Goal: Information Seeking & Learning: Learn about a topic

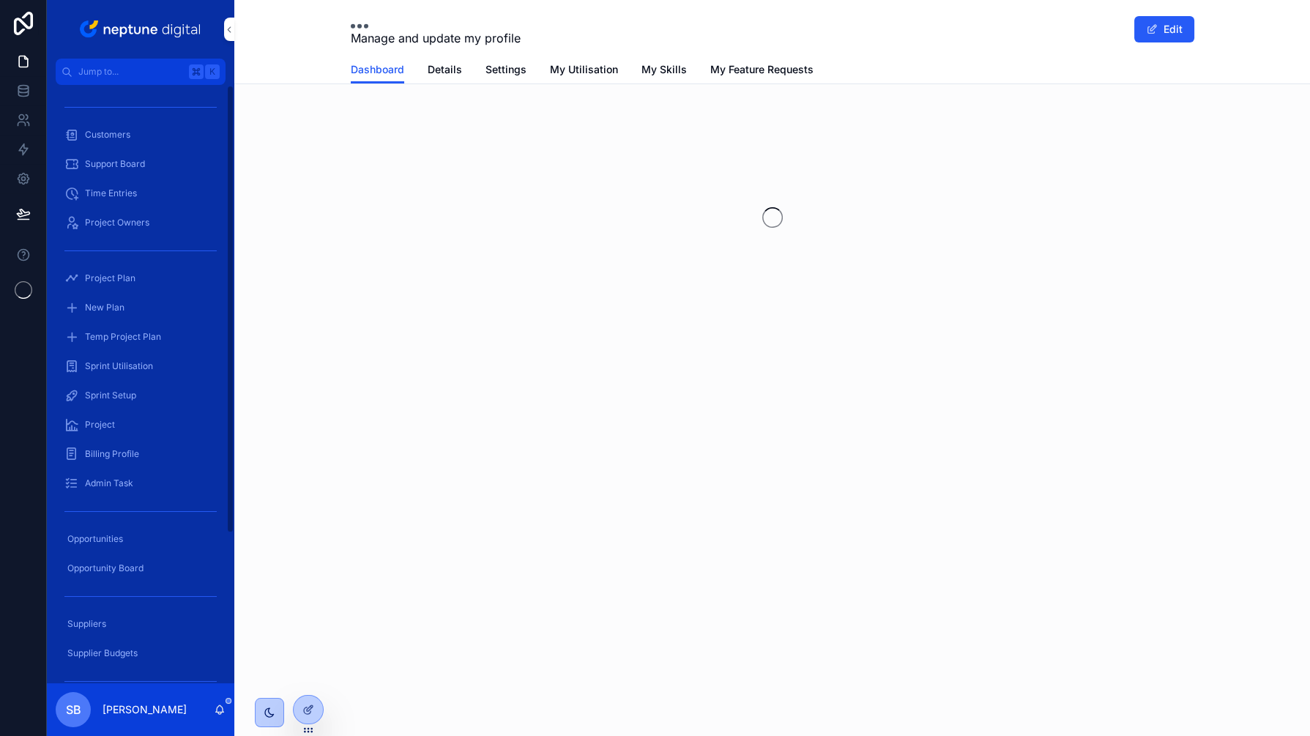
click at [124, 130] on span "Customers" at bounding box center [107, 135] width 45 height 12
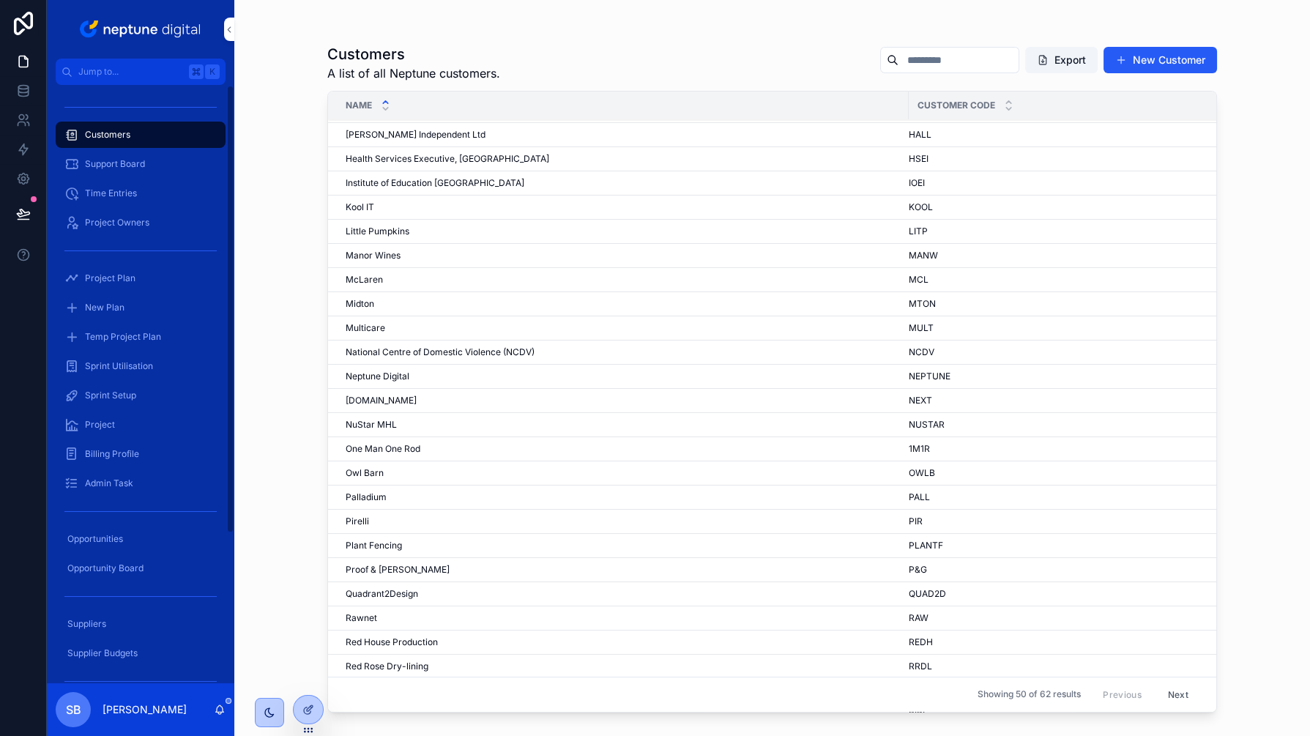
scroll to position [637, 0]
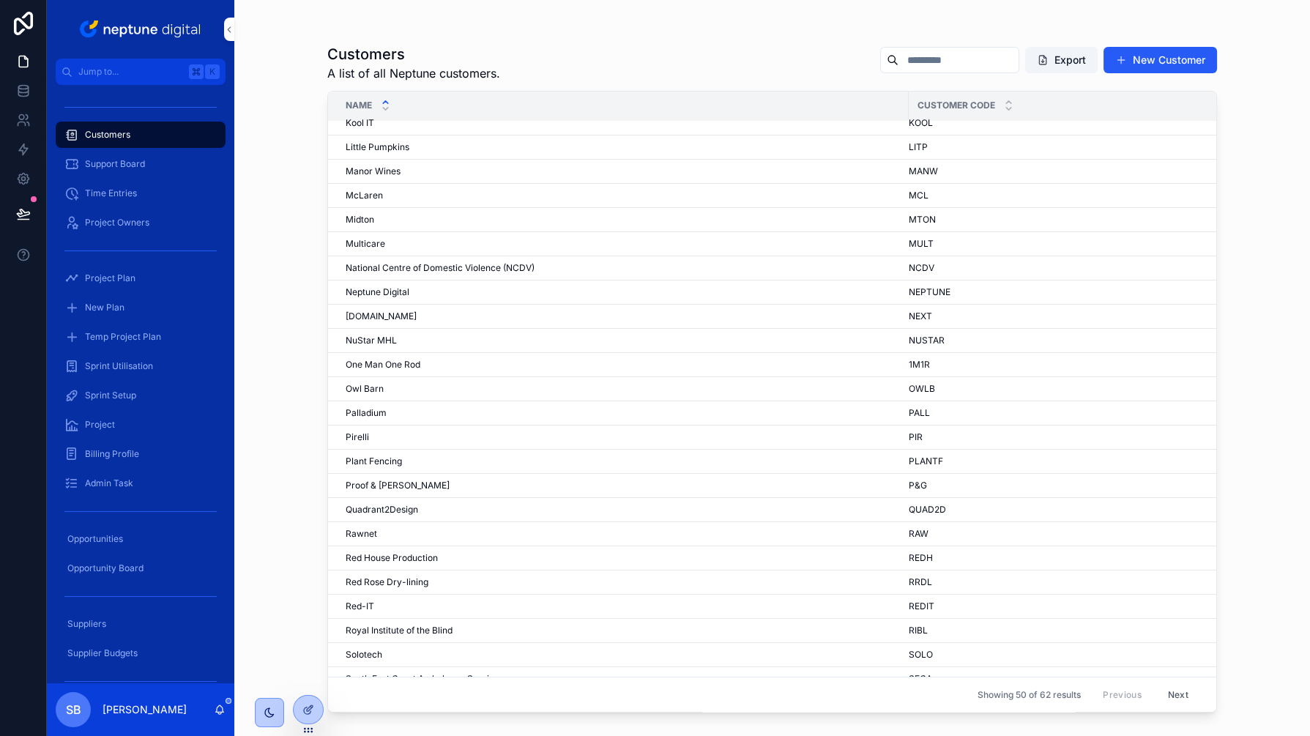
click at [1177, 696] on button "Next" at bounding box center [1178, 694] width 41 height 23
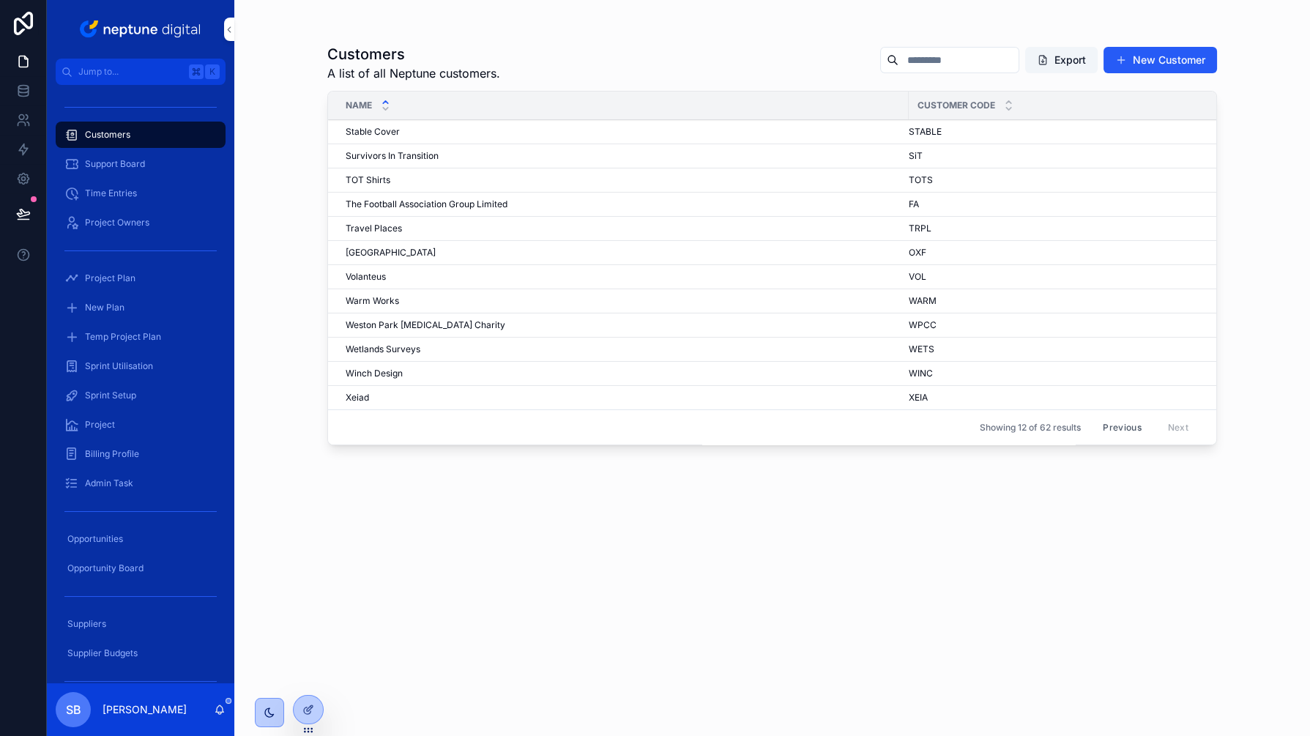
click at [365, 373] on span "Winch Design" at bounding box center [374, 374] width 57 height 12
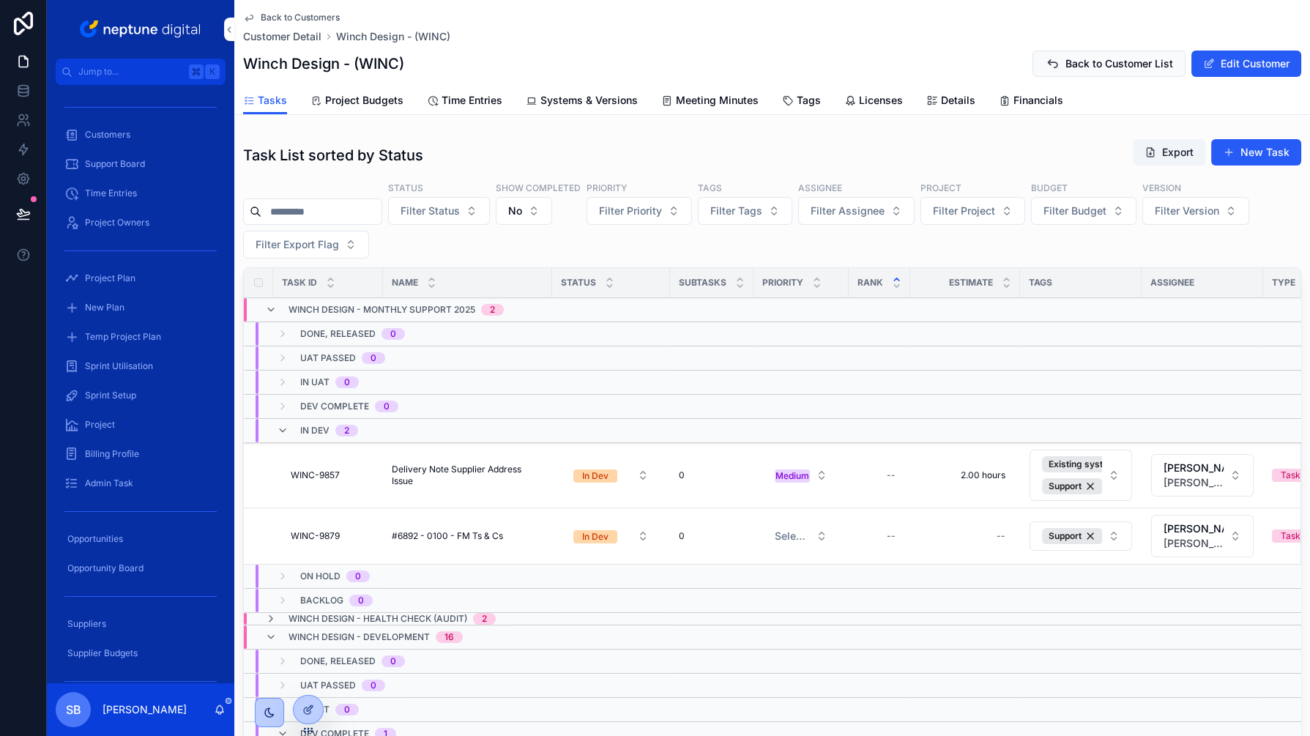
click at [803, 100] on span "Tags" at bounding box center [809, 100] width 24 height 15
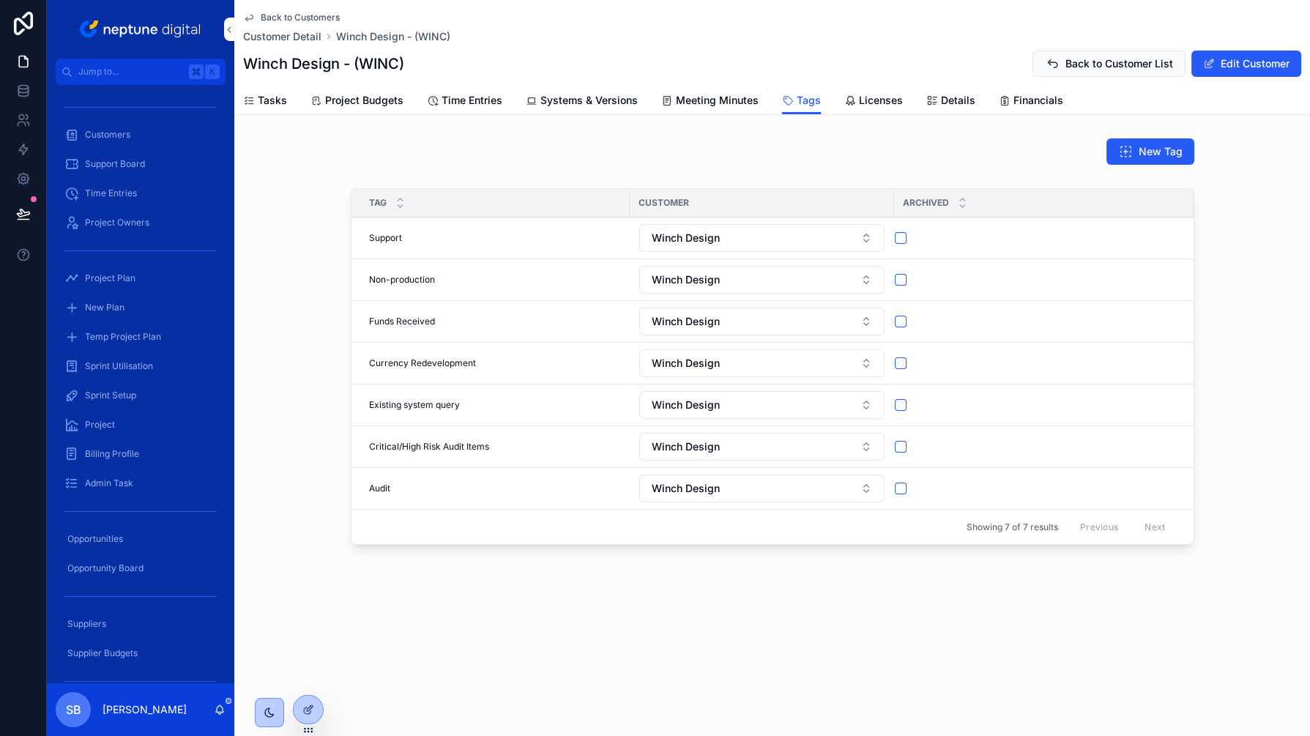
click at [276, 100] on span "Tasks" at bounding box center [272, 100] width 29 height 15
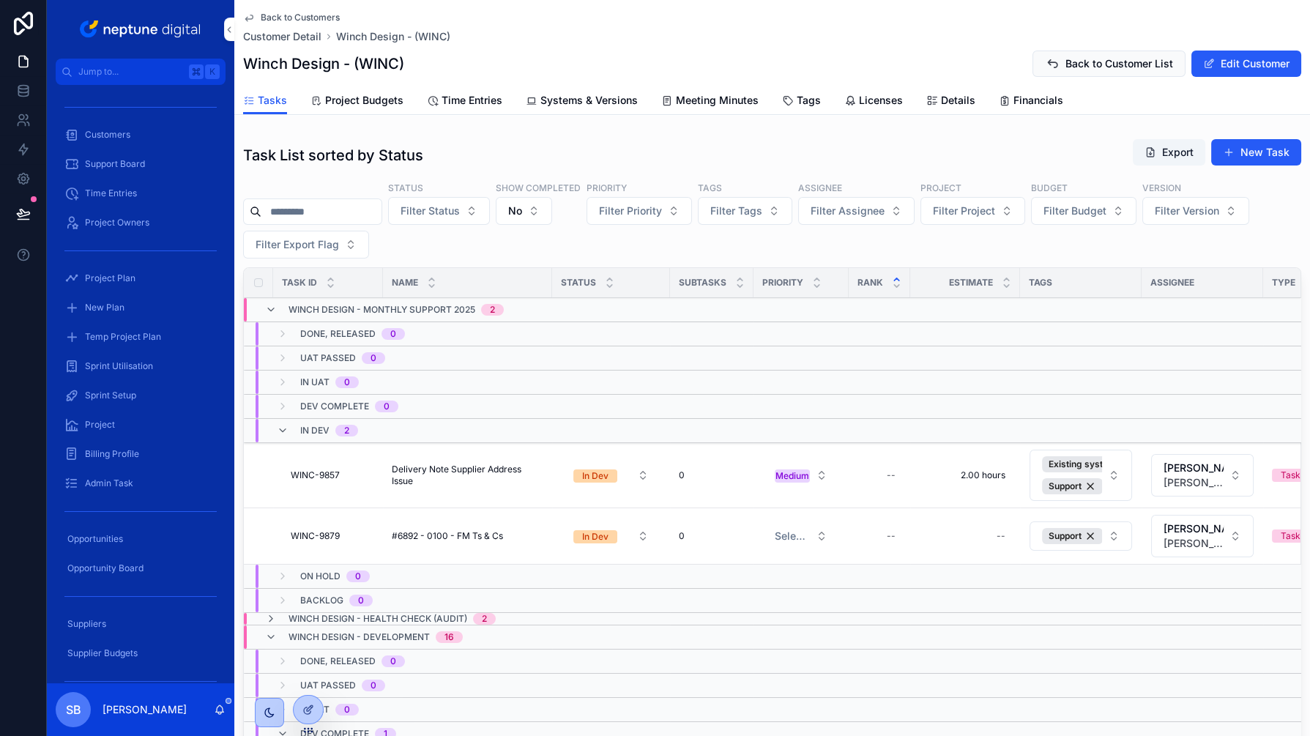
scroll to position [0, 1]
click at [388, 97] on span "Project Budgets" at bounding box center [364, 100] width 78 height 15
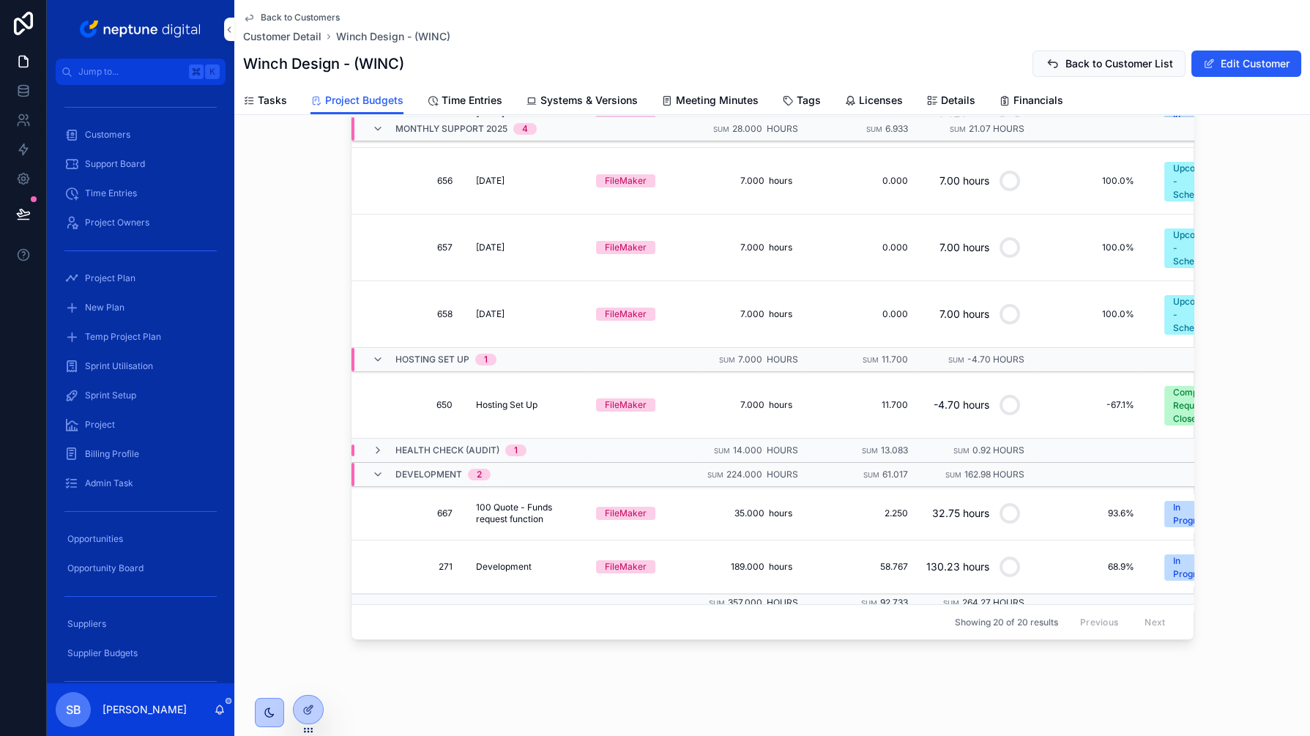
scroll to position [567, 0]
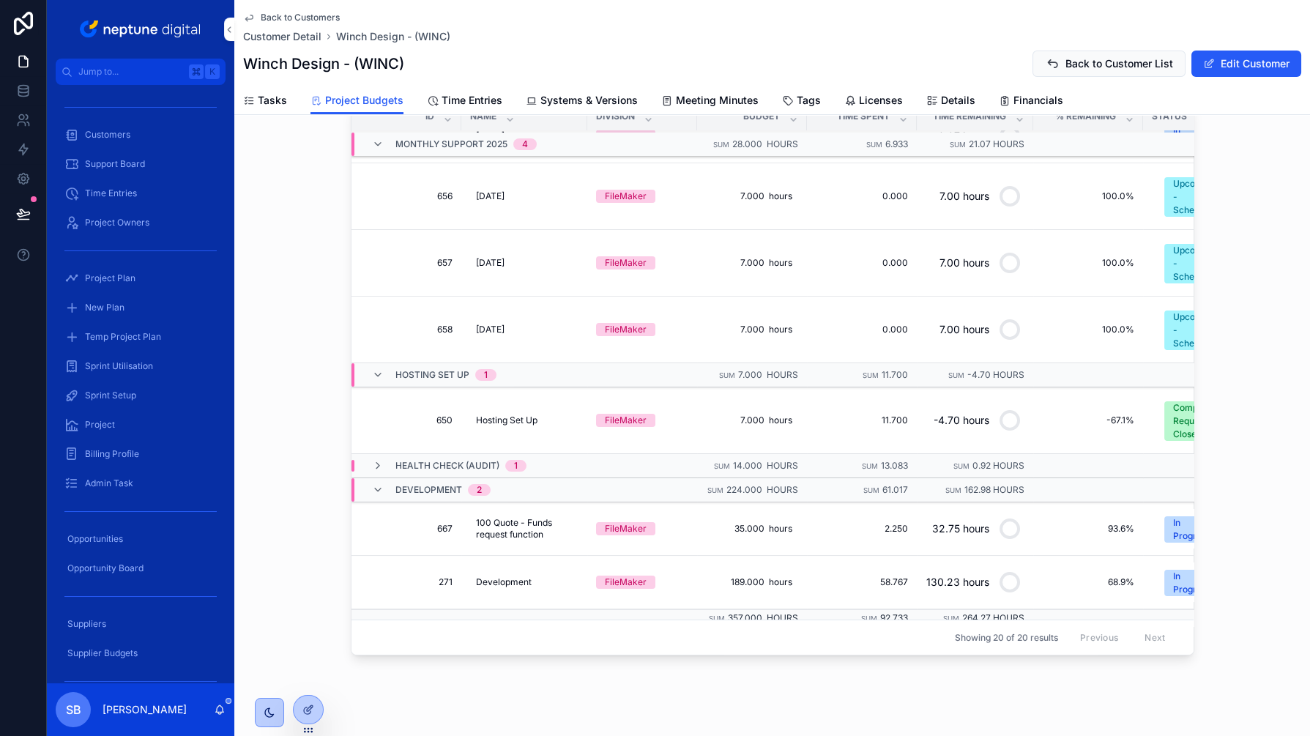
click at [448, 99] on span "Time Entries" at bounding box center [472, 100] width 61 height 15
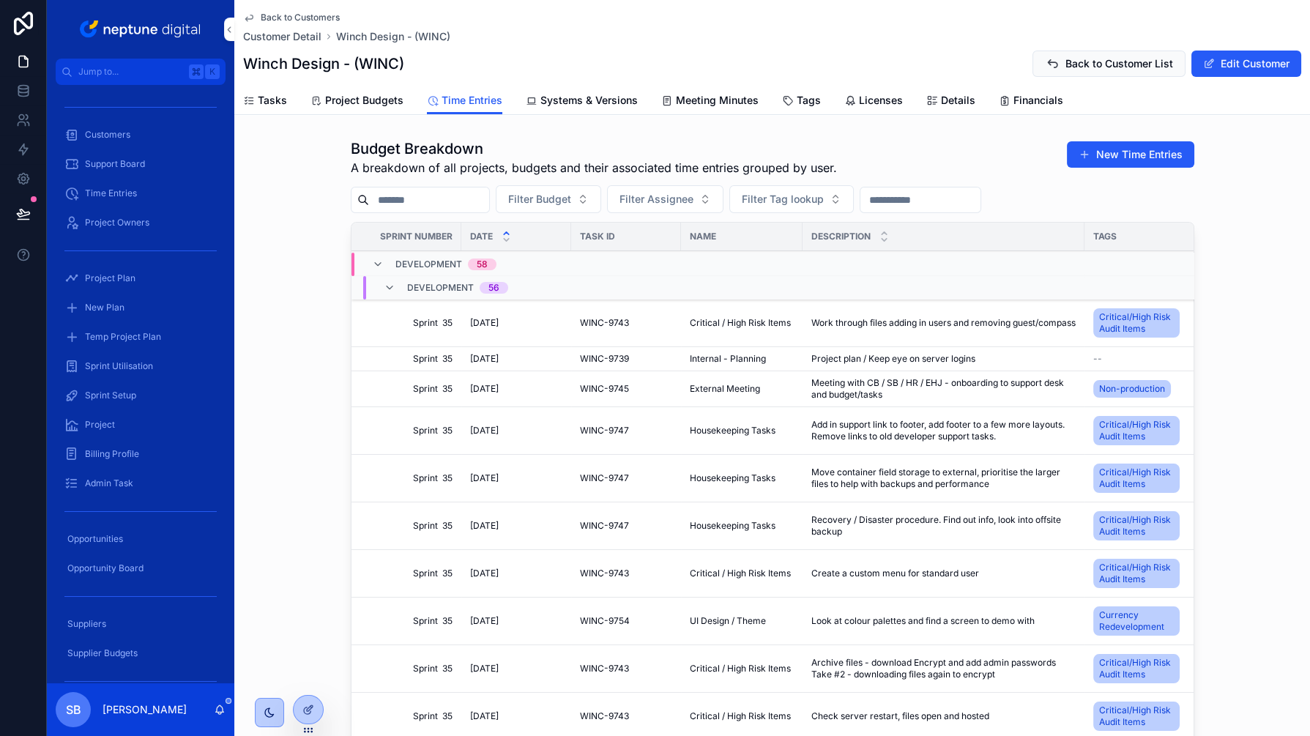
click at [819, 200] on span "Filter Tag lookup" at bounding box center [783, 199] width 82 height 15
type input "****"
click at [785, 253] on span "Currency Redevelopment" at bounding box center [768, 257] width 122 height 15
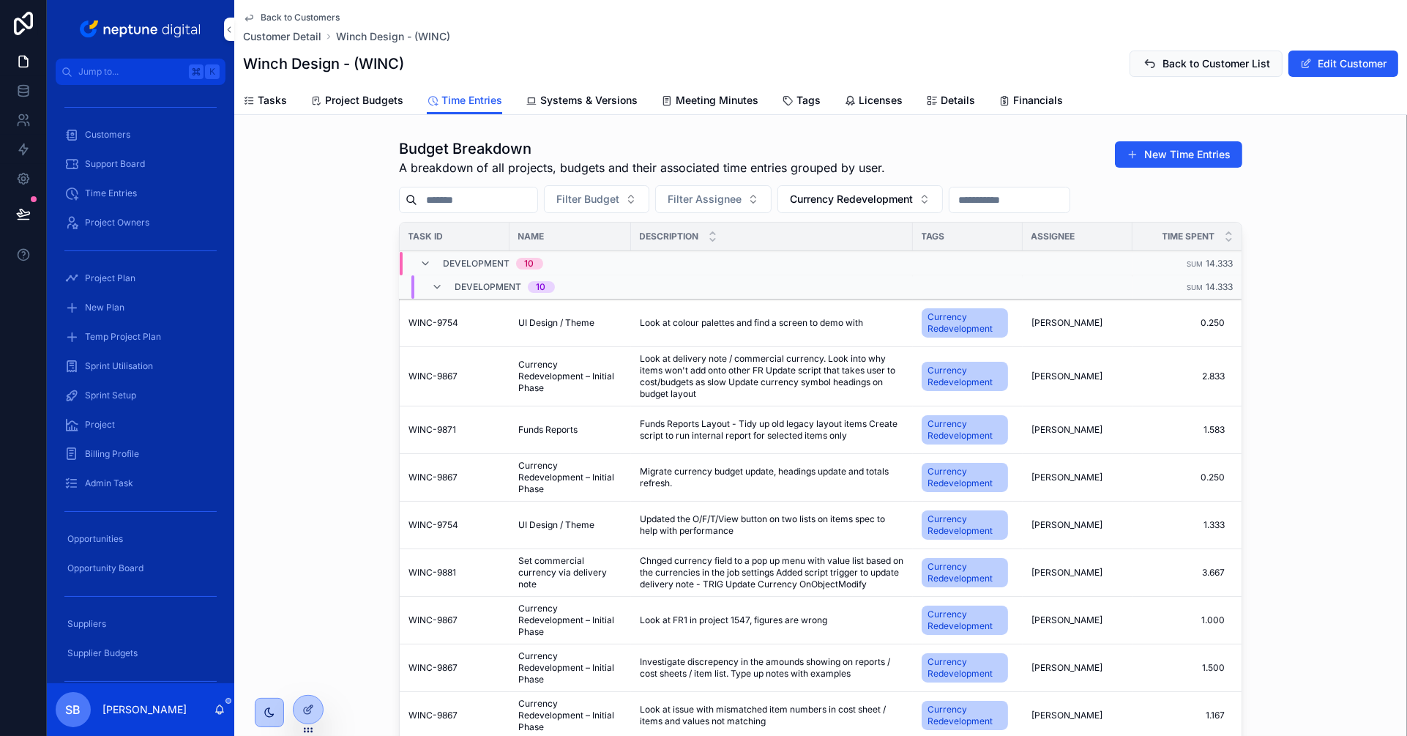
scroll to position [0, 220]
drag, startPoint x: 118, startPoint y: 279, endPoint x: 155, endPoint y: 296, distance: 41.0
click at [118, 279] on span "Project Plan" at bounding box center [110, 278] width 51 height 12
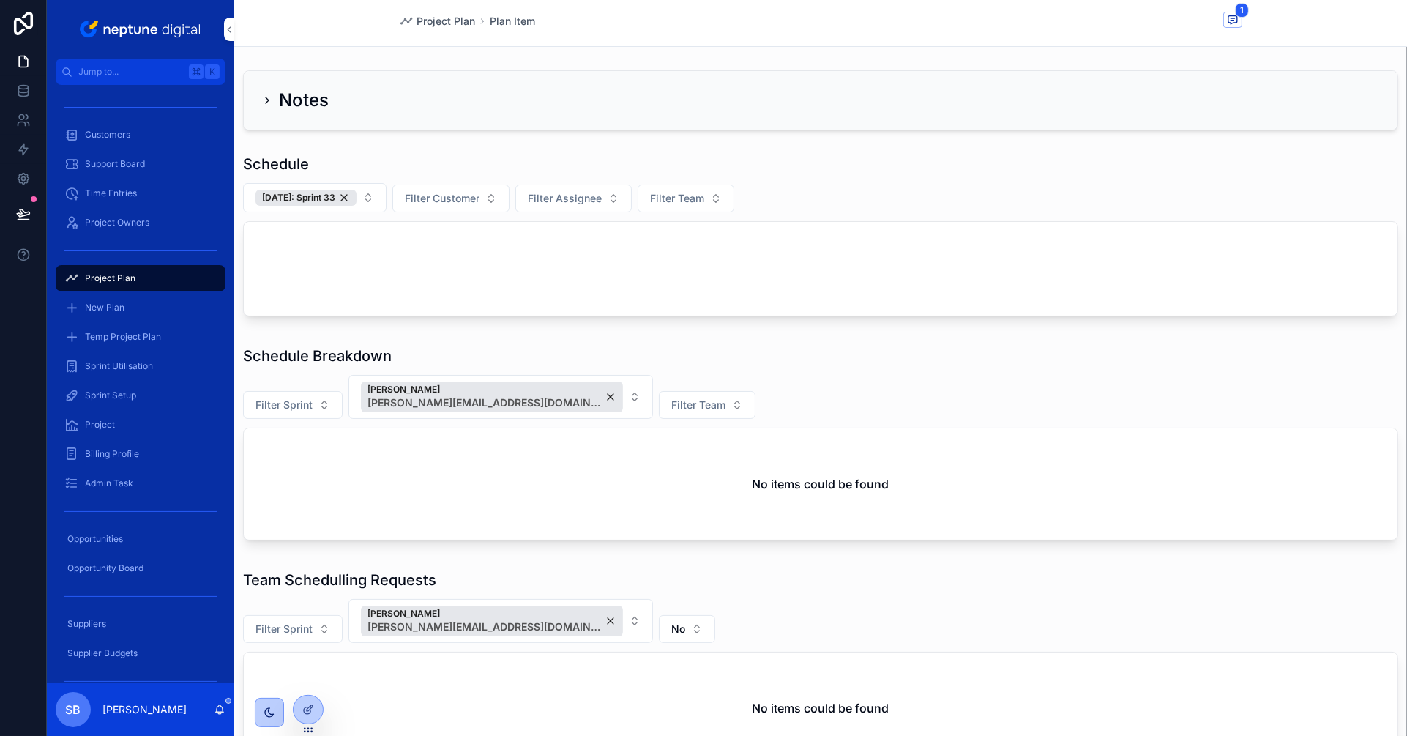
click at [381, 198] on button "29/08/24: Sprint 33" at bounding box center [315, 197] width 144 height 29
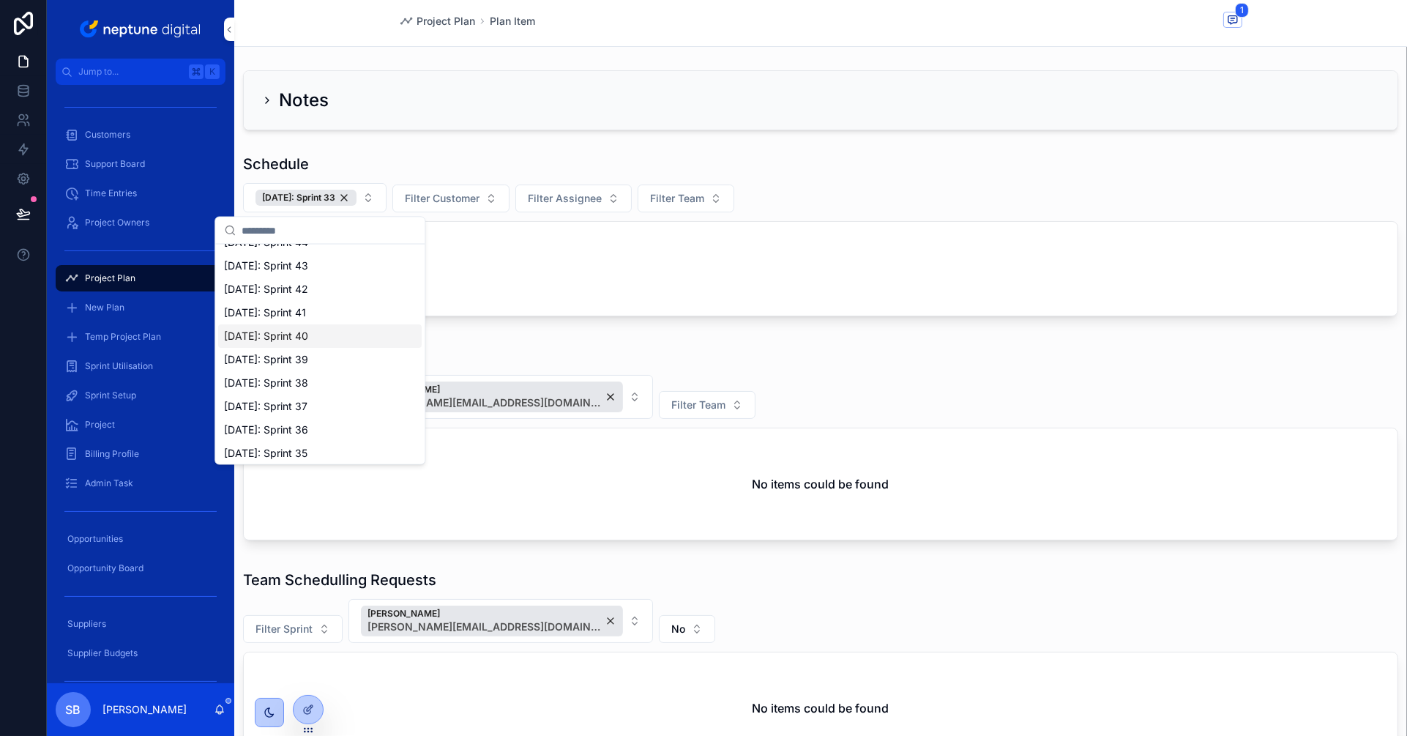
scroll to position [418, 0]
click at [294, 446] on span "28/08/25: Sprint 35" at bounding box center [265, 450] width 83 height 15
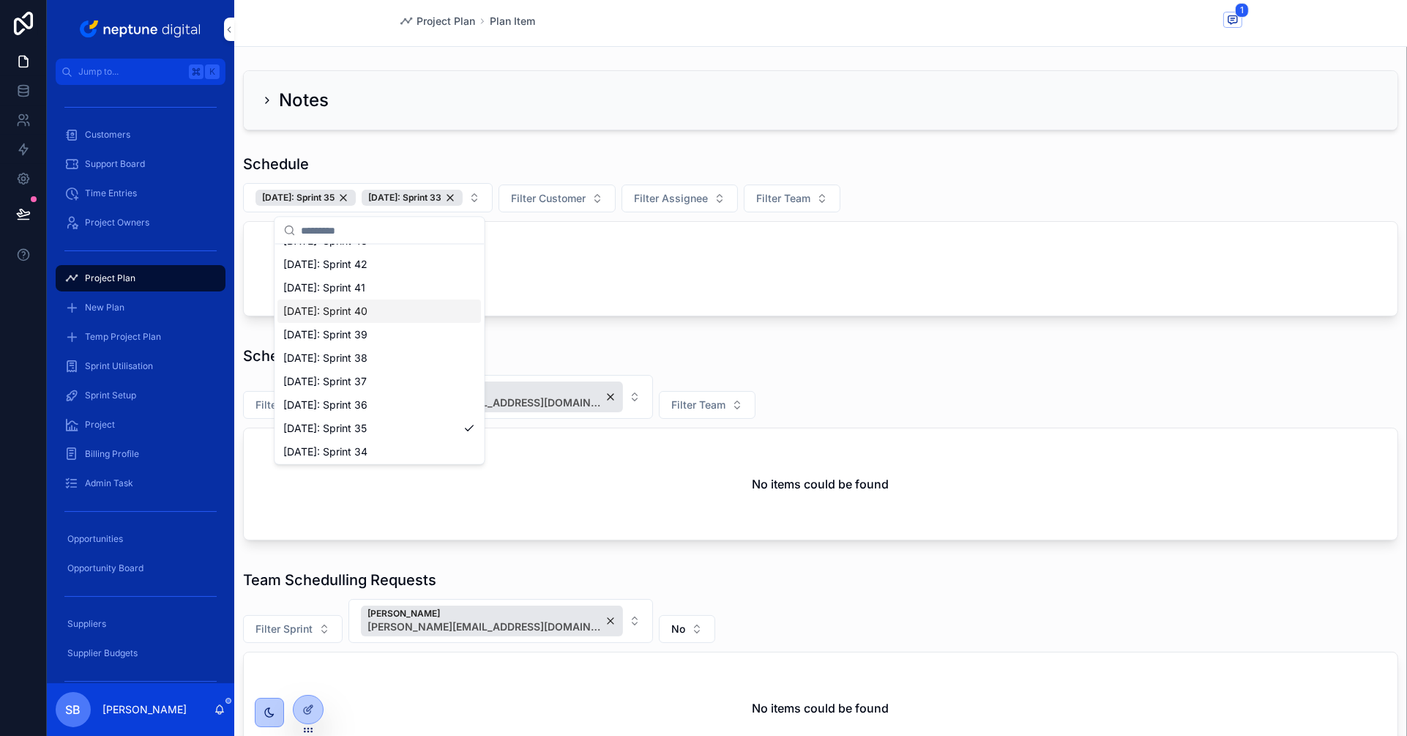
scroll to position [452, 0]
click at [368, 387] on span "04/09/25: Sprint 36" at bounding box center [325, 392] width 84 height 15
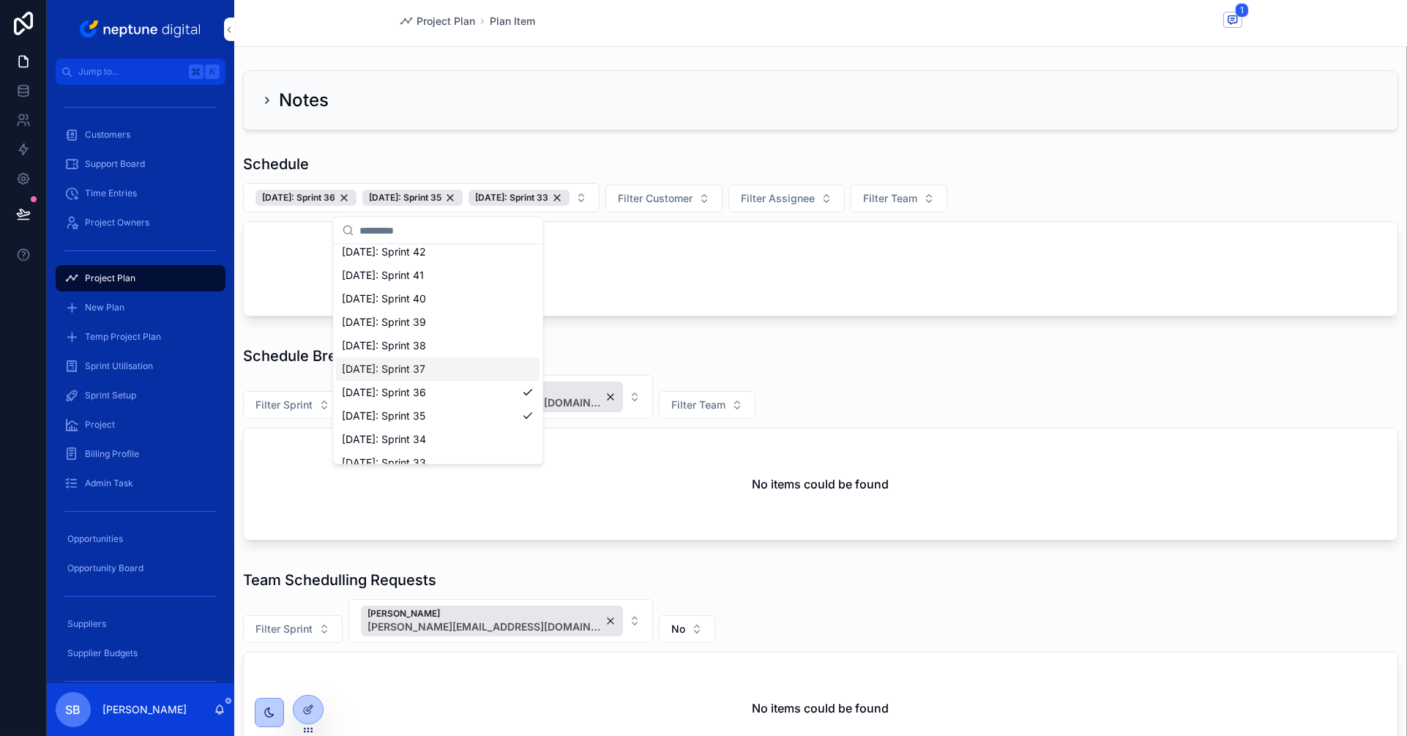
click at [371, 362] on span "11/09/25: Sprint 37" at bounding box center [383, 369] width 83 height 15
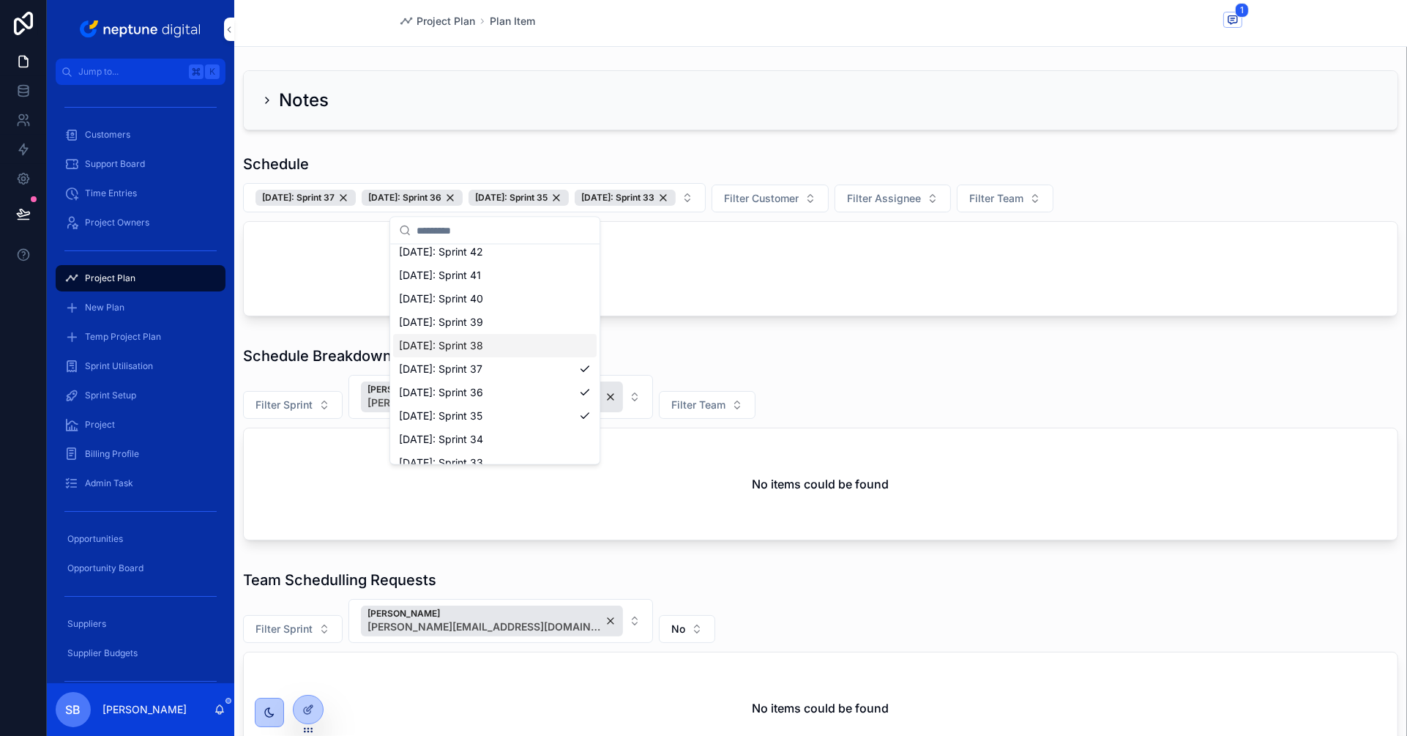
click at [410, 345] on span "18/09/25: Sprint 38" at bounding box center [441, 345] width 84 height 15
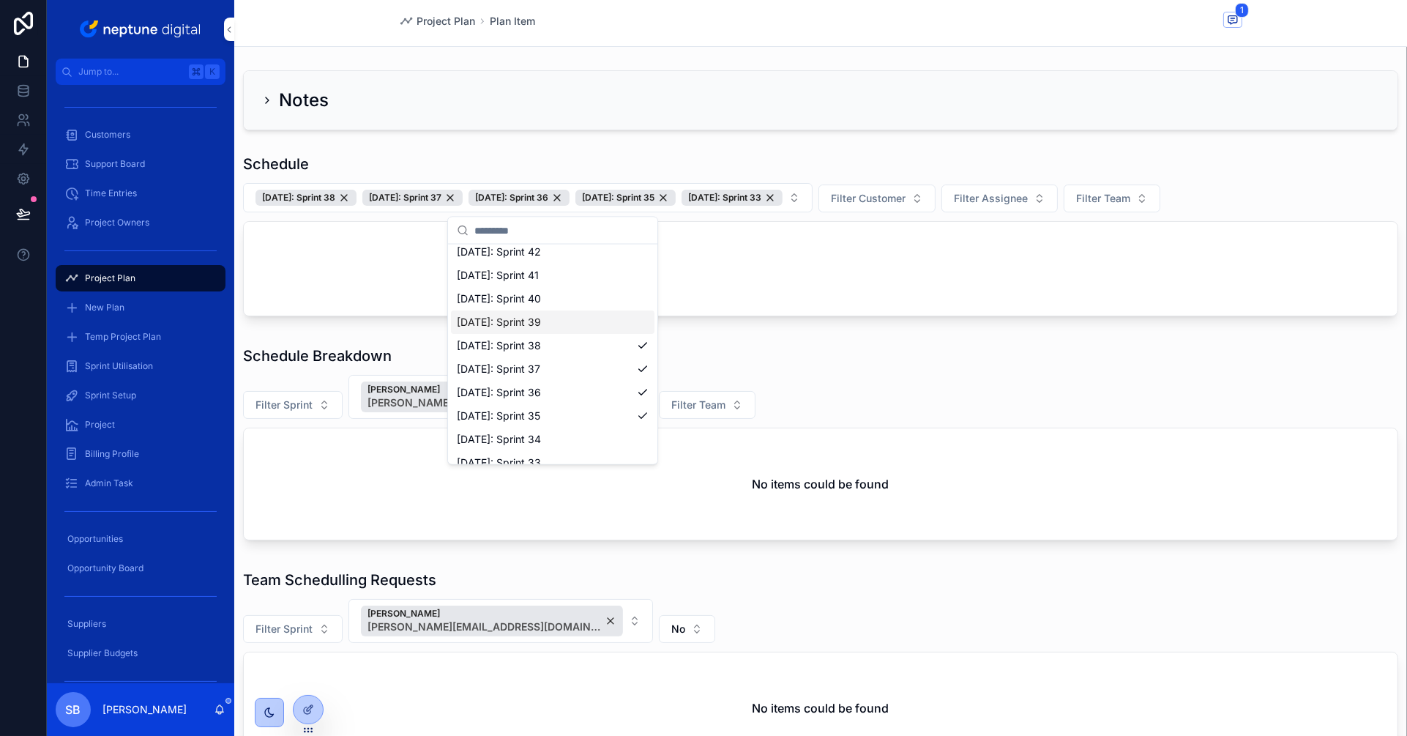
click at [506, 322] on span "25/09/25: Sprint 39" at bounding box center [499, 322] width 84 height 15
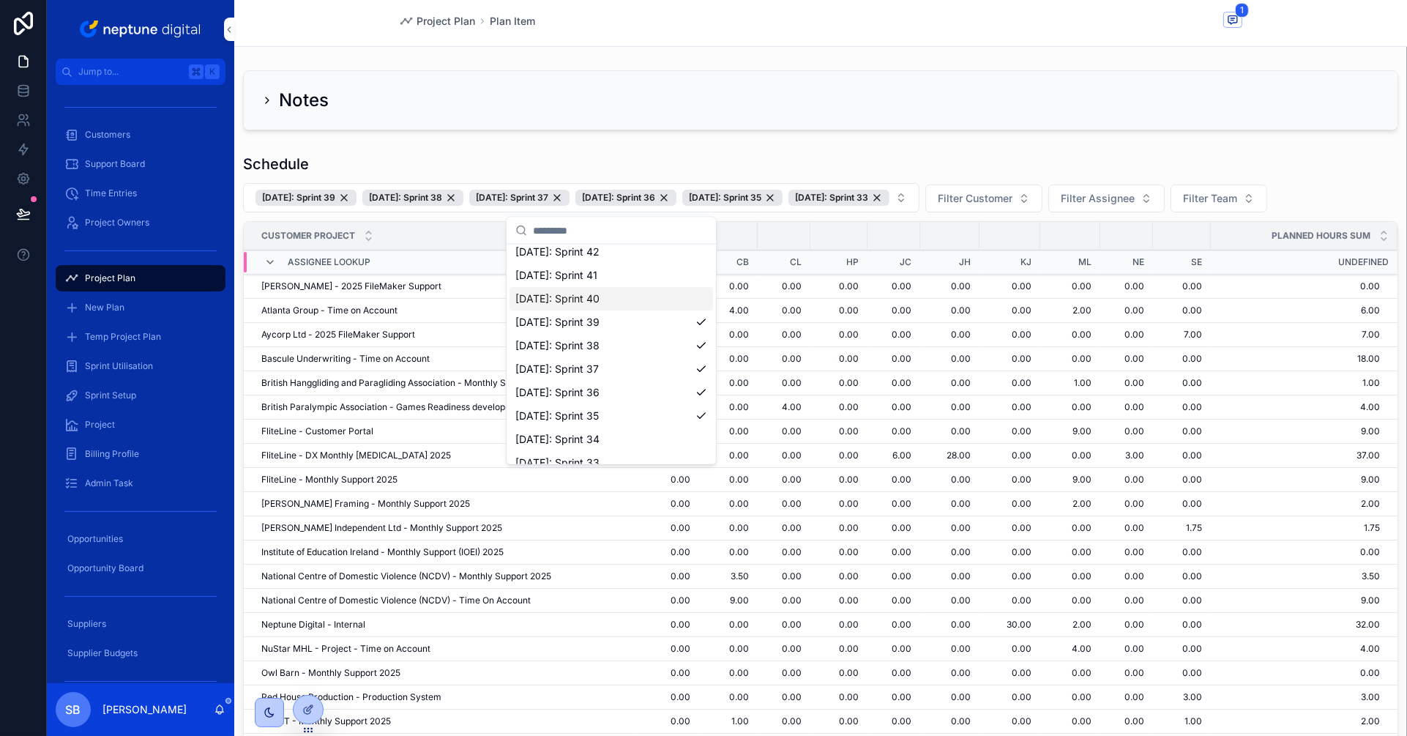
click at [537, 293] on span "02/10/25: Sprint 40" at bounding box center [557, 298] width 84 height 15
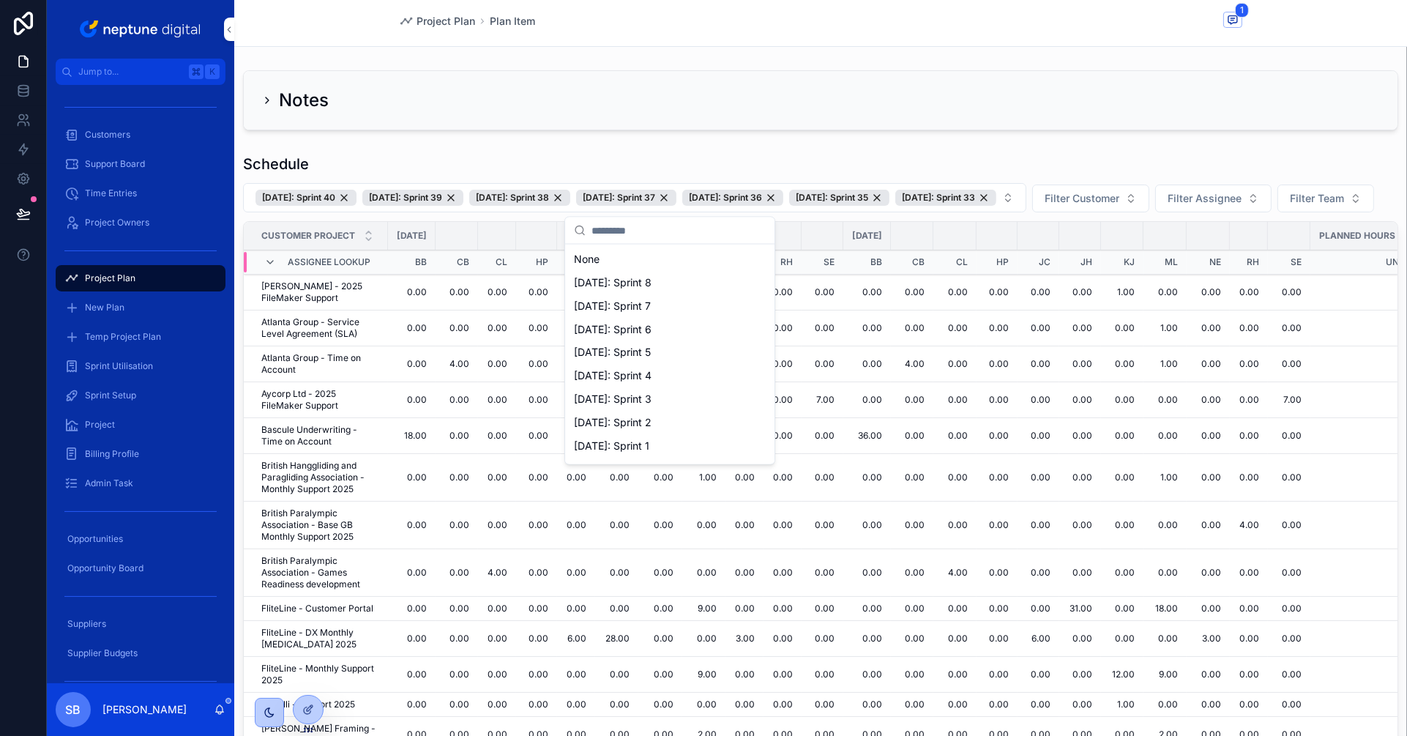
click at [679, 151] on div "Schedule 02/10/25: Sprint 40 25/09/25: Sprint 39 18/09/25: Sprint 38 11/09/25: …" at bounding box center [820, 467] width 1173 height 638
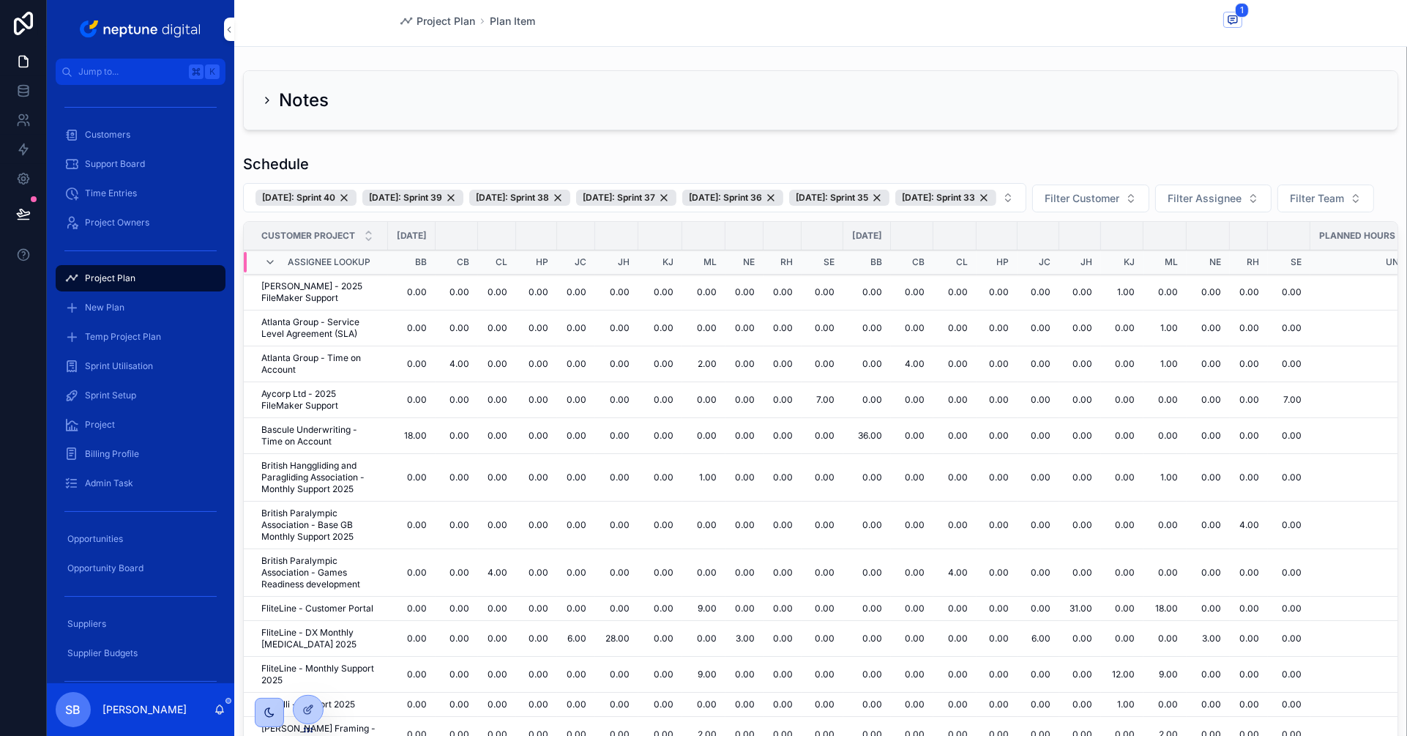
click at [1150, 204] on button "Filter Customer" at bounding box center [1090, 199] width 117 height 28
type input "*****"
click at [1115, 262] on span "Winch Design" at bounding box center [1098, 259] width 66 height 15
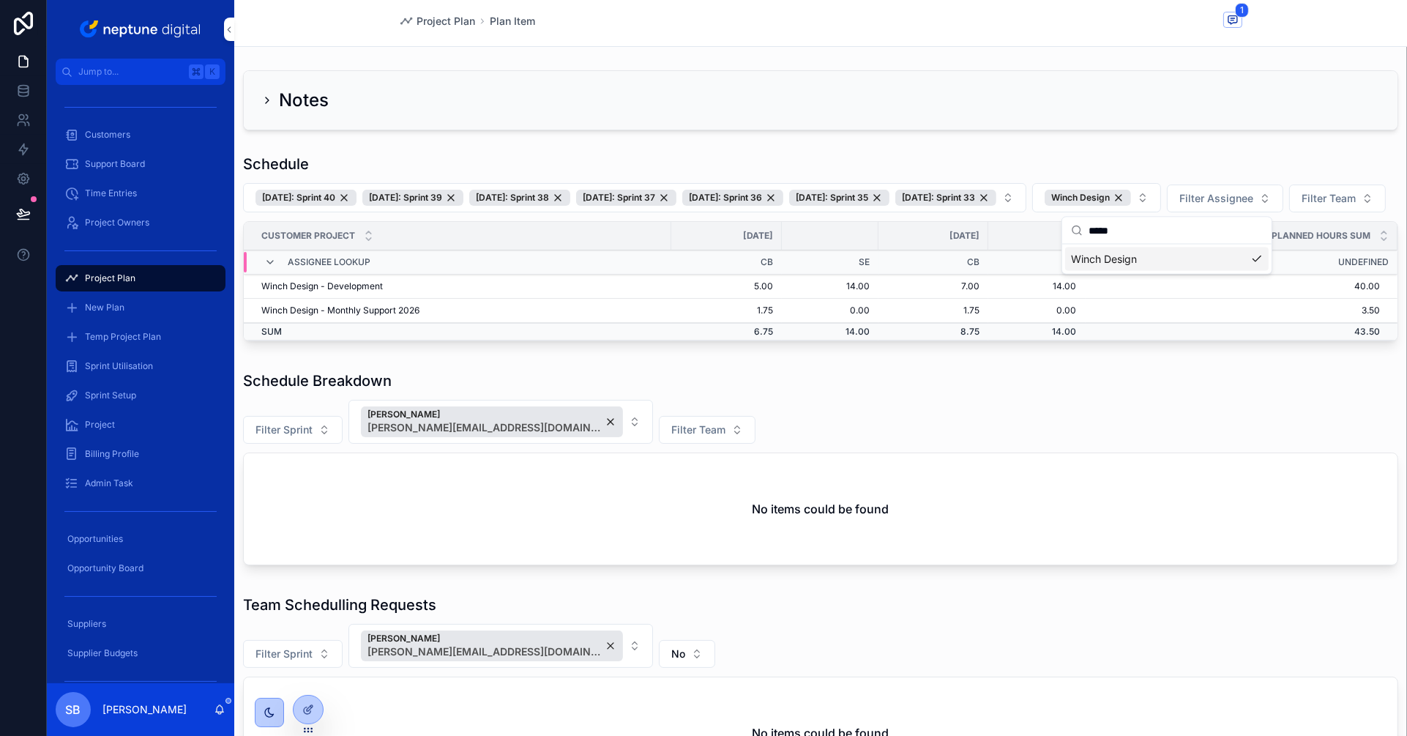
click at [1027, 193] on button "02/10/25: Sprint 40 25/09/25: Sprint 39 18/09/25: Sprint 38 11/09/25: Sprint 37…" at bounding box center [634, 197] width 783 height 29
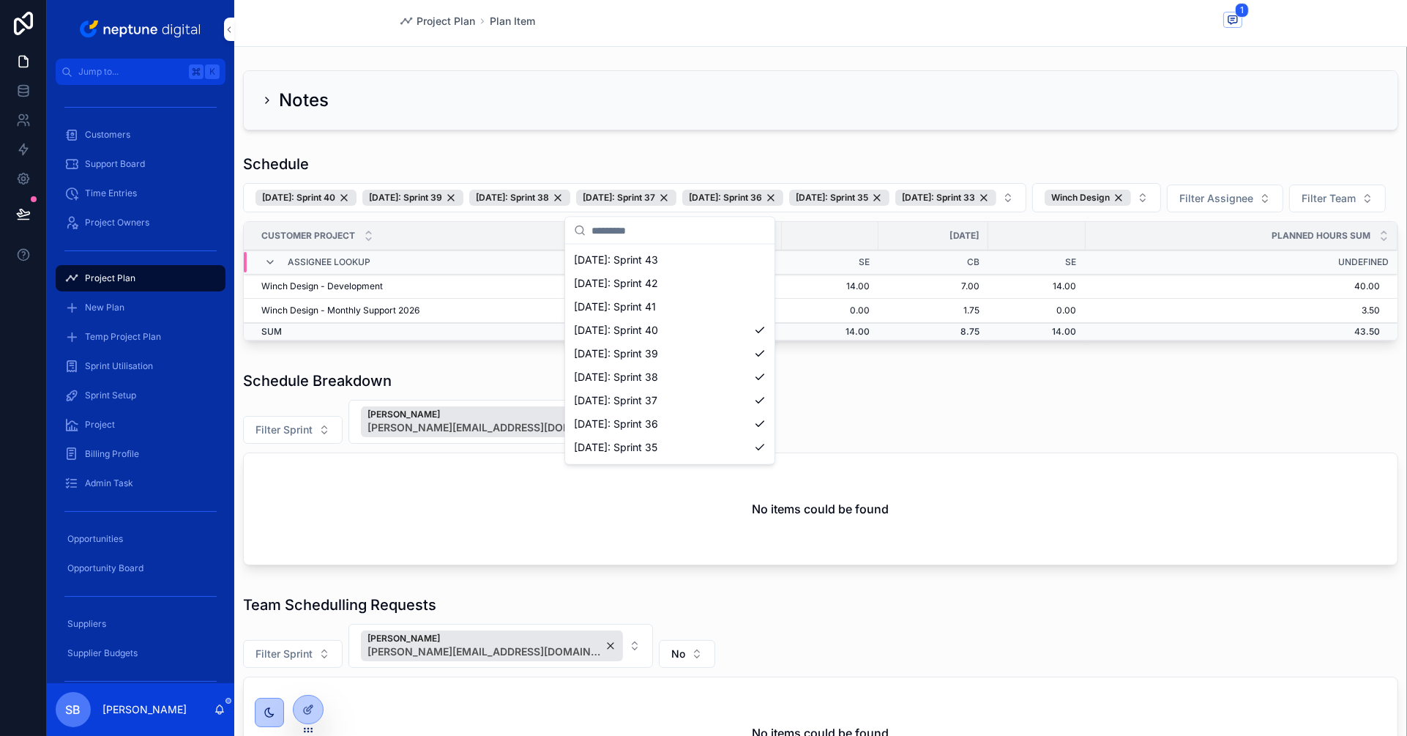
scroll to position [434, 0]
click at [648, 293] on span "13/10/25: Sprint 41" at bounding box center [615, 293] width 82 height 15
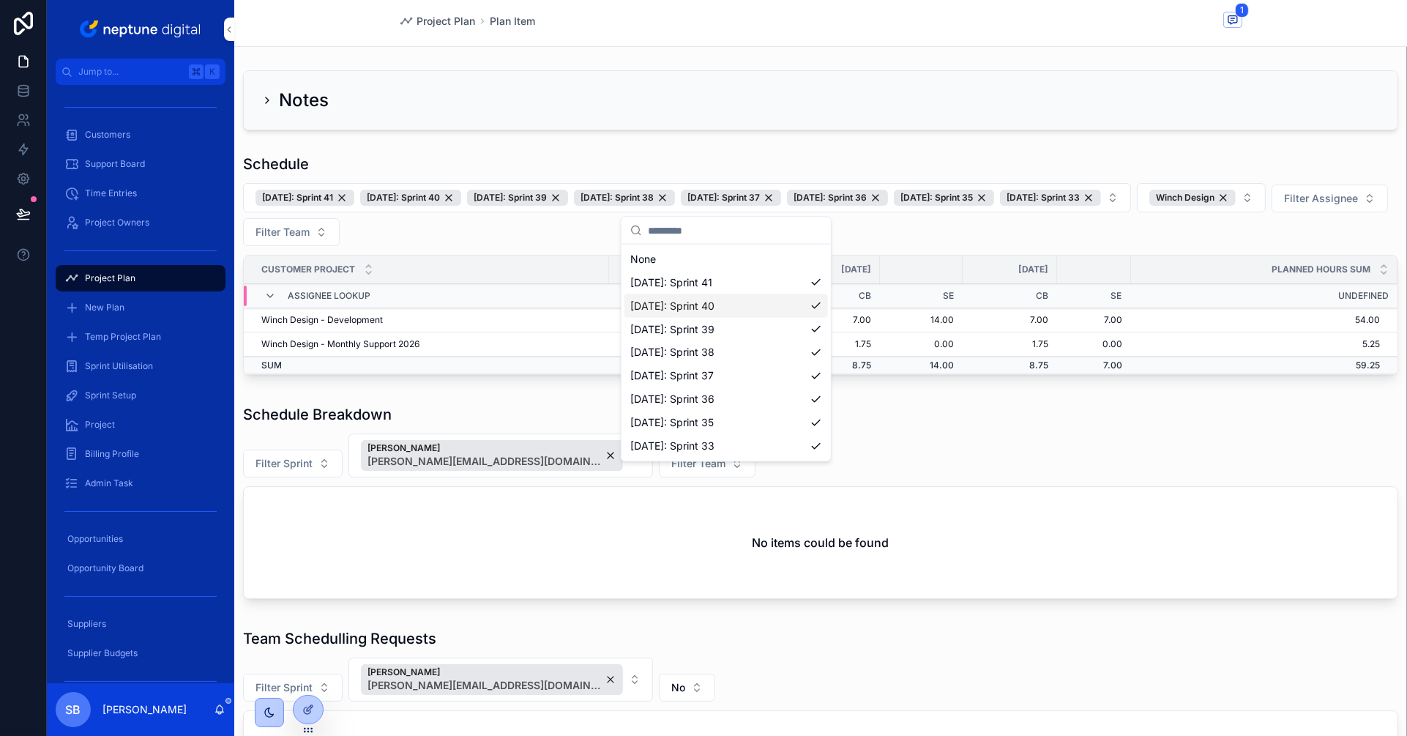
drag, startPoint x: 574, startPoint y: 384, endPoint x: 766, endPoint y: 355, distance: 194.1
click at [577, 384] on div "Schedule 13/10/25: Sprint 41 02/10/25: Sprint 40 25/09/25: Sprint 39 18/09/25: …" at bounding box center [820, 267] width 1173 height 239
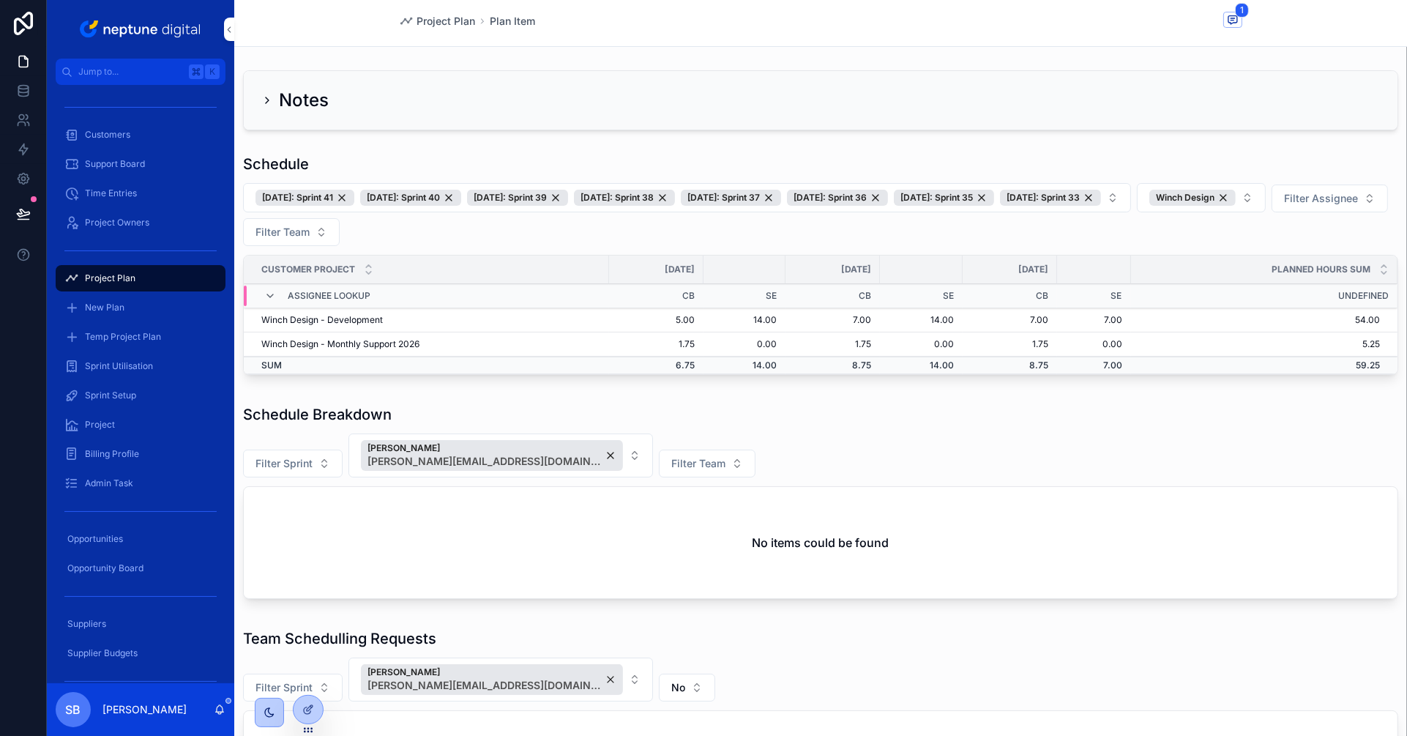
click at [568, 198] on div "25/09/25: Sprint 39" at bounding box center [517, 198] width 101 height 16
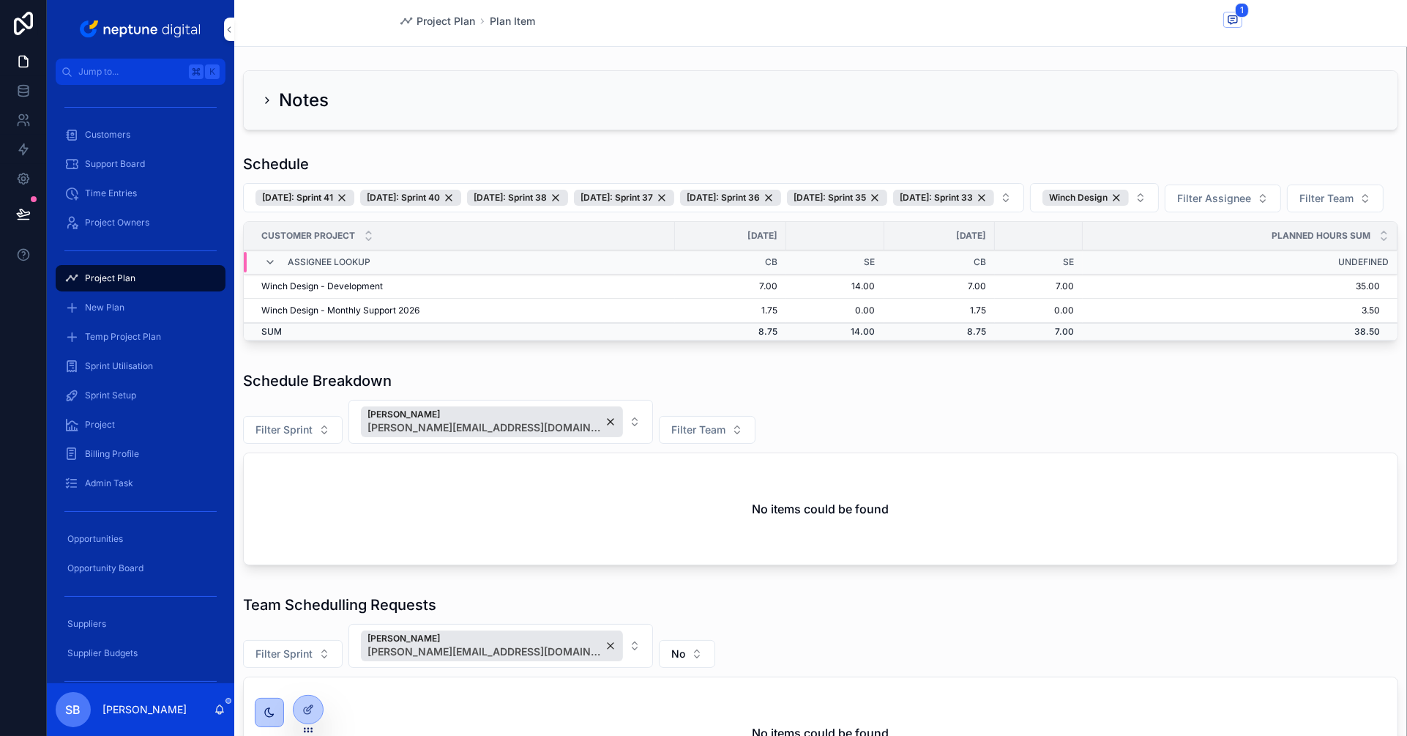
click at [568, 197] on div "18/09/25: Sprint 38" at bounding box center [517, 198] width 101 height 16
click at [567, 198] on div "11/09/25: Sprint 37" at bounding box center [517, 198] width 100 height 16
click at [568, 198] on div "04/09/25: Sprint 36" at bounding box center [517, 198] width 101 height 16
click at [567, 197] on div "28/08/25: Sprint 35" at bounding box center [517, 198] width 100 height 16
click at [568, 198] on div "29/08/24: Sprint 33" at bounding box center [517, 198] width 101 height 16
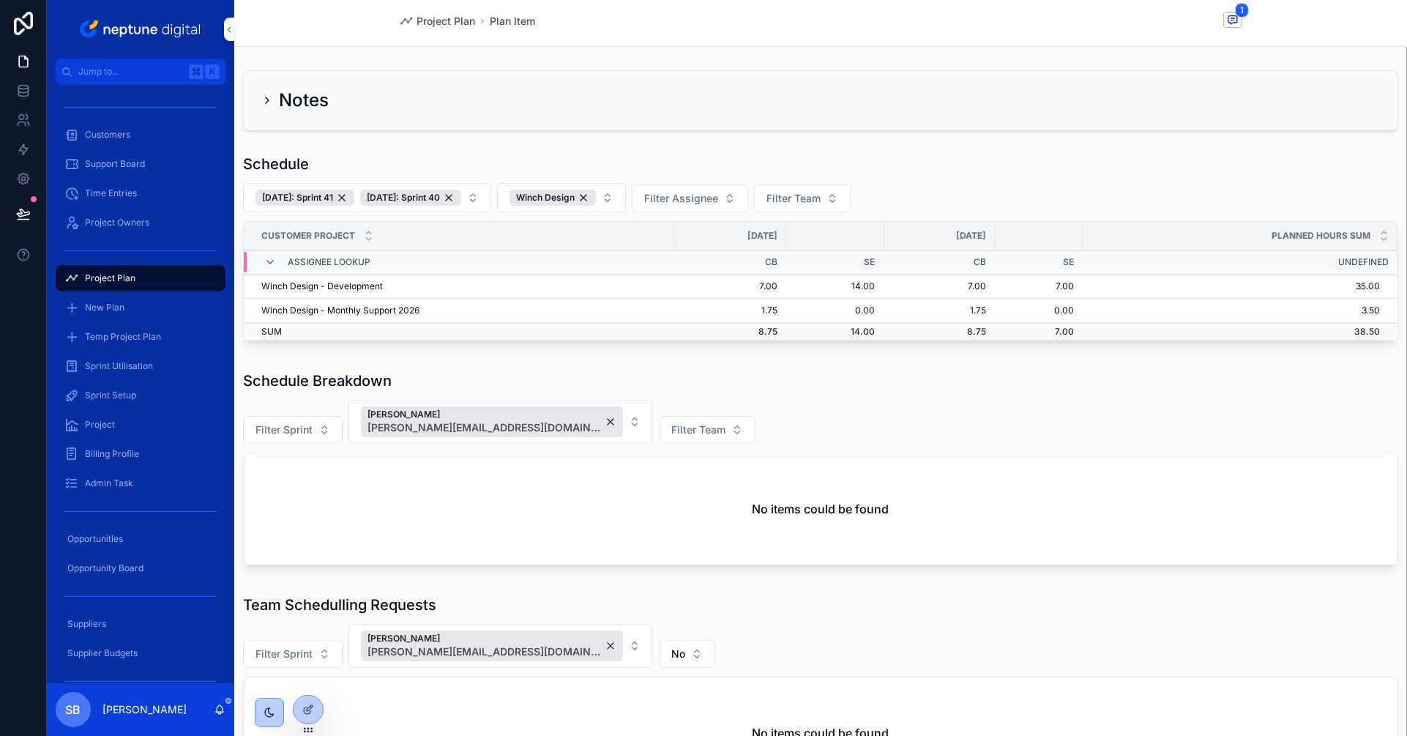
click at [491, 198] on button "13/10/25: Sprint 41 02/10/25: Sprint 40" at bounding box center [367, 197] width 248 height 29
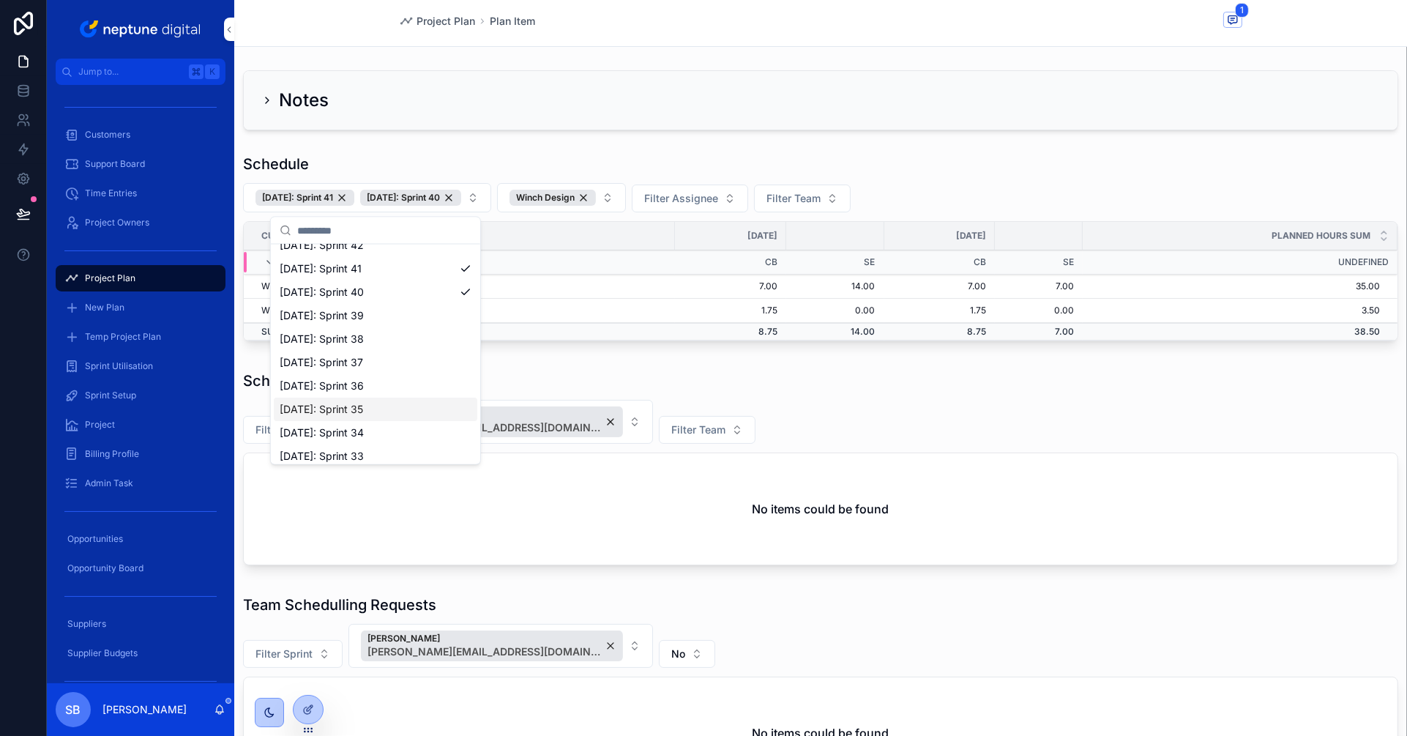
scroll to position [452, 0]
click at [345, 256] on span "20/10/25: Sprint 42" at bounding box center [322, 252] width 84 height 15
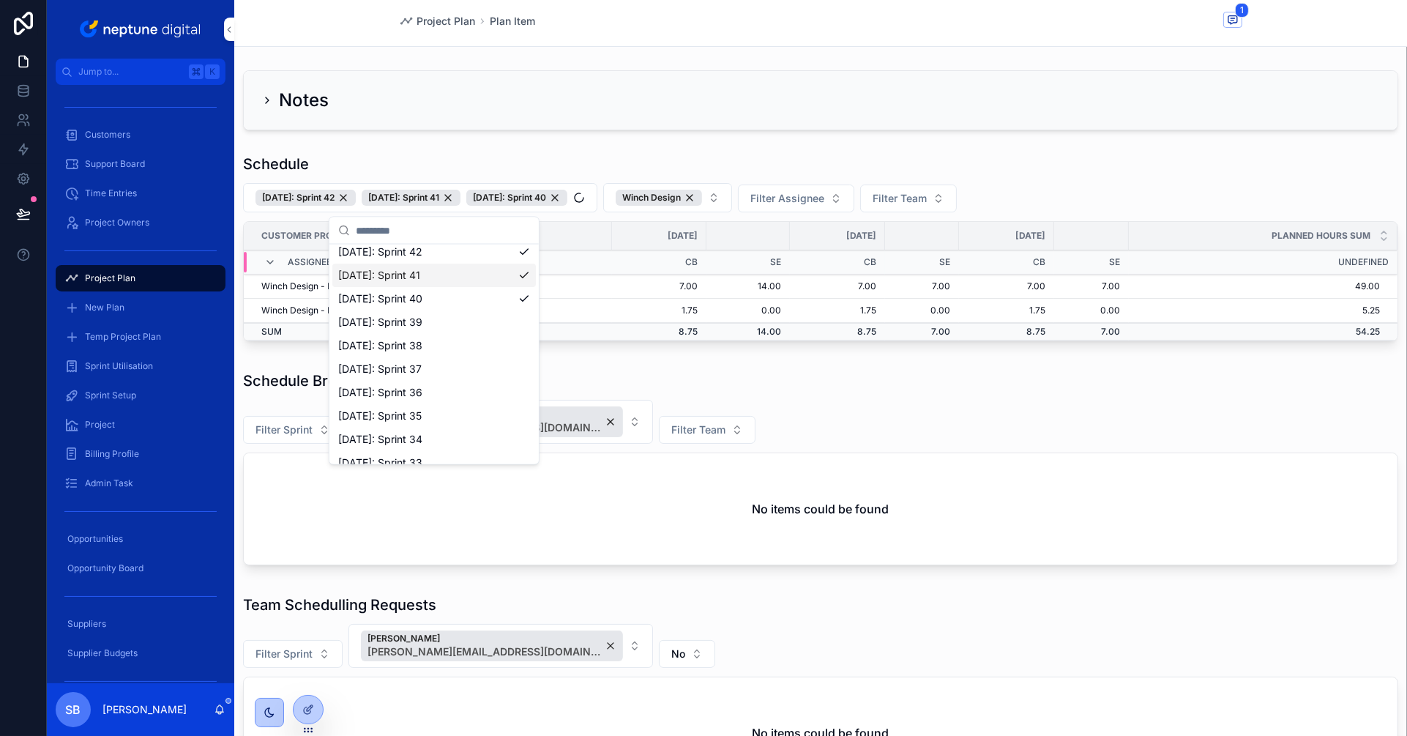
click at [724, 373] on div "Schedule Breakdown" at bounding box center [820, 380] width 1155 height 21
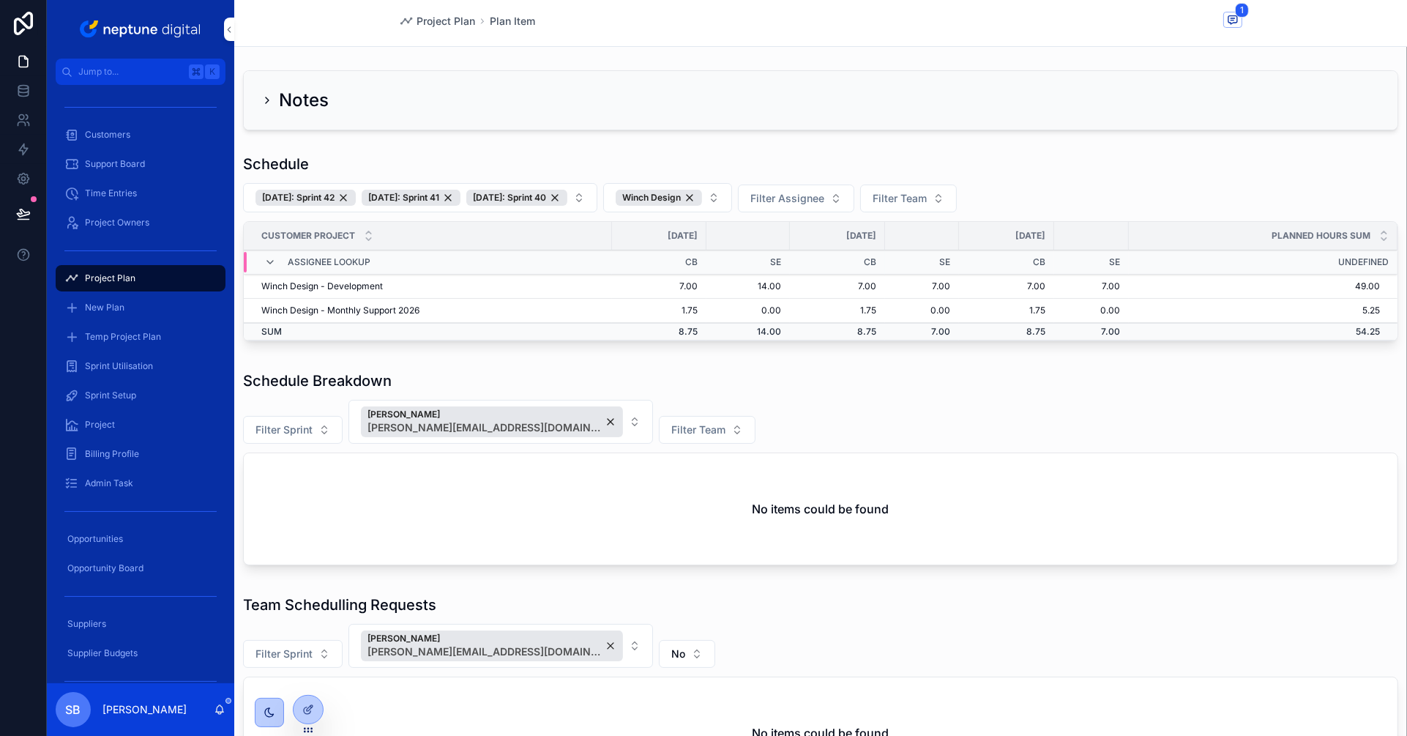
click at [567, 198] on div "02/10/25: Sprint 40" at bounding box center [516, 198] width 101 height 16
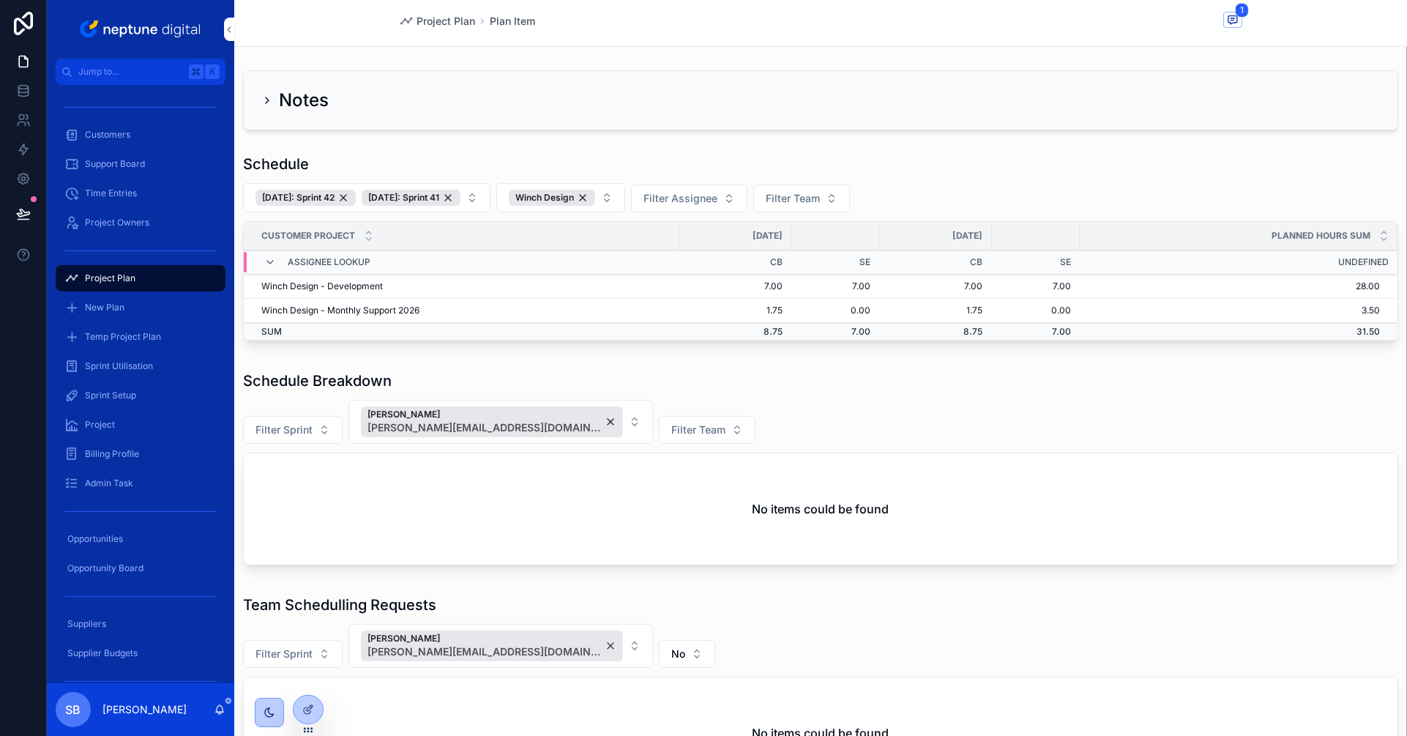
drag, startPoint x: 493, startPoint y: 198, endPoint x: 559, endPoint y: 246, distance: 81.1
click at [491, 198] on button "20/10/25: Sprint 42 13/10/25: Sprint 41" at bounding box center [366, 197] width 247 height 29
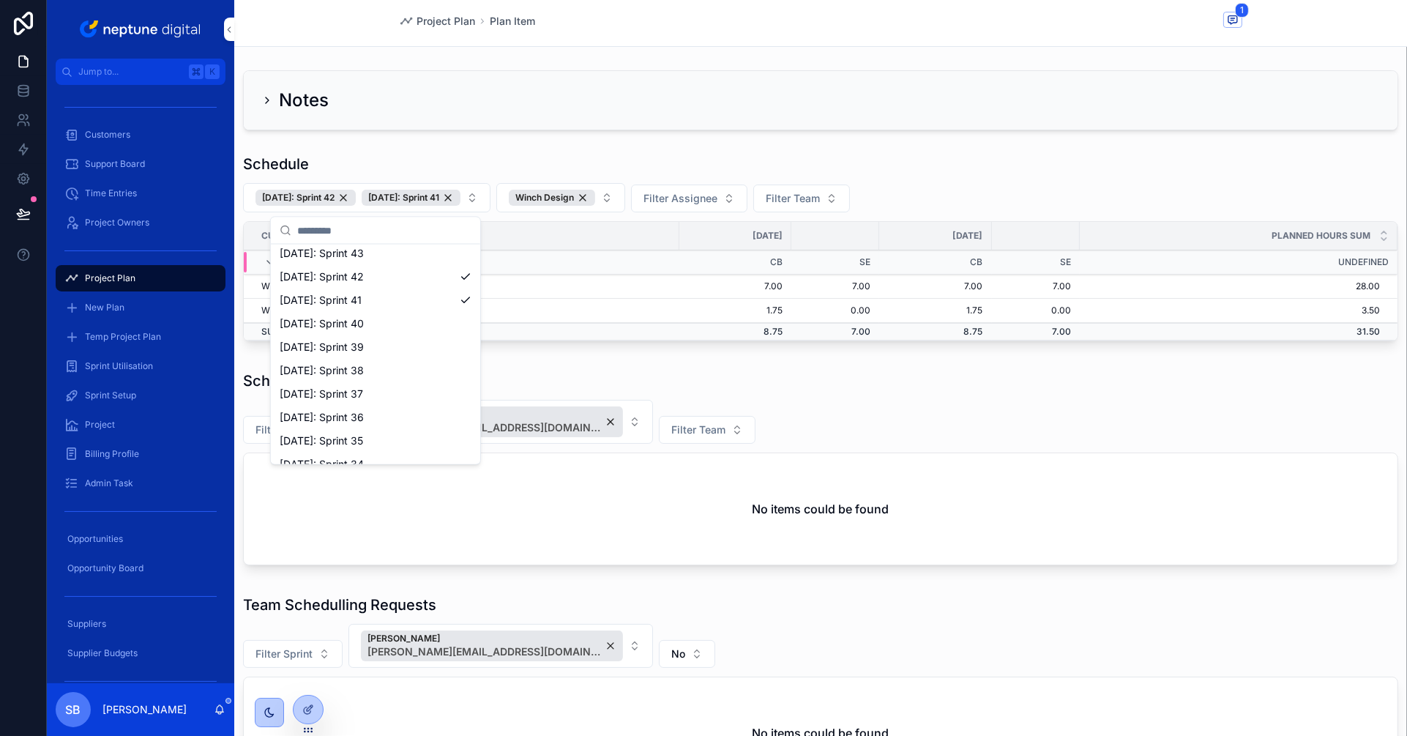
scroll to position [433, 0]
click at [360, 312] on span "02/10/25: Sprint 40" at bounding box center [322, 317] width 84 height 15
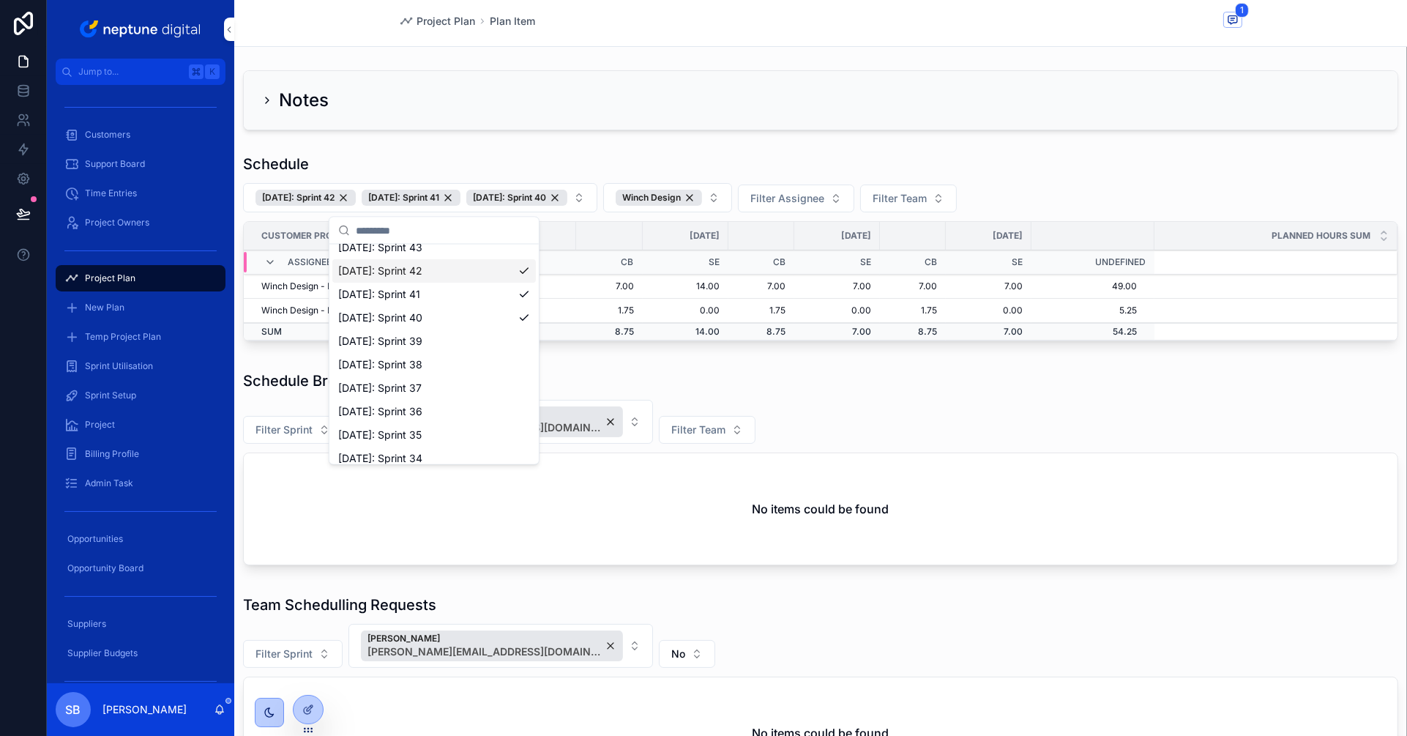
click at [520, 269] on div "20/10/25: Sprint 42" at bounding box center [434, 270] width 204 height 23
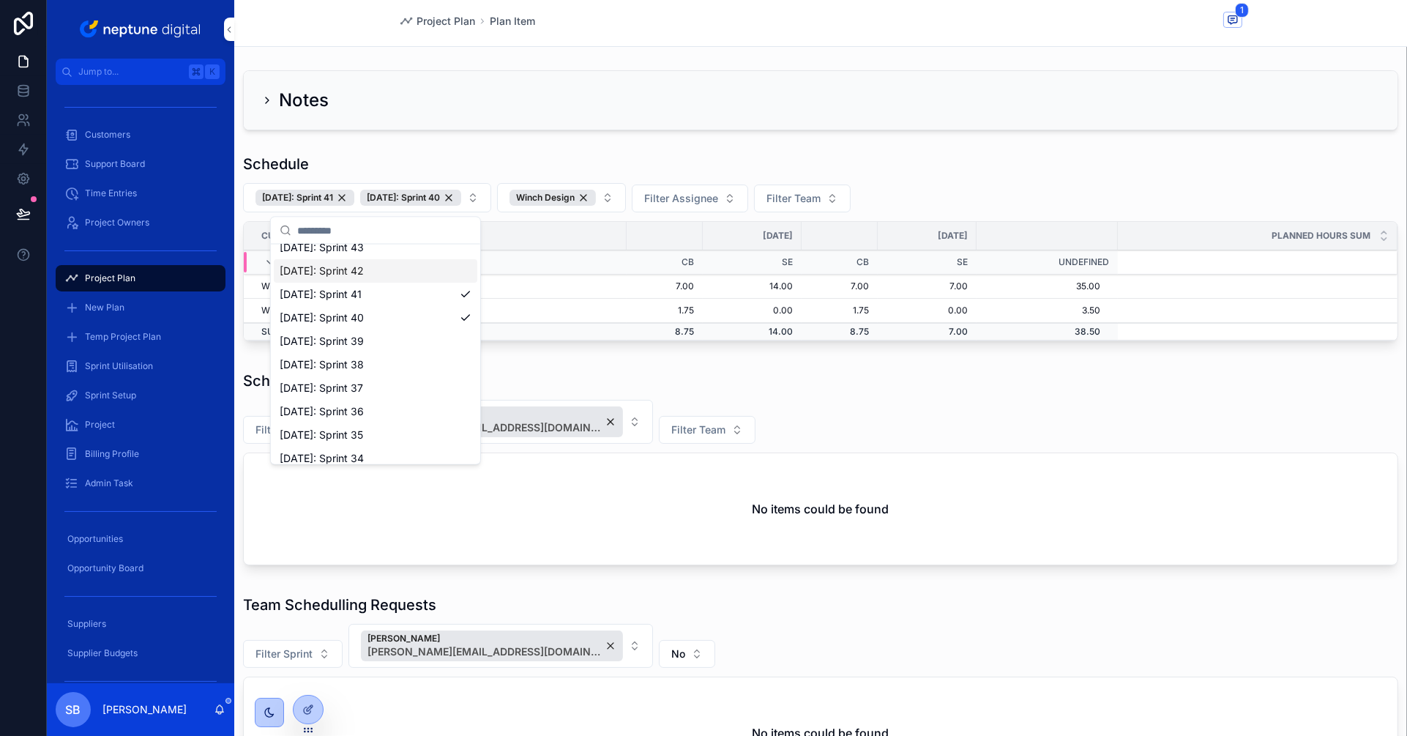
click at [973, 160] on div "Schedule" at bounding box center [820, 164] width 1155 height 21
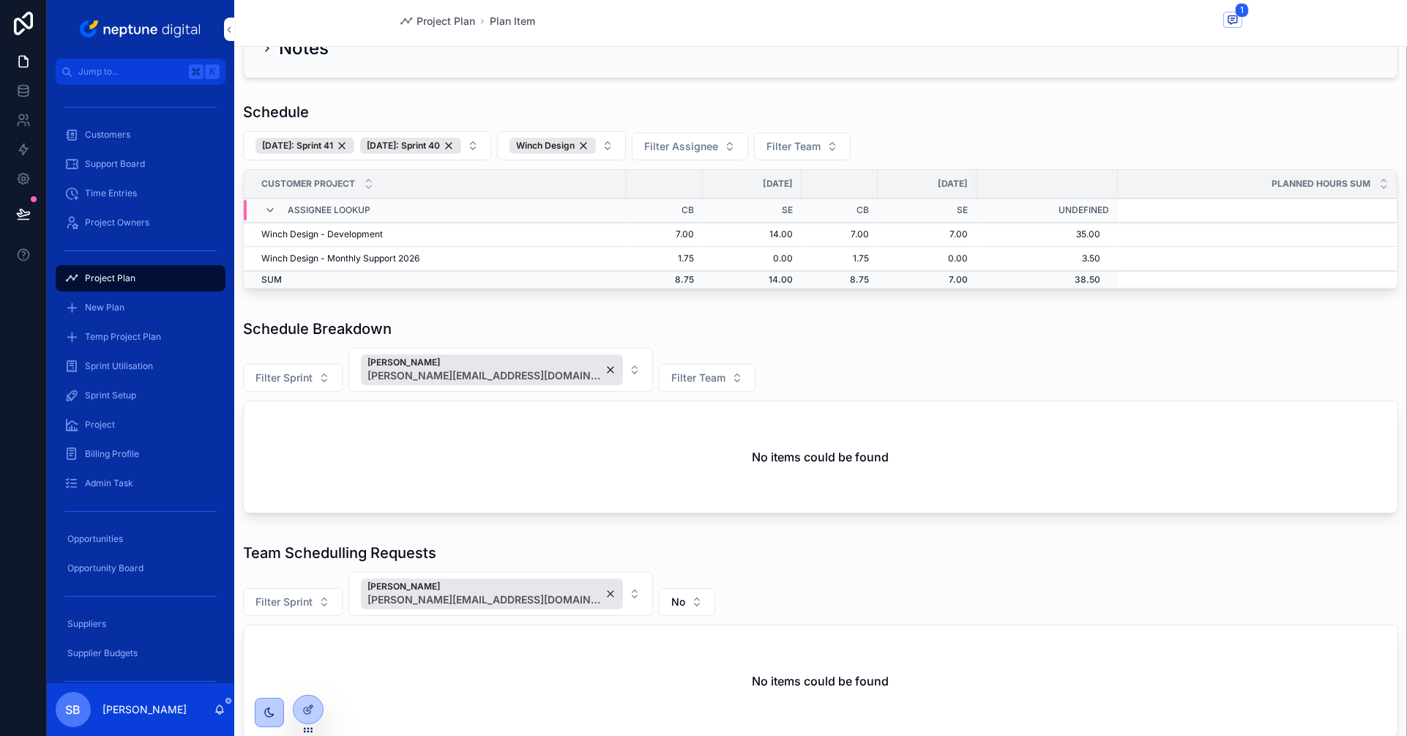
scroll to position [53, 0]
click at [137, 134] on div "Customers" at bounding box center [140, 134] width 152 height 23
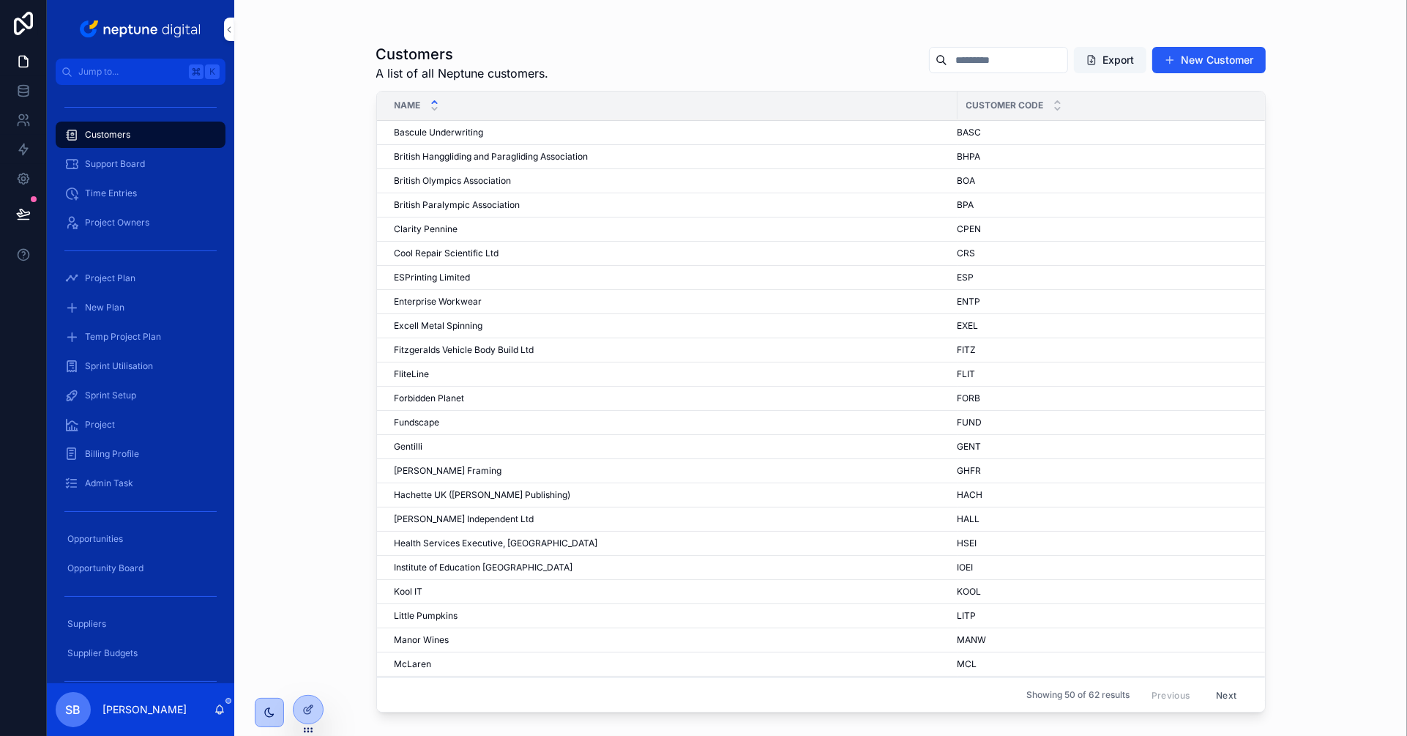
scroll to position [171, 0]
click at [426, 323] on span "Excell Metal Spinning" at bounding box center [439, 323] width 89 height 12
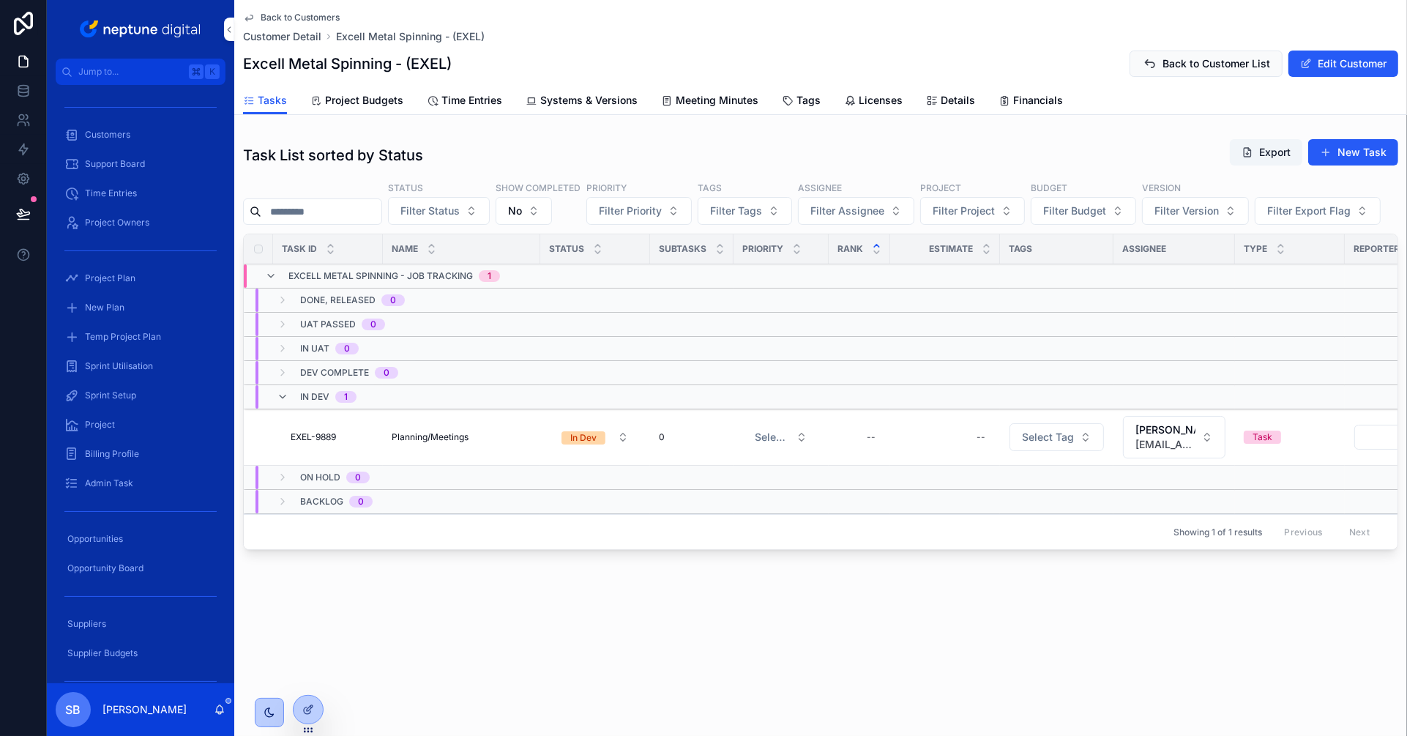
click at [335, 99] on span "Project Budgets" at bounding box center [364, 100] width 78 height 15
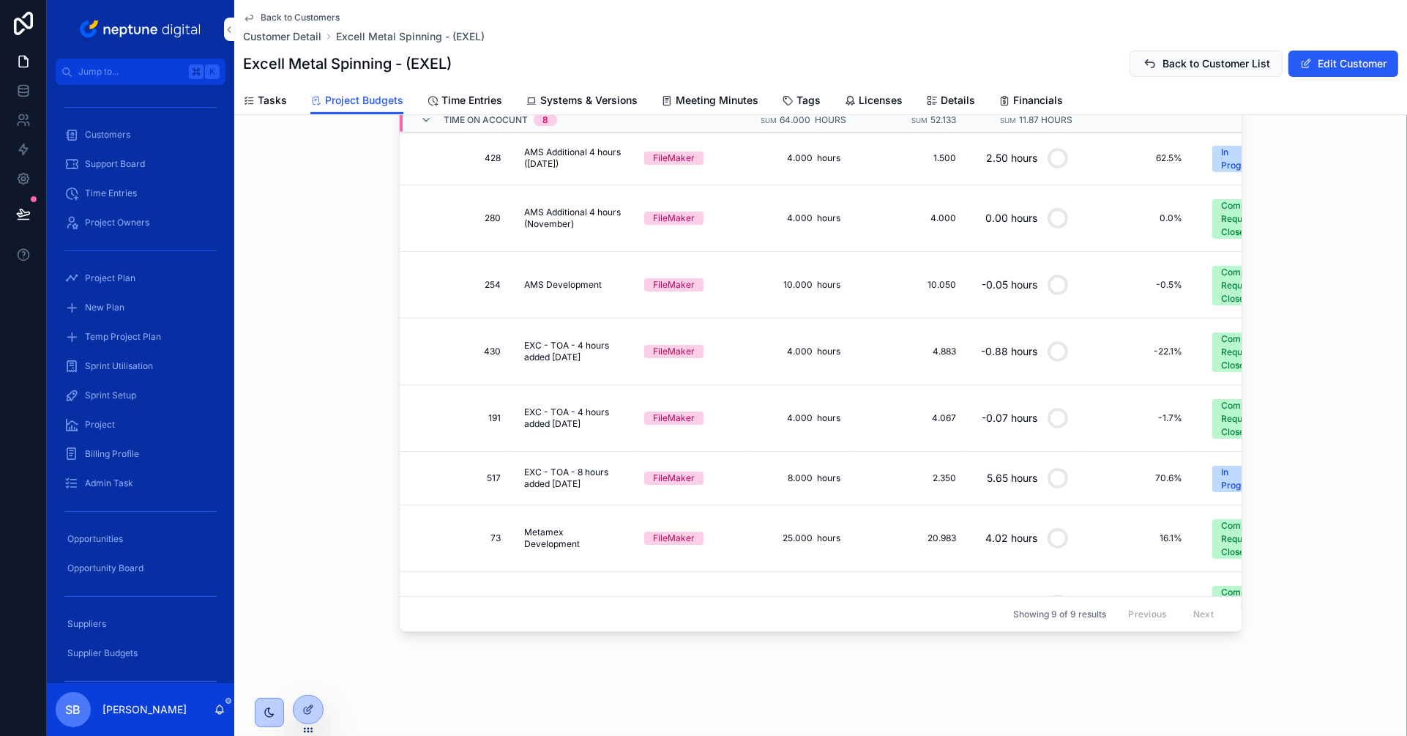
scroll to position [151, 0]
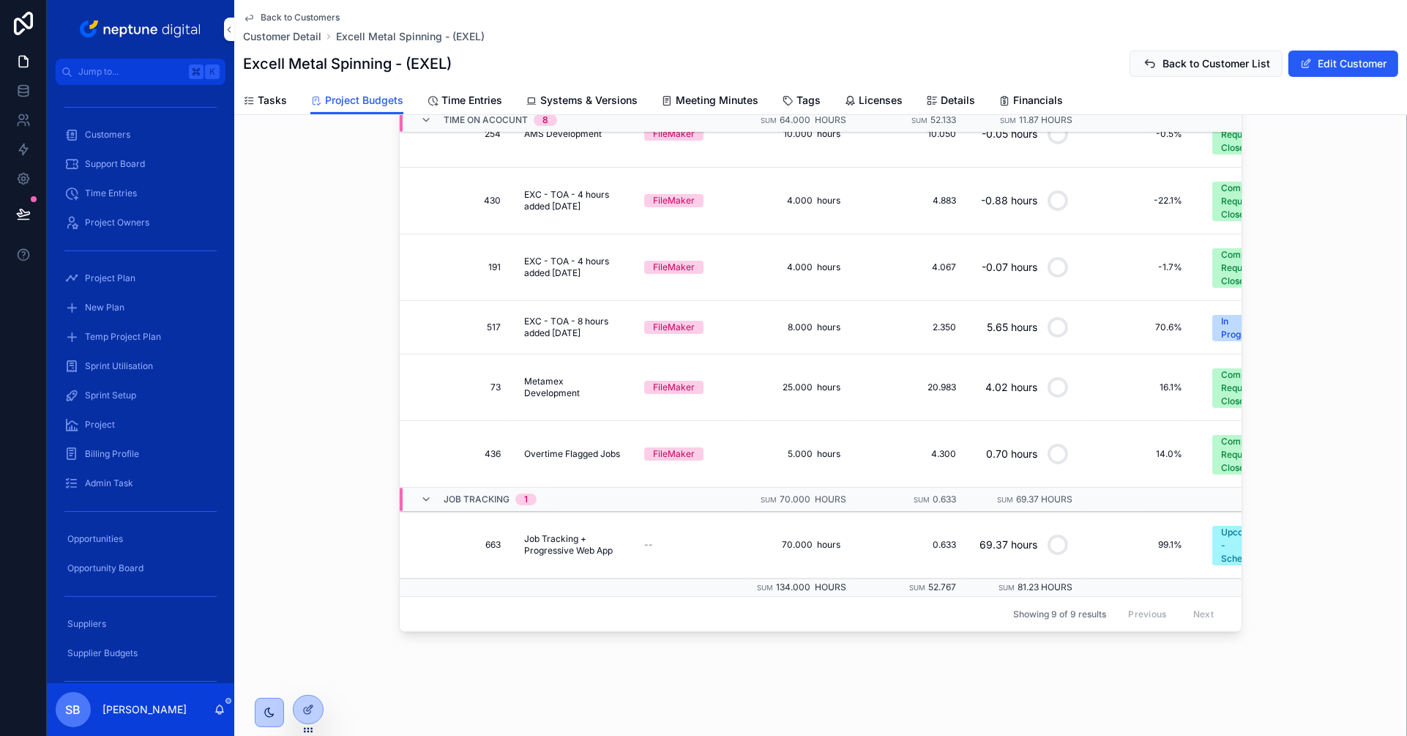
click at [556, 541] on span "Job Tracking + Progressive Web App" at bounding box center [572, 544] width 97 height 23
click at [452, 551] on td "663 663" at bounding box center [455, 545] width 110 height 67
click at [448, 540] on span "663" at bounding box center [458, 545] width 83 height 12
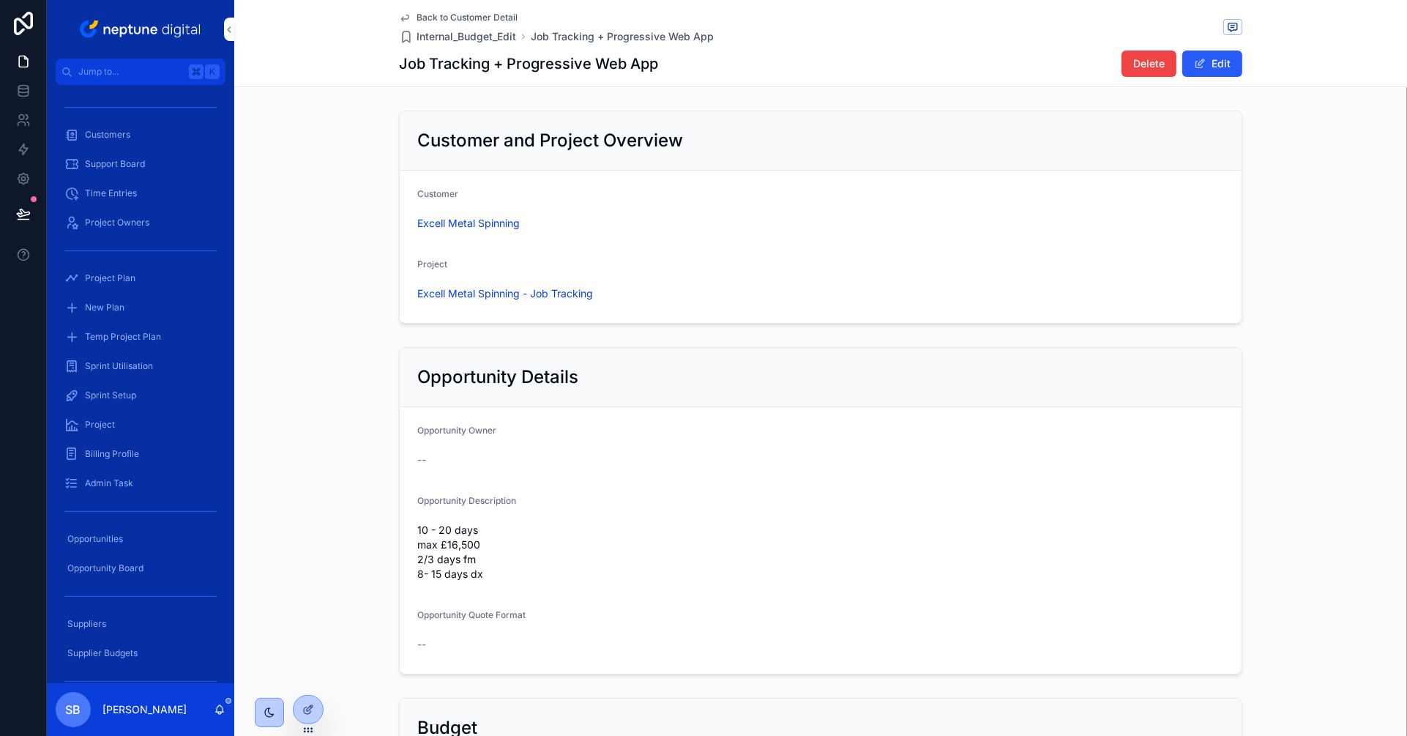
click at [515, 66] on h1 "Job Tracking + Progressive Web App" at bounding box center [528, 63] width 259 height 21
click at [531, 64] on h1 "Job Tracking + Progressive Web App" at bounding box center [528, 63] width 259 height 21
copy h1 "Job Tracking + Progressive Web App"
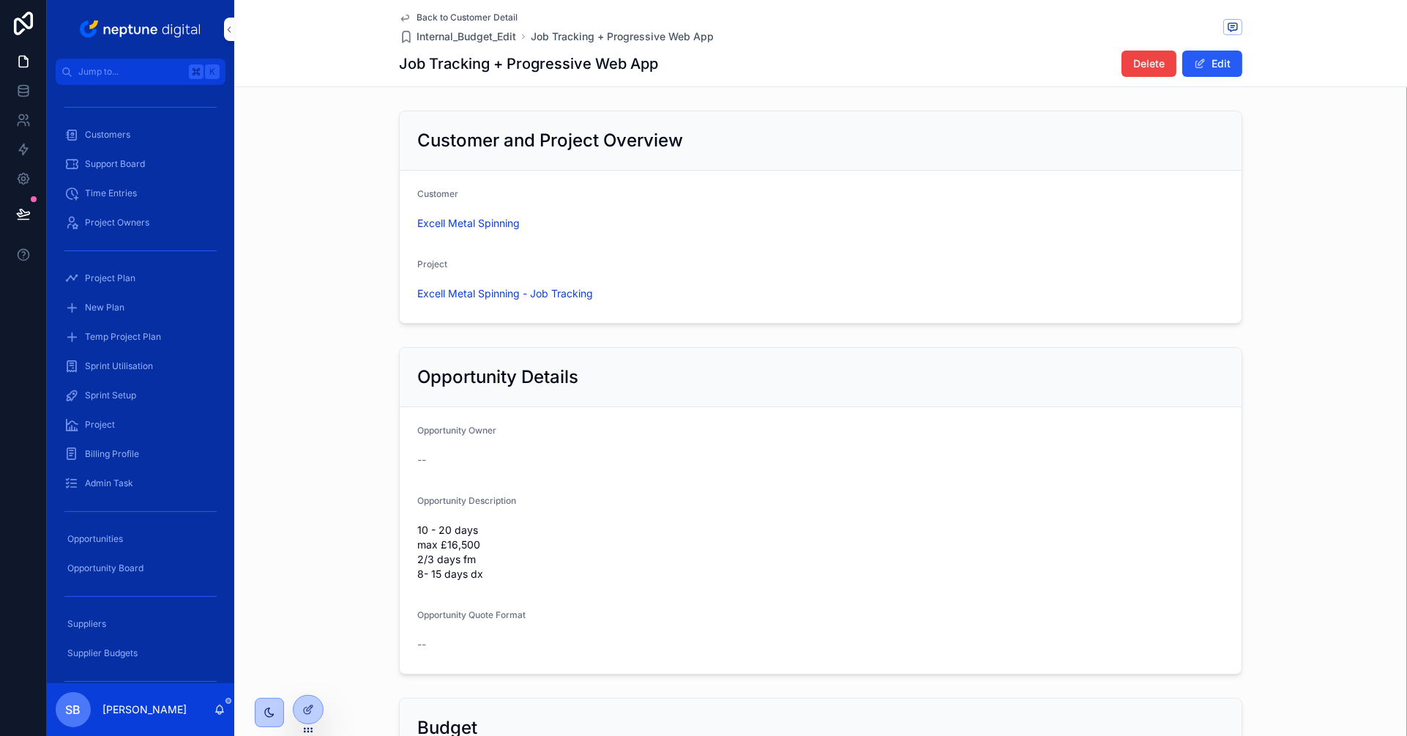
click at [349, 439] on div "Opportunity Details Opportunity Owner -- Opportunity Description 10 - 20 days m…" at bounding box center [820, 510] width 1173 height 339
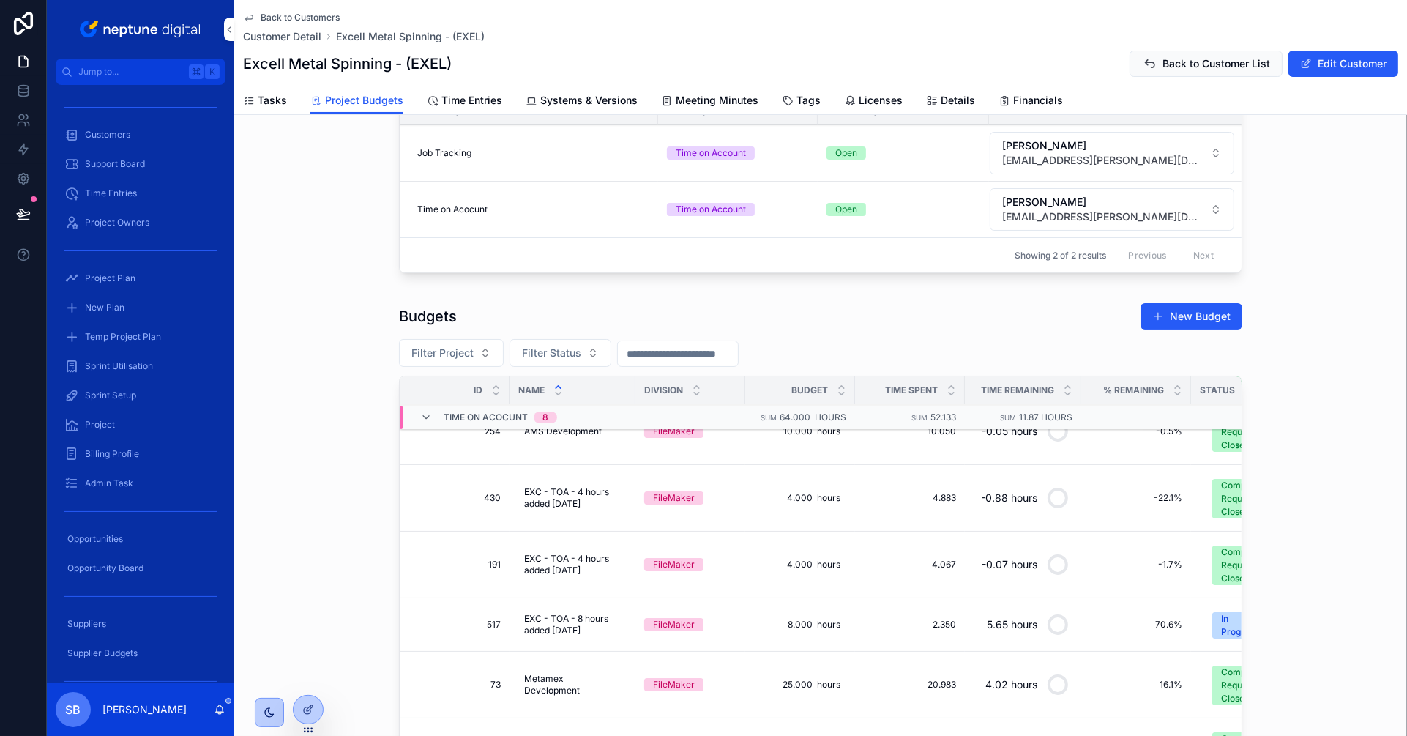
scroll to position [439, 0]
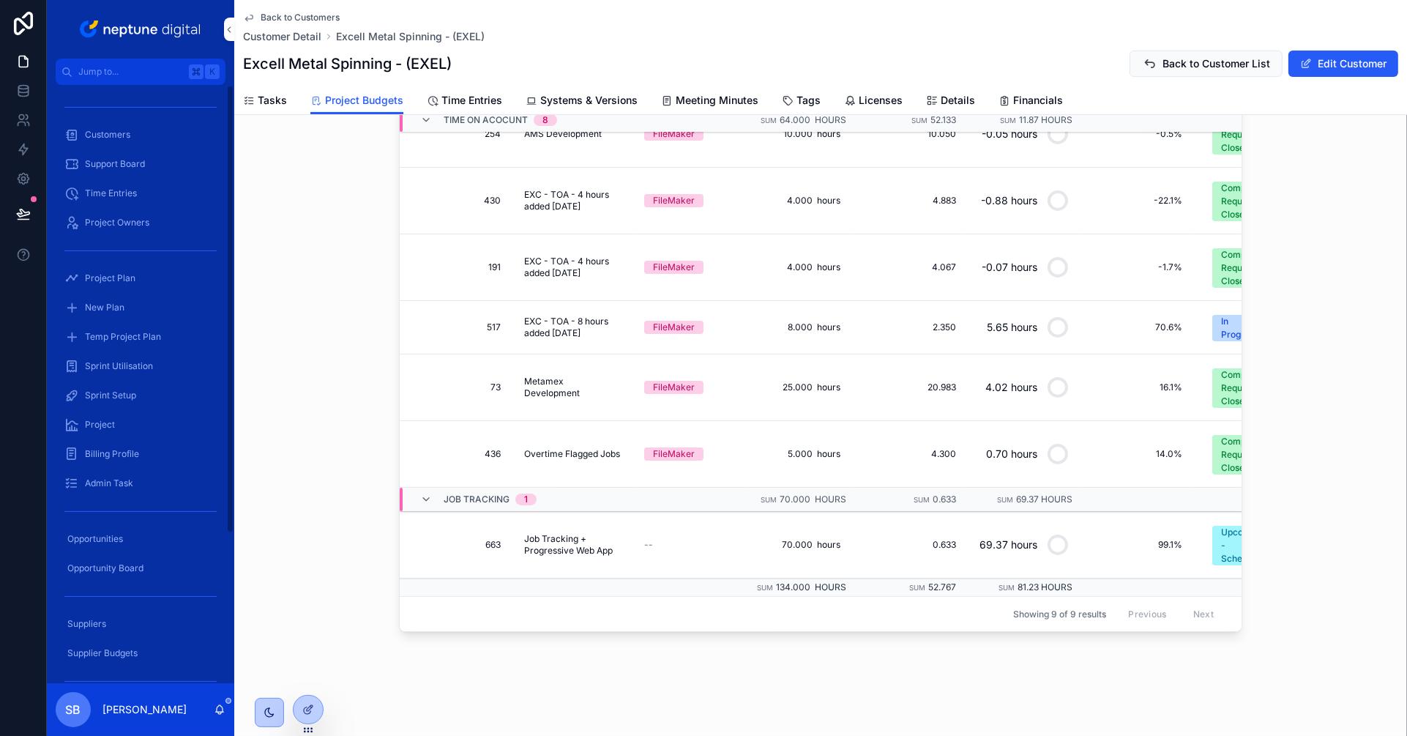
click at [102, 277] on span "Project Plan" at bounding box center [110, 278] width 51 height 12
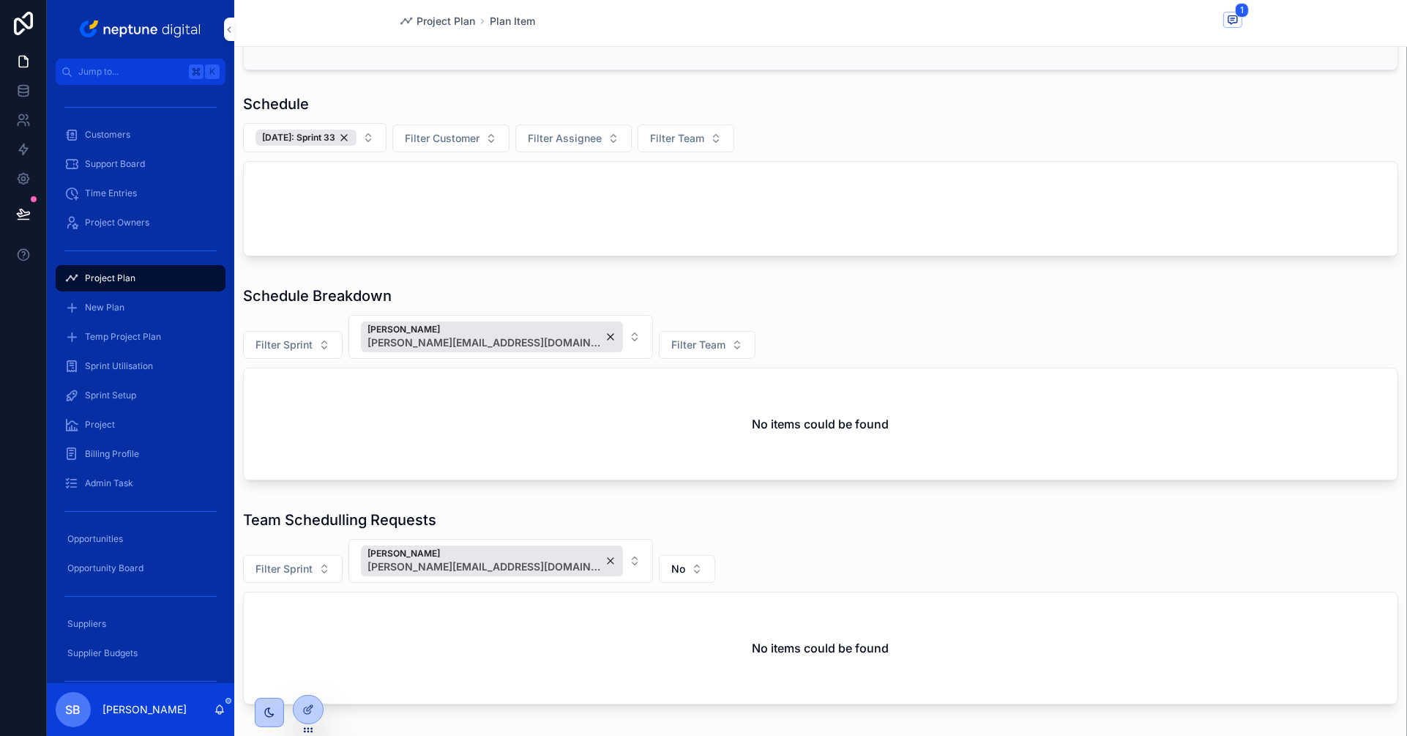
scroll to position [29, 0]
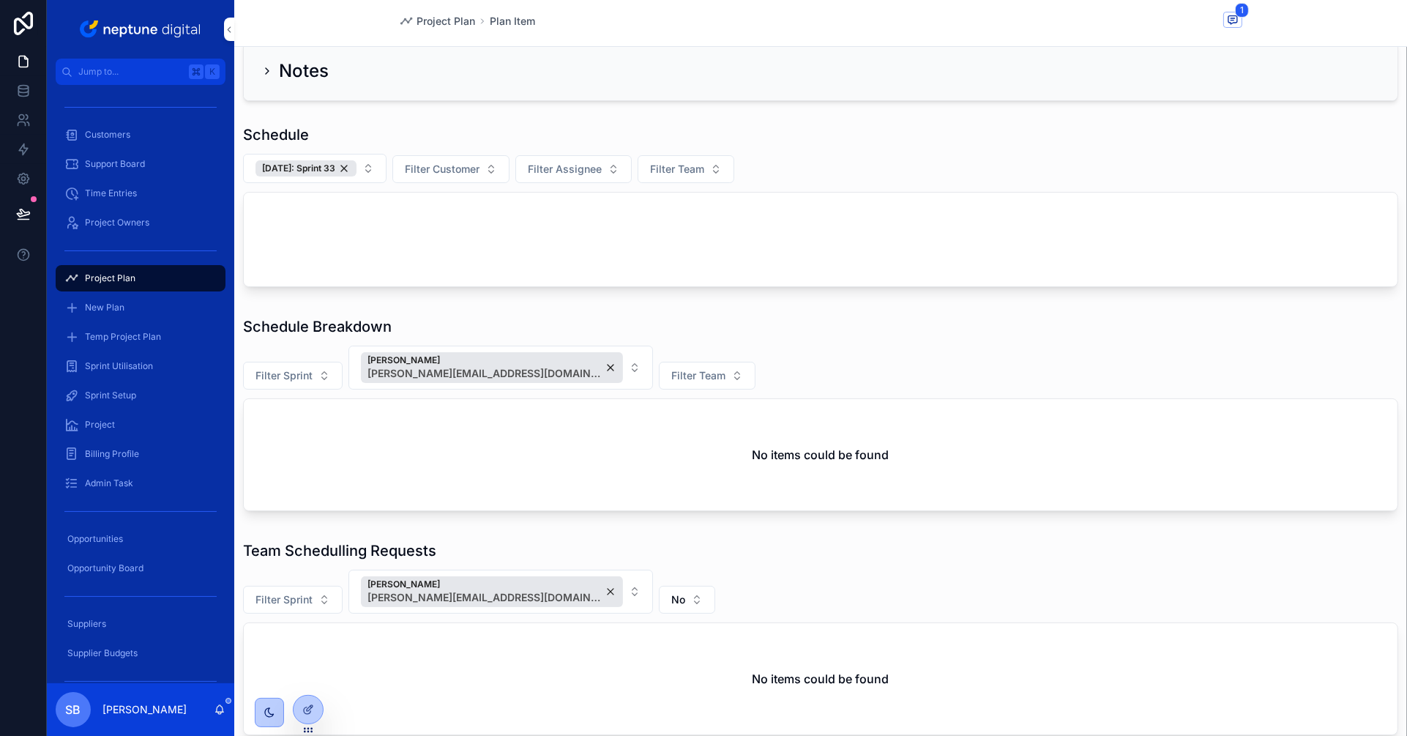
click at [379, 169] on button "29/08/24: Sprint 33" at bounding box center [315, 168] width 144 height 29
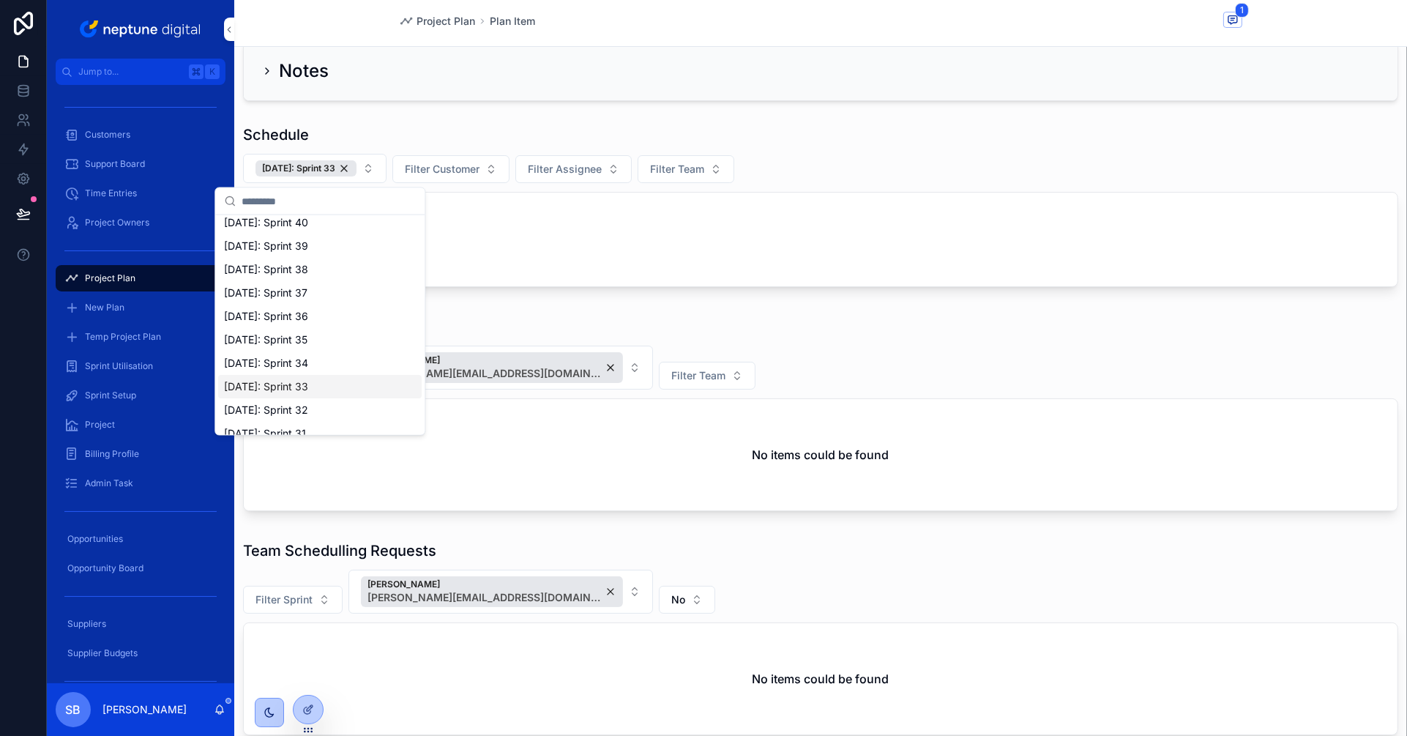
scroll to position [500, 0]
click at [301, 402] on span "07/08/25: Sprint 32" at bounding box center [266, 409] width 84 height 15
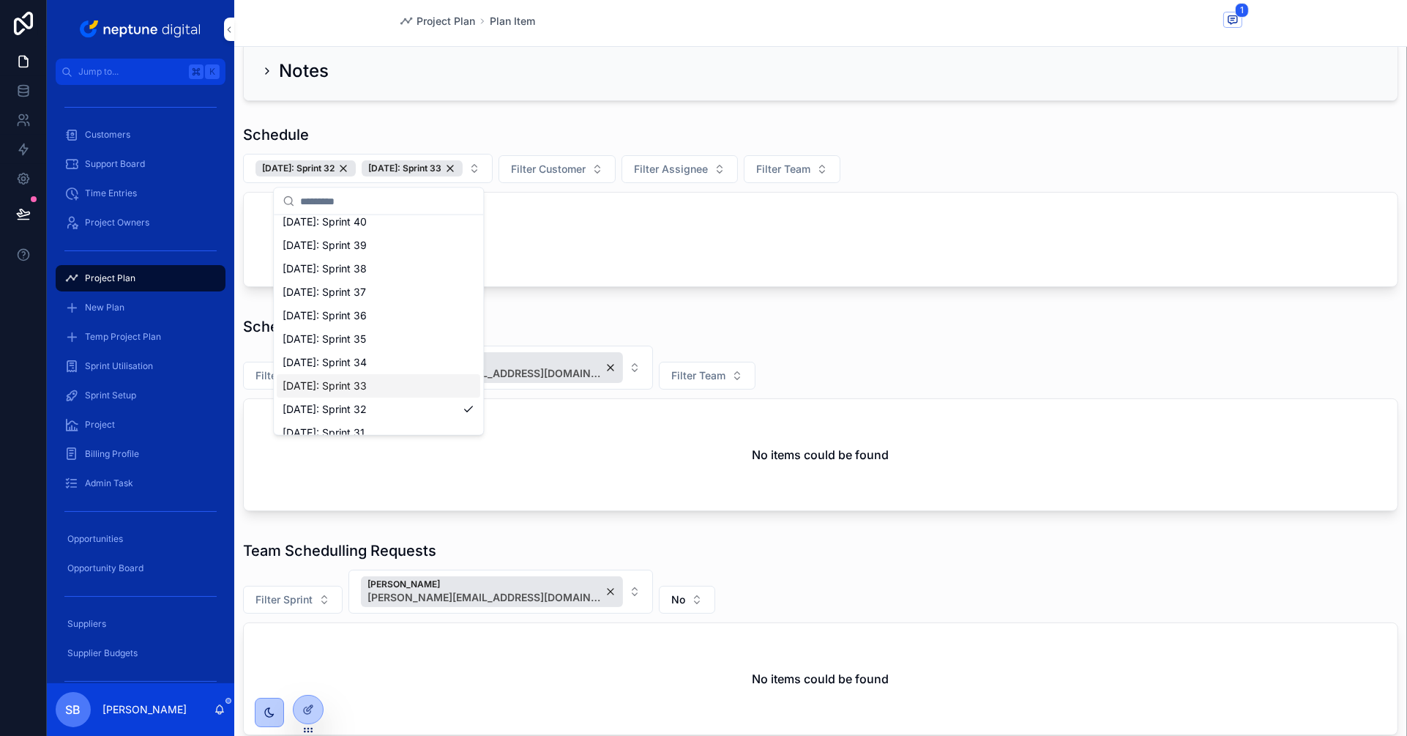
click at [302, 389] on span "14/08/25: Sprint 33" at bounding box center [325, 386] width 84 height 15
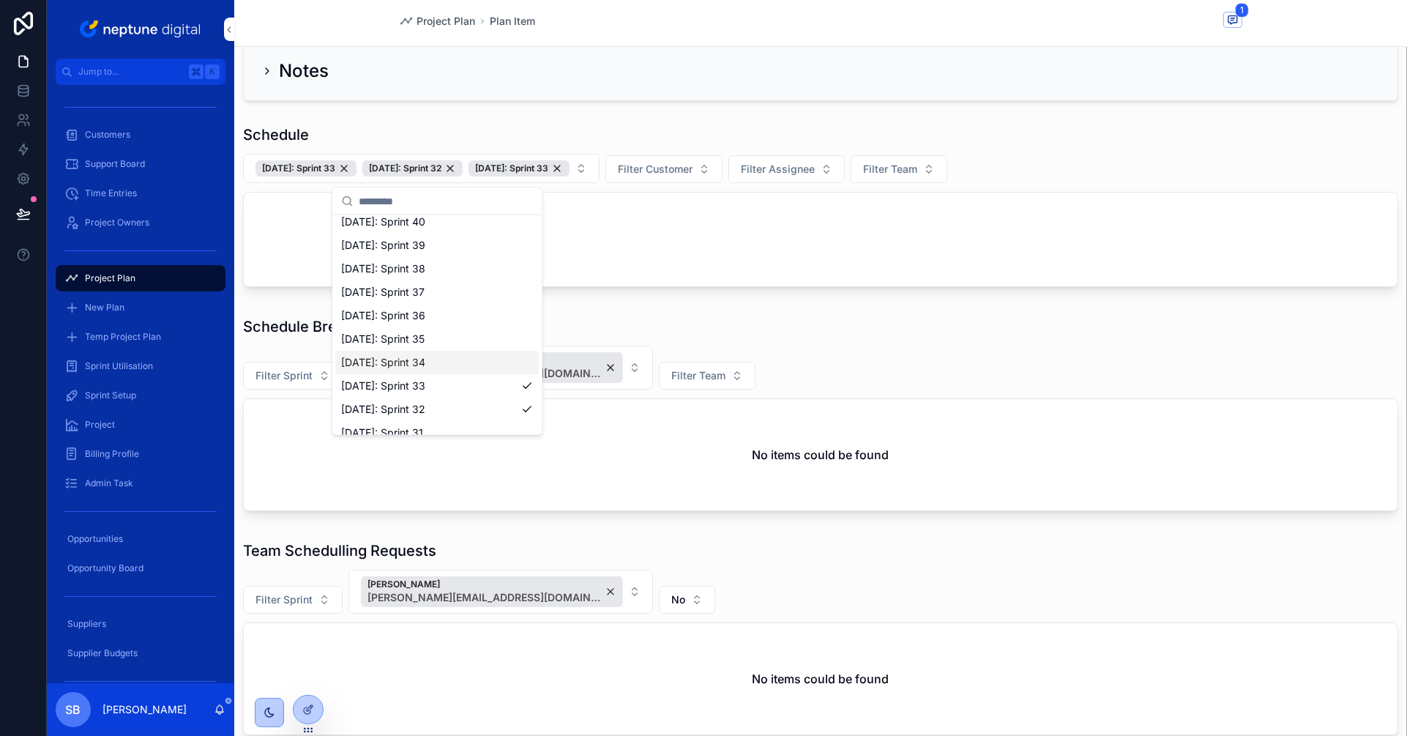
click at [345, 365] on span "21/08/25: Sprint 34" at bounding box center [383, 362] width 84 height 15
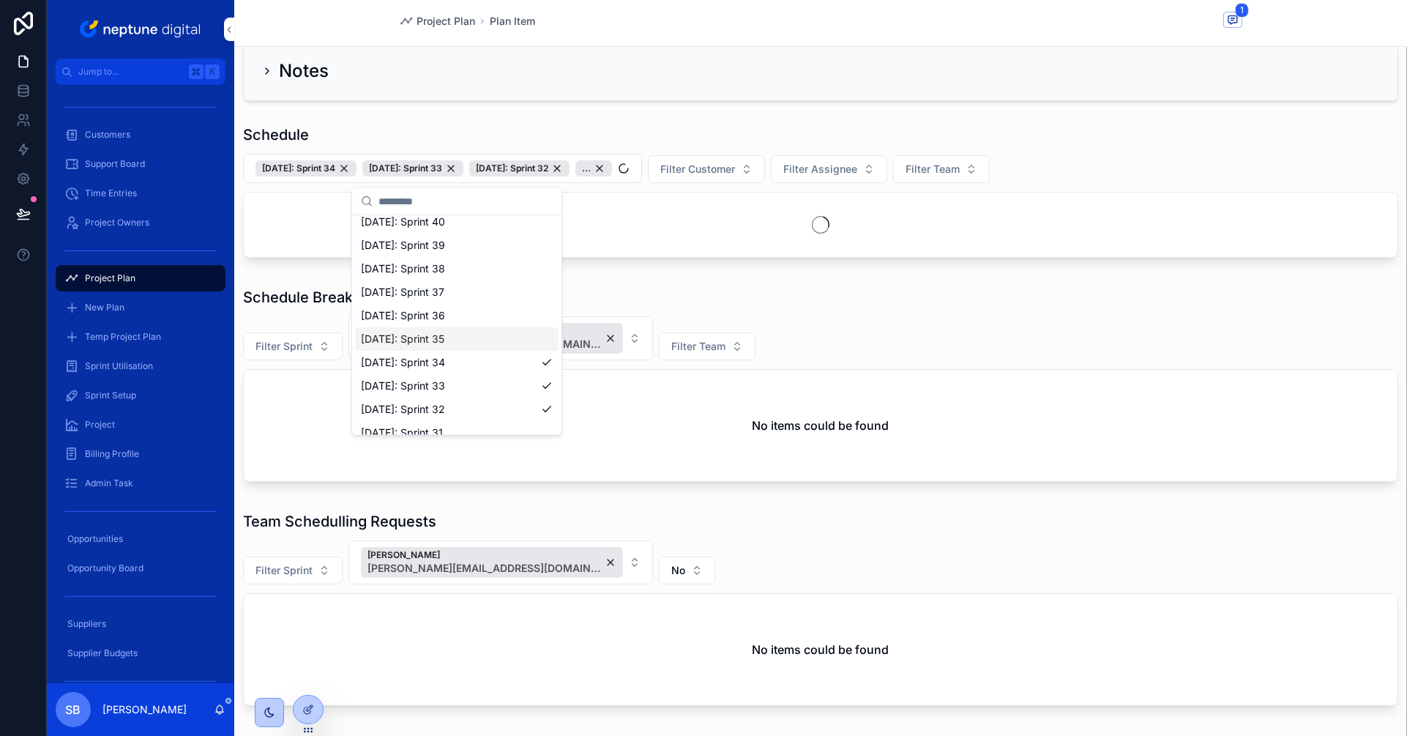
click at [423, 337] on span "28/08/25: Sprint 35" at bounding box center [402, 339] width 83 height 15
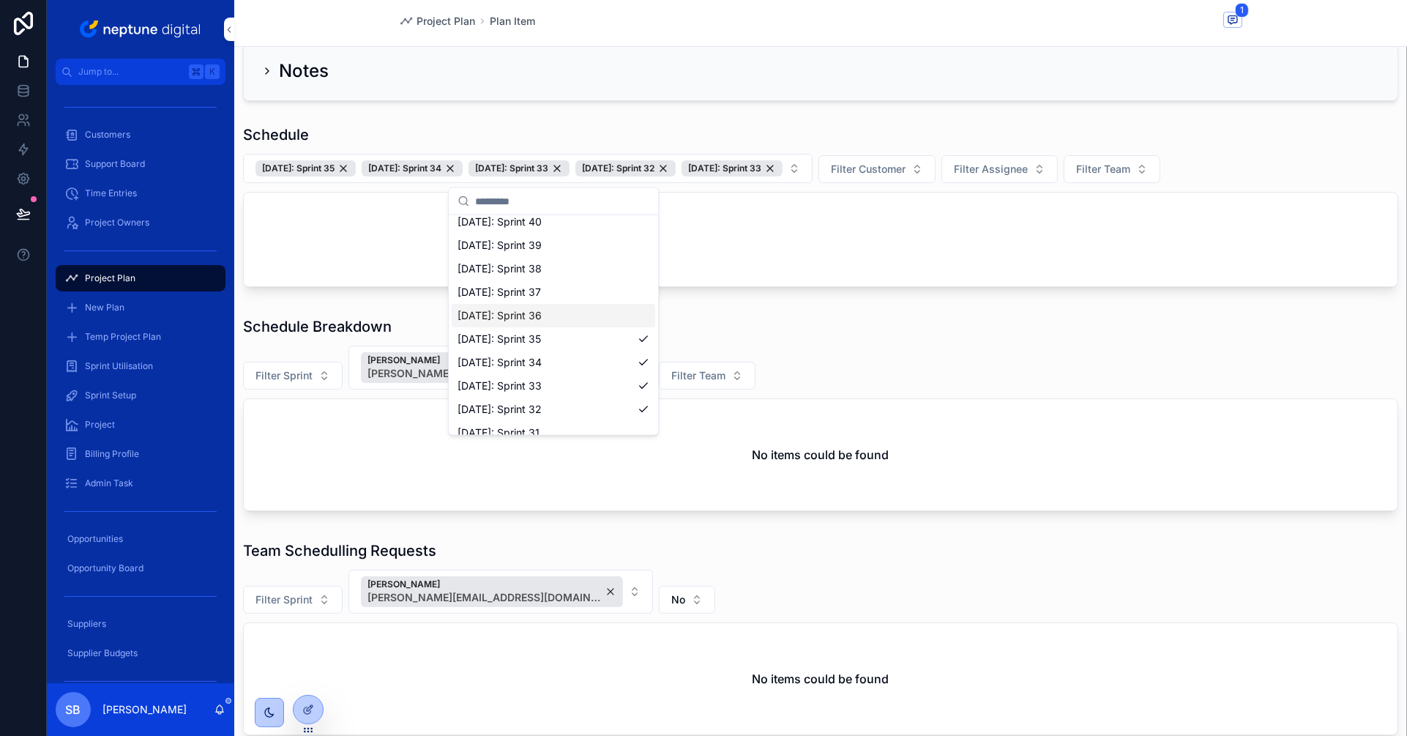
click at [463, 313] on span "04/09/25: Sprint 36" at bounding box center [500, 315] width 84 height 15
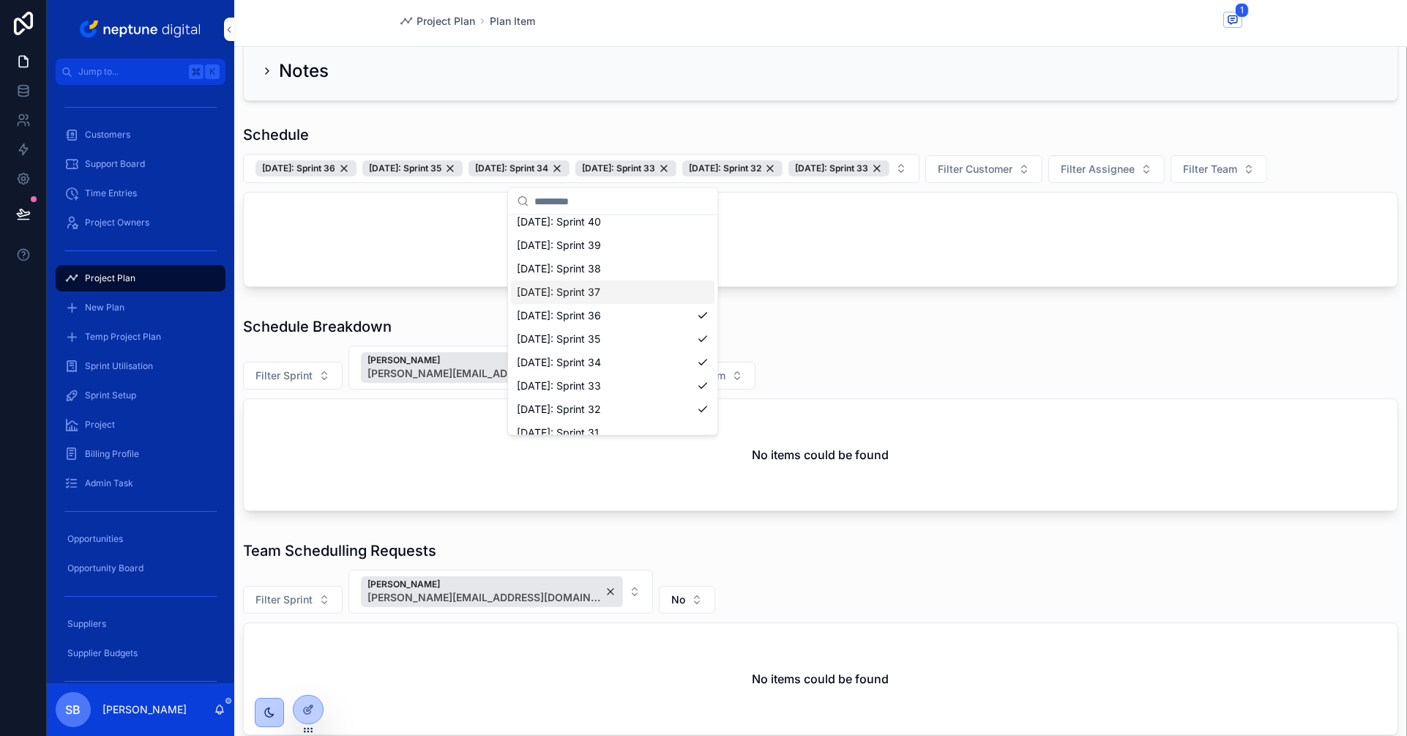
click at [600, 294] on span "11/09/25: Sprint 37" at bounding box center [558, 292] width 83 height 15
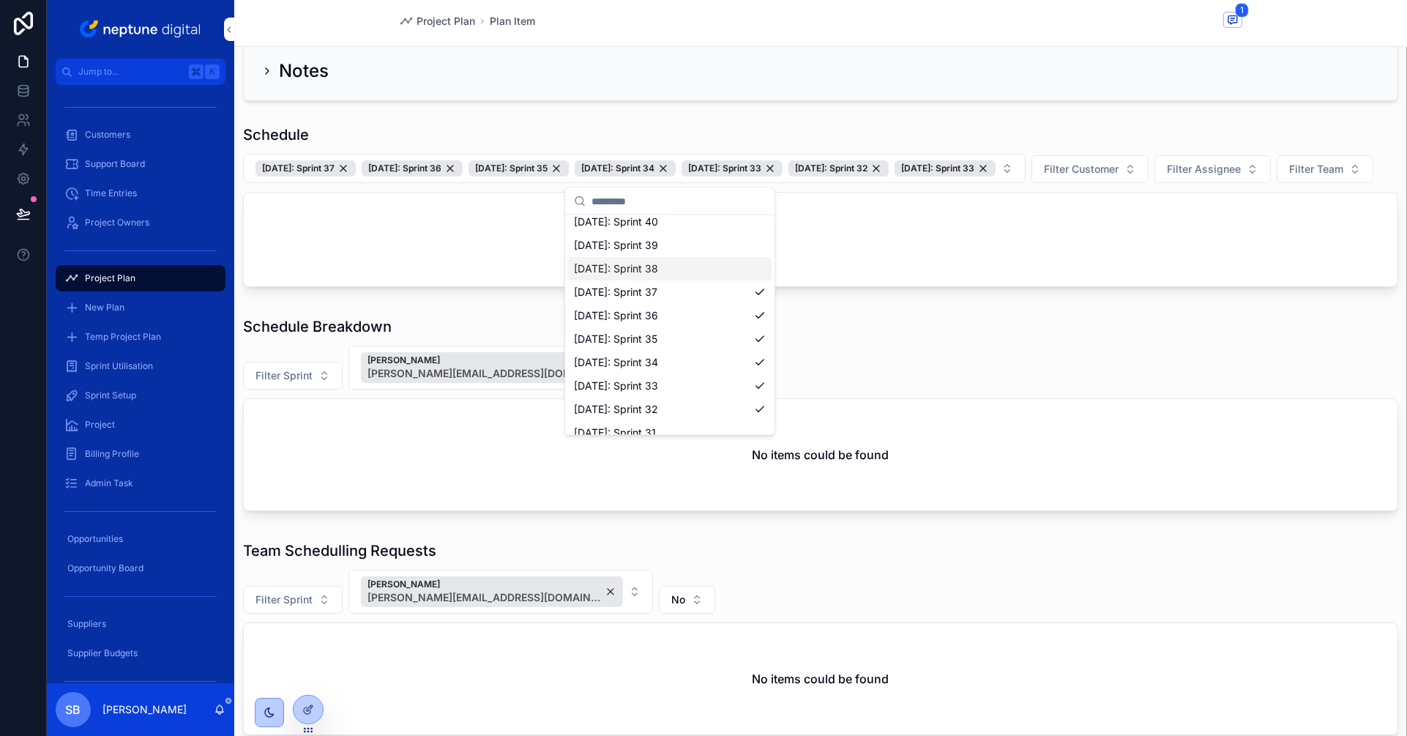
click at [620, 272] on span "18/09/25: Sprint 38" at bounding box center [616, 268] width 84 height 15
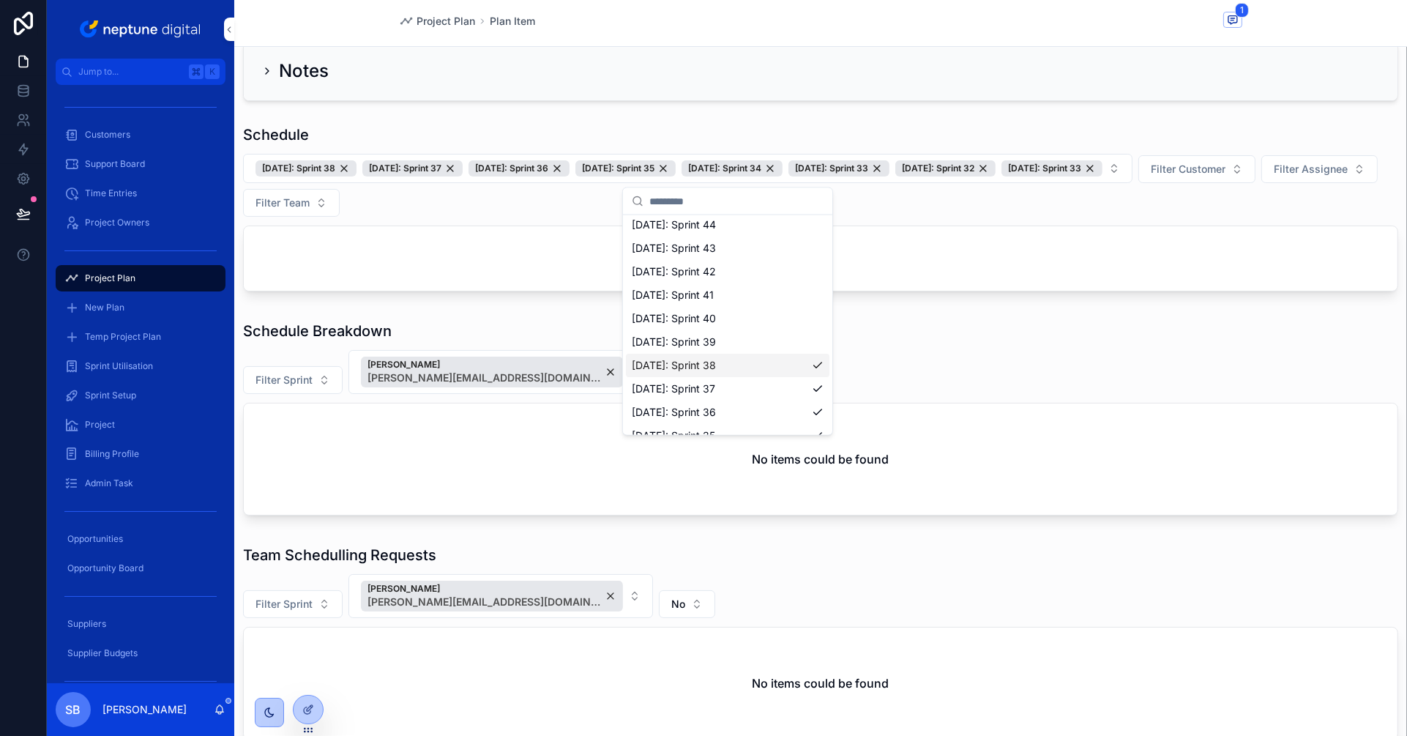
scroll to position [401, 0]
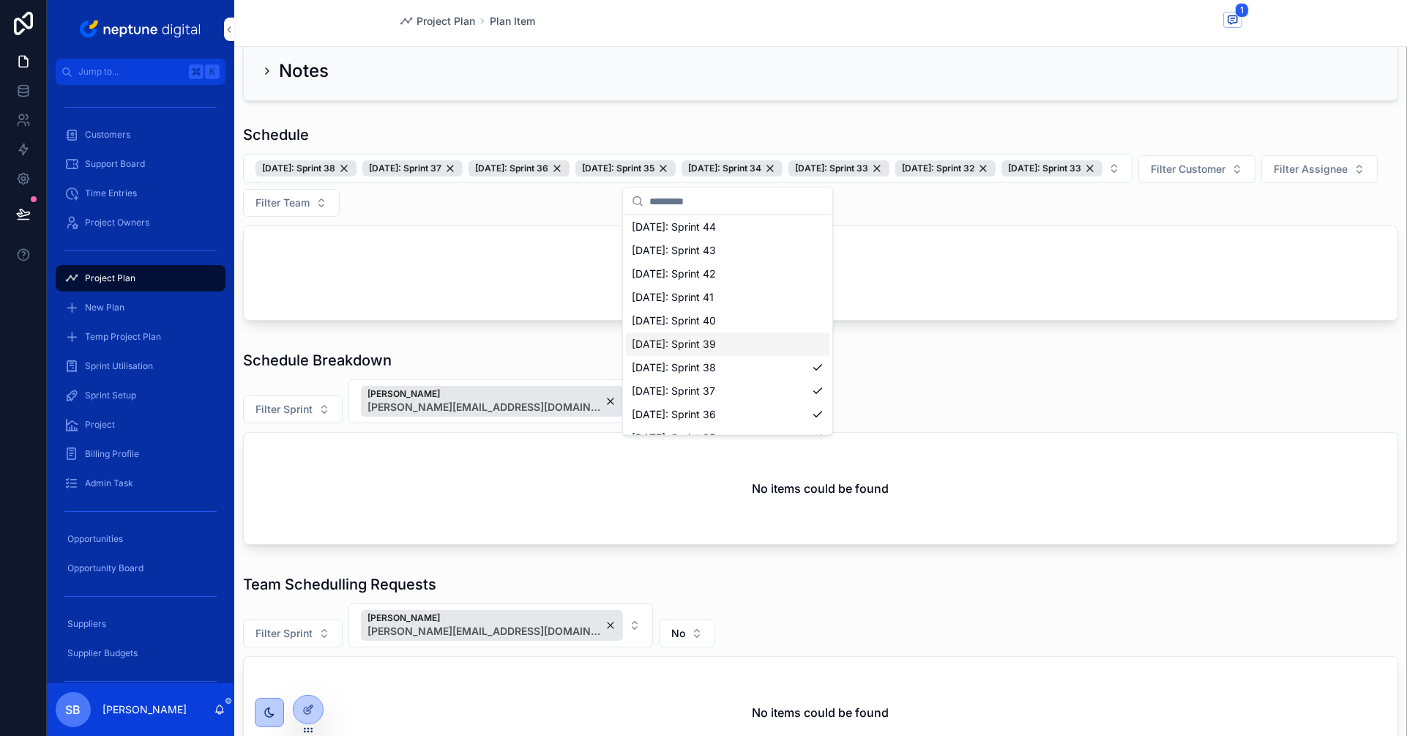
click at [670, 343] on span "25/09/25: Sprint 39" at bounding box center [674, 344] width 84 height 15
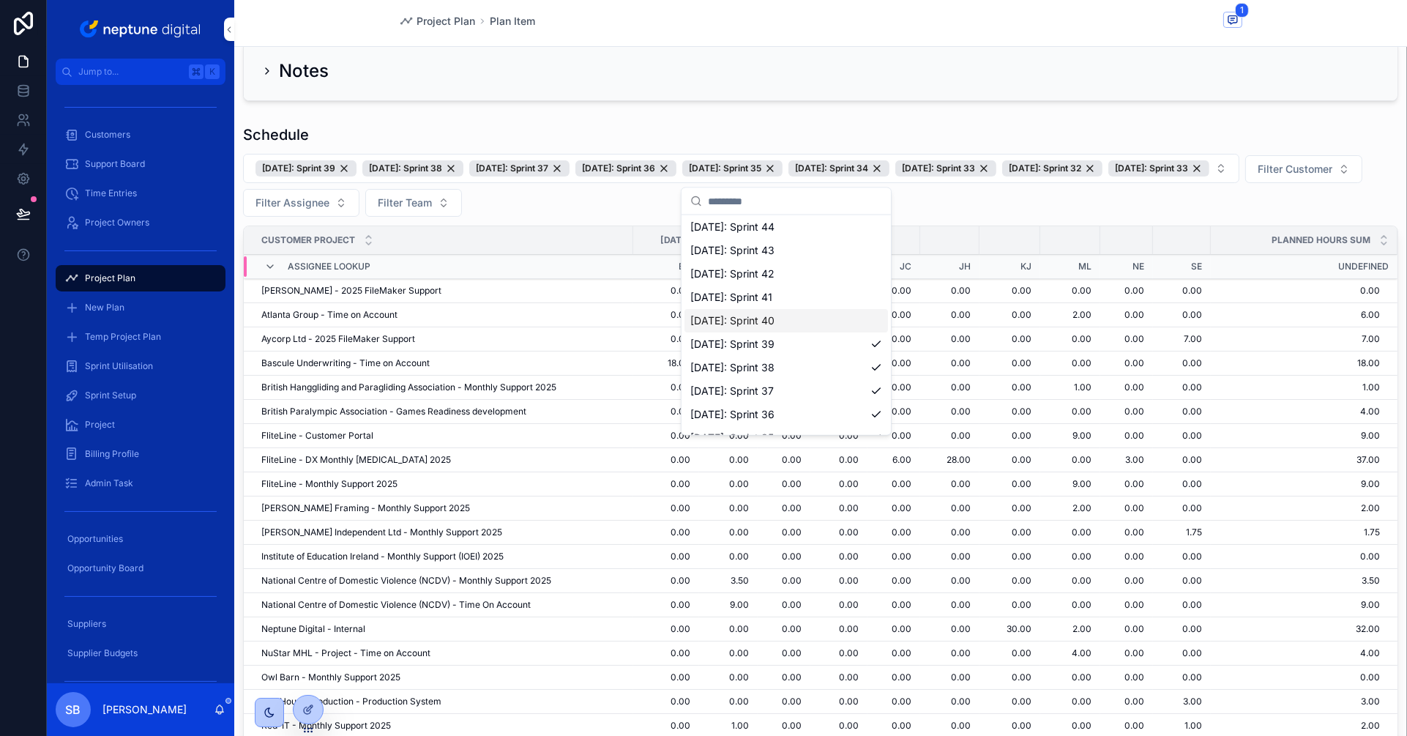
click at [763, 318] on span "02/10/25: Sprint 40" at bounding box center [732, 320] width 84 height 15
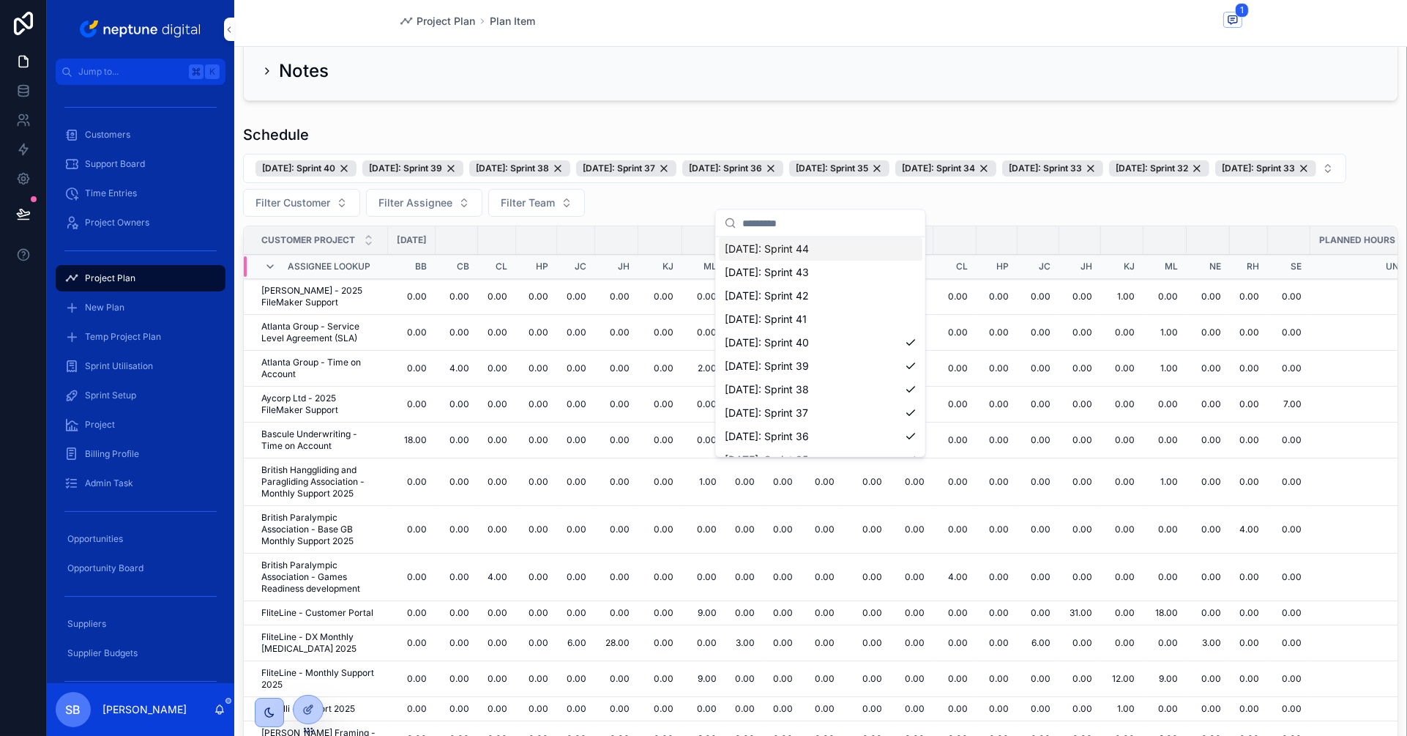
click at [450, 122] on div "Schedule 02/10/25: Sprint 40 25/09/25: Sprint 39 18/09/25: Sprint 38 11/09/25: …" at bounding box center [820, 455] width 1173 height 672
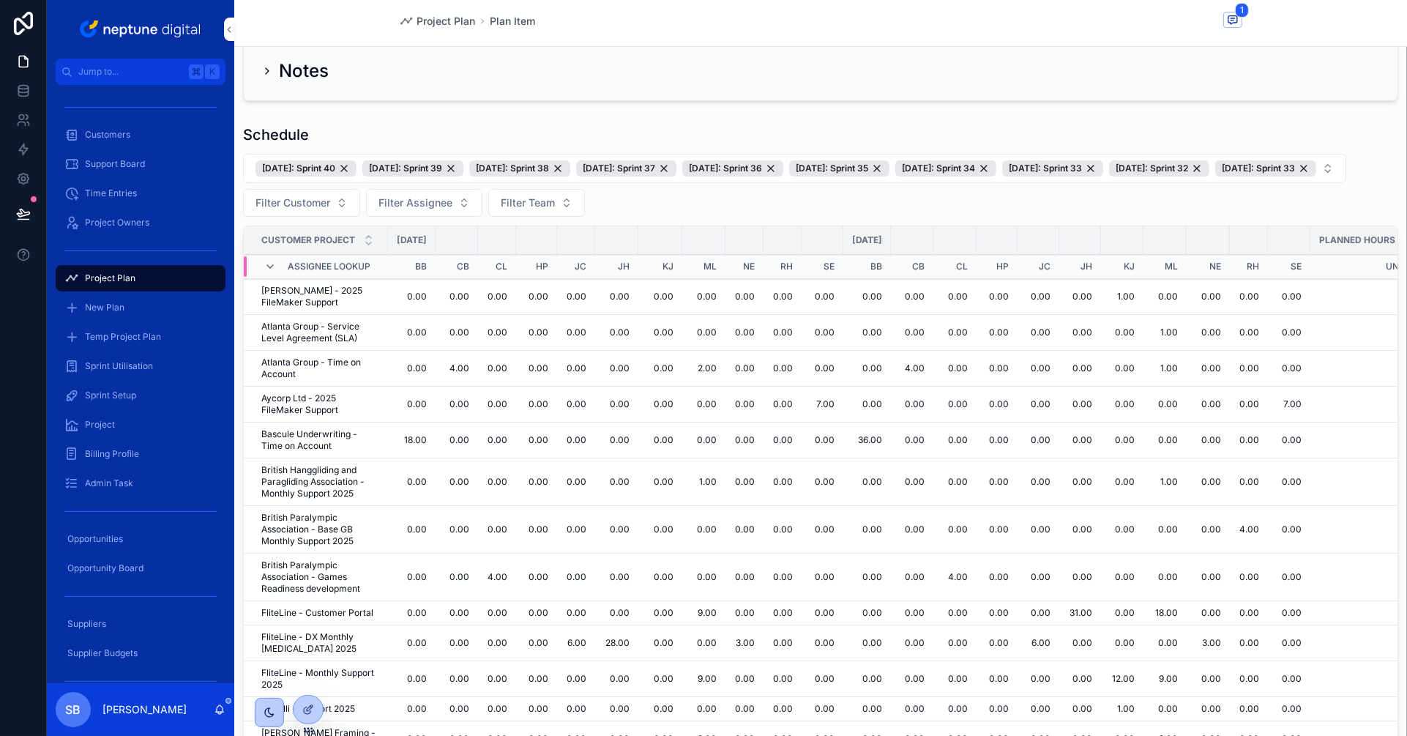
click at [332, 217] on button "Filter Customer" at bounding box center [301, 203] width 117 height 28
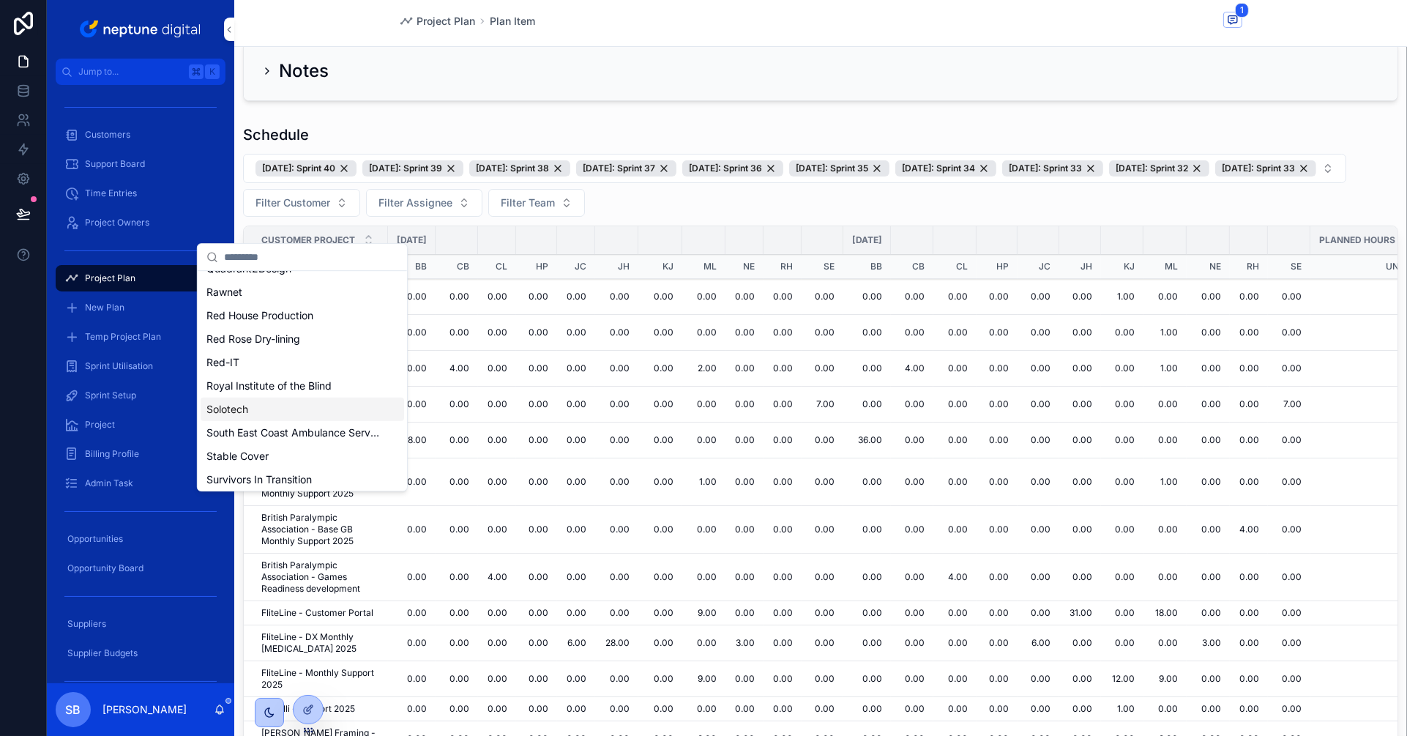
scroll to position [1237, 0]
click at [244, 365] on span "Volanteus" at bounding box center [229, 360] width 47 height 15
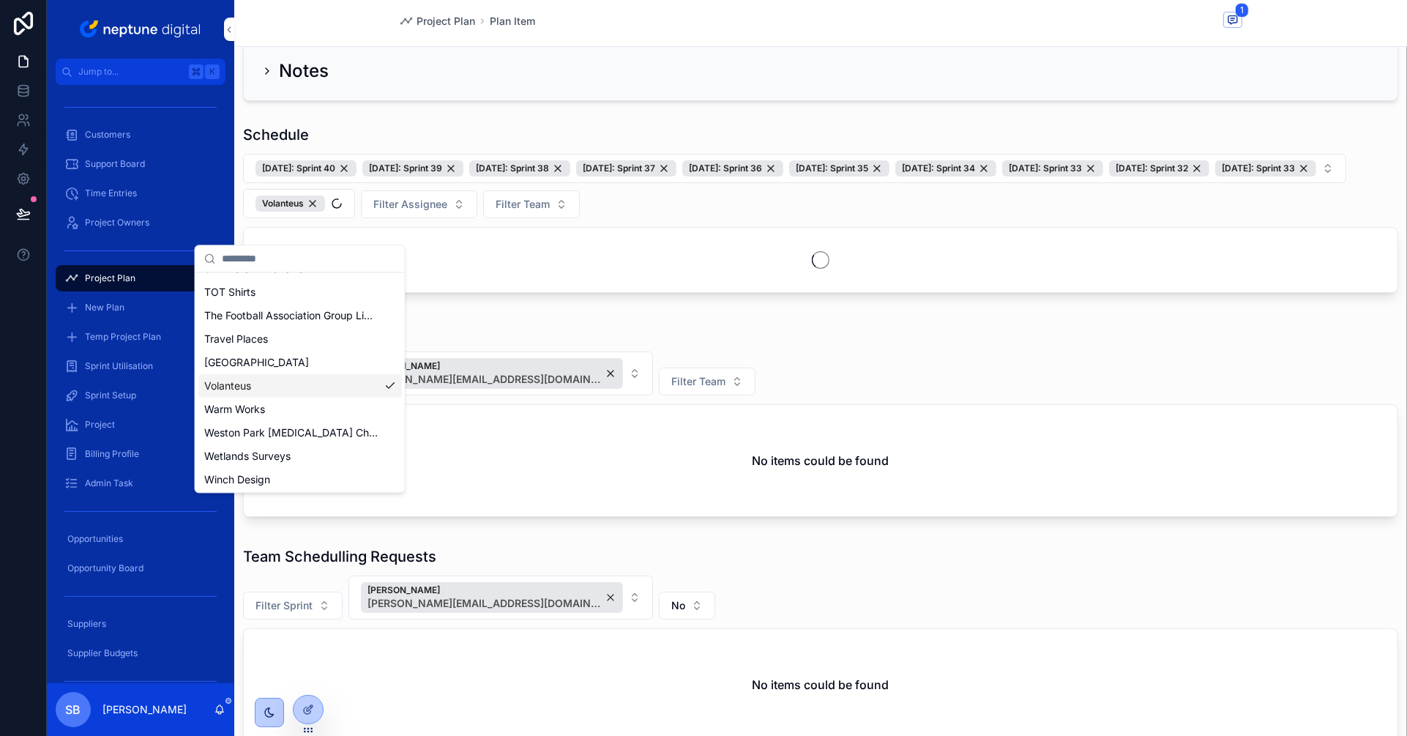
scroll to position [1260, 0]
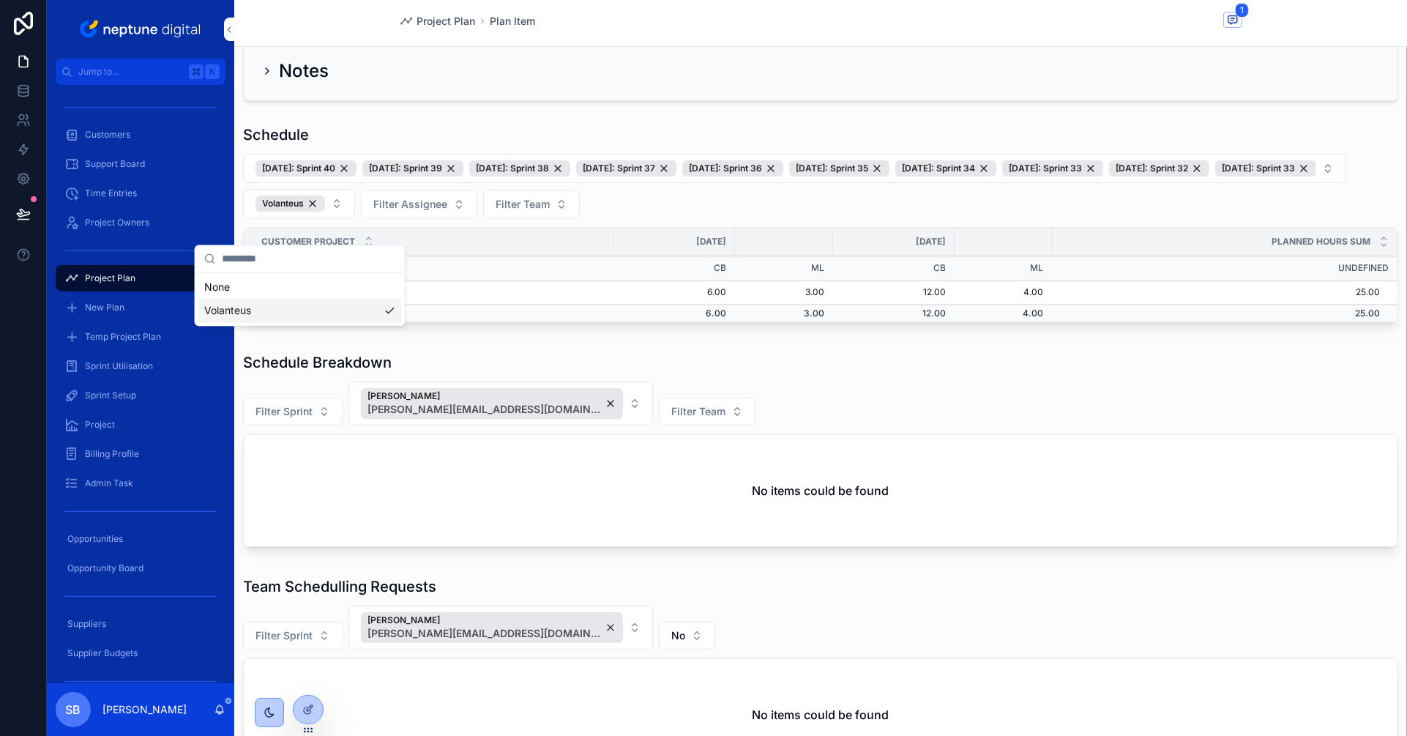
click at [733, 218] on div "02/10/25: Sprint 40 25/09/25: Sprint 39 18/09/25: Sprint 38 11/09/25: Sprint 37…" at bounding box center [820, 186] width 1155 height 64
click at [1215, 176] on div "29/08/24: Sprint 33" at bounding box center [1265, 168] width 101 height 16
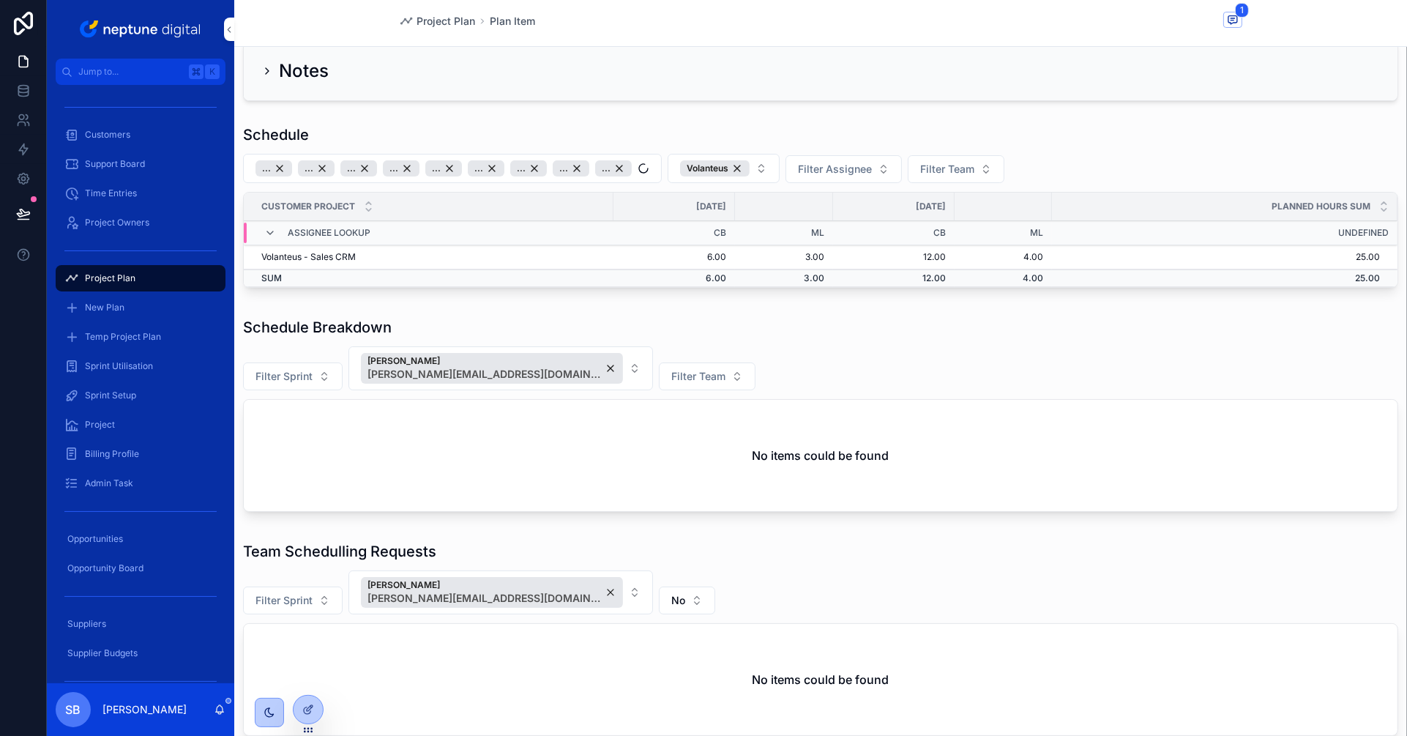
click at [647, 170] on button "... ... ... ... ... ... ... ... ..." at bounding box center [452, 168] width 419 height 29
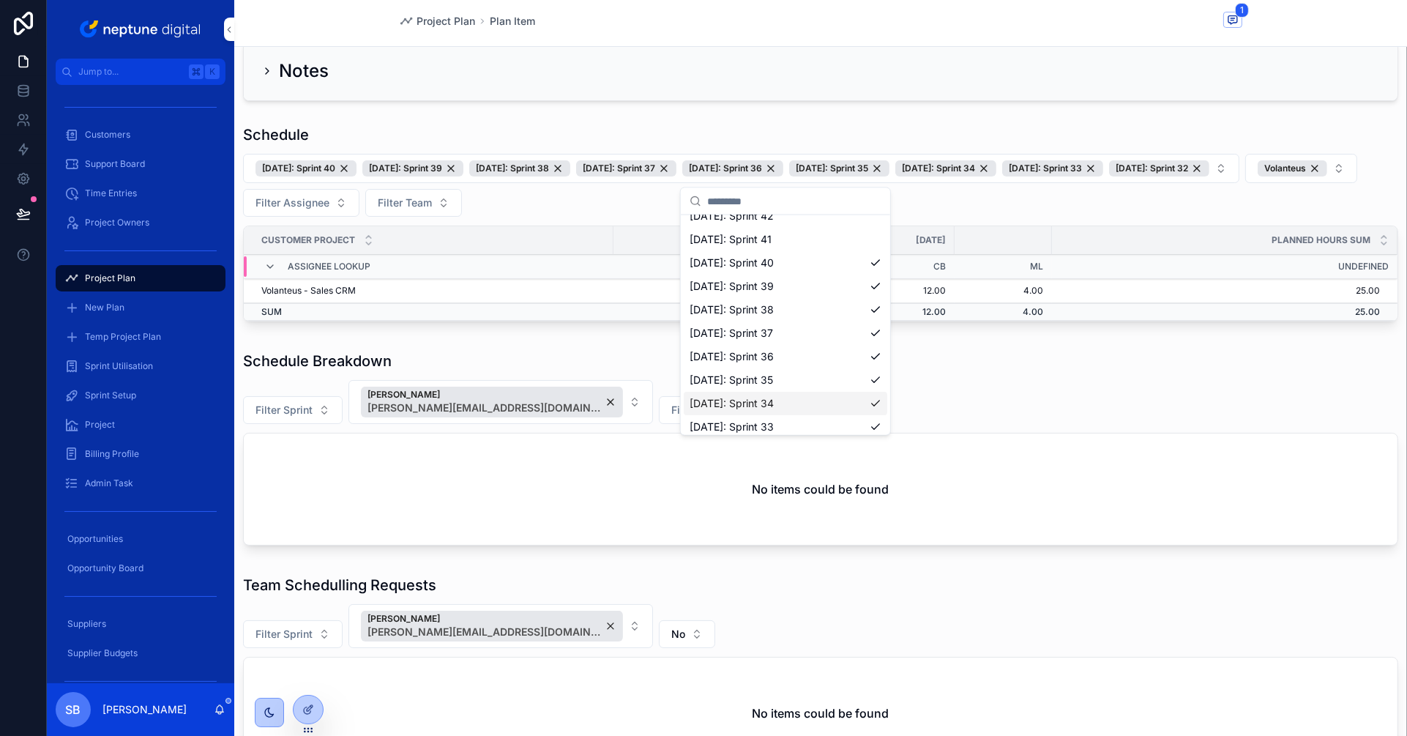
scroll to position [458, 0]
click at [750, 261] on span "02/10/25: Sprint 40" at bounding box center [732, 263] width 84 height 15
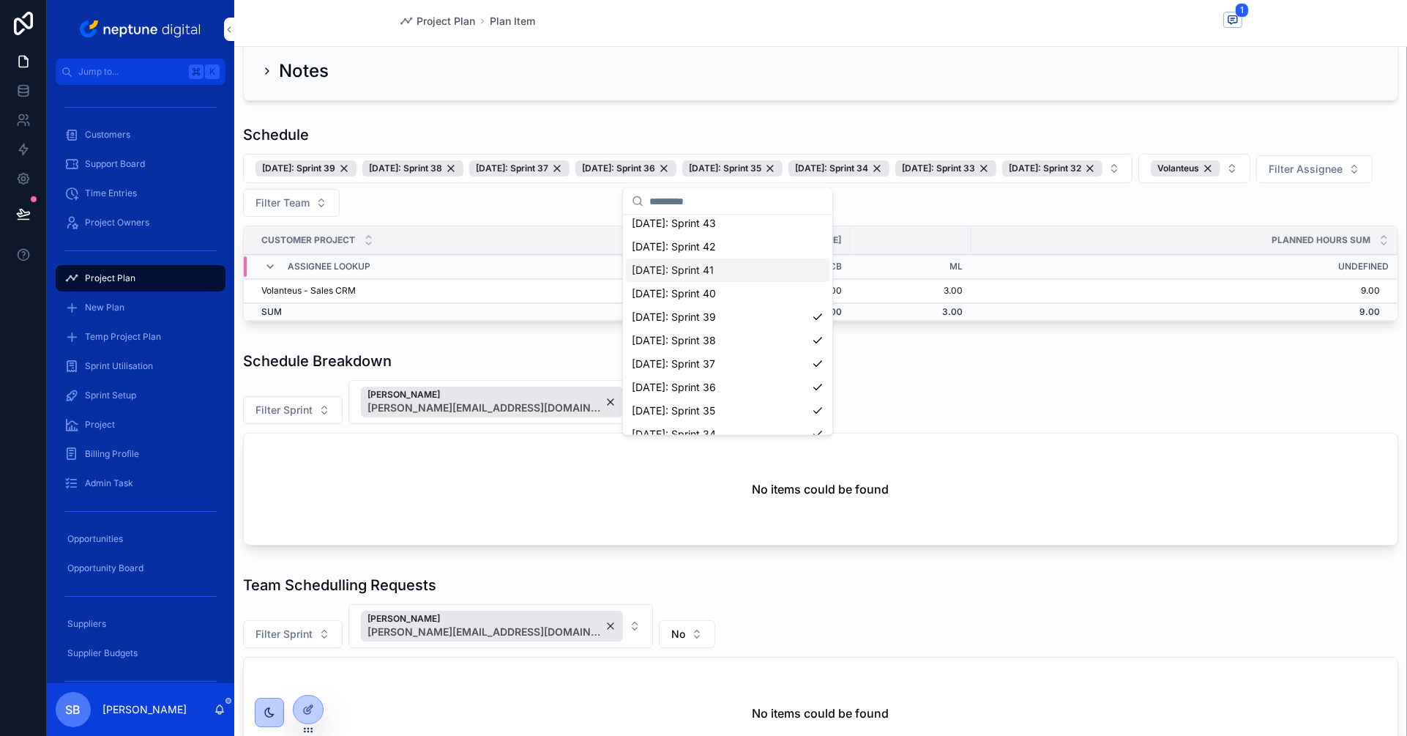
scroll to position [413, 0]
click at [693, 306] on span "02/10/25: Sprint 40" at bounding box center [674, 309] width 84 height 15
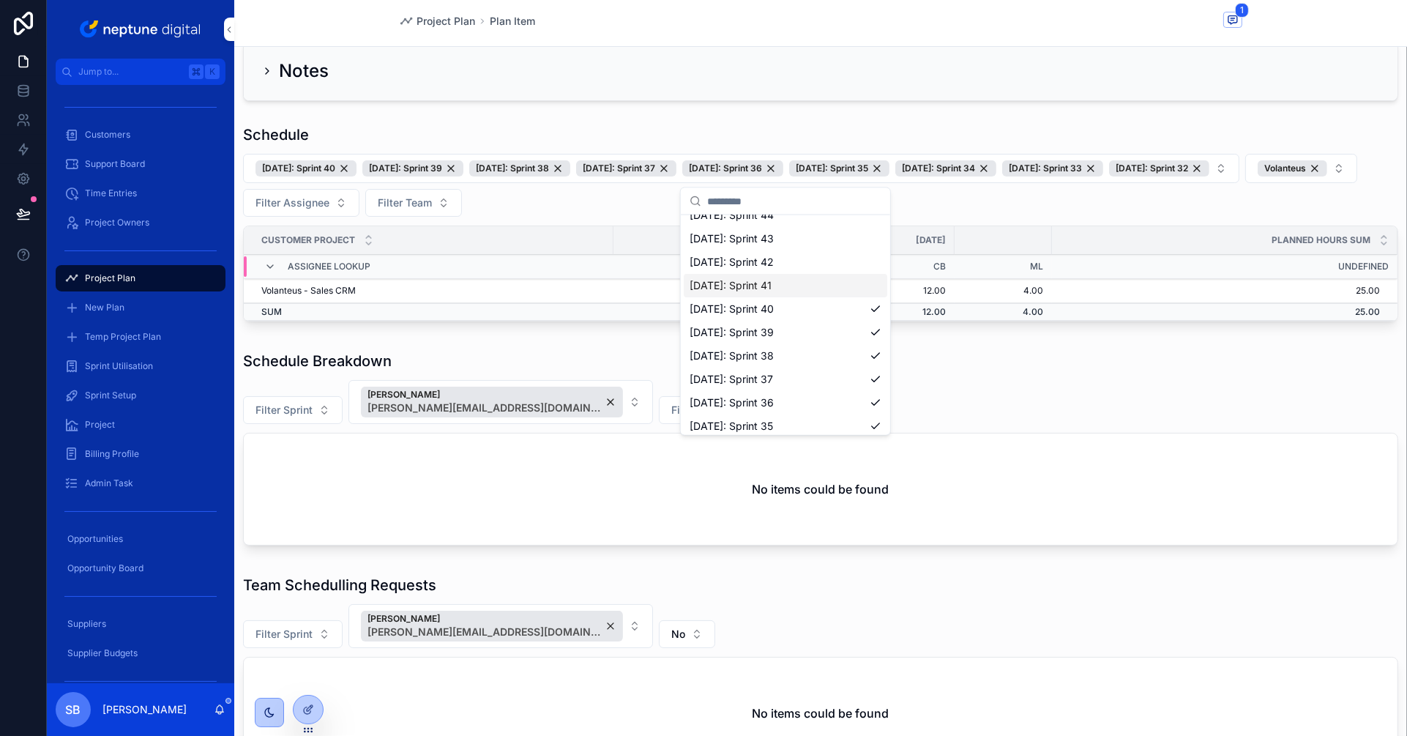
click at [726, 288] on span "13/10/25: Sprint 41" at bounding box center [731, 285] width 82 height 15
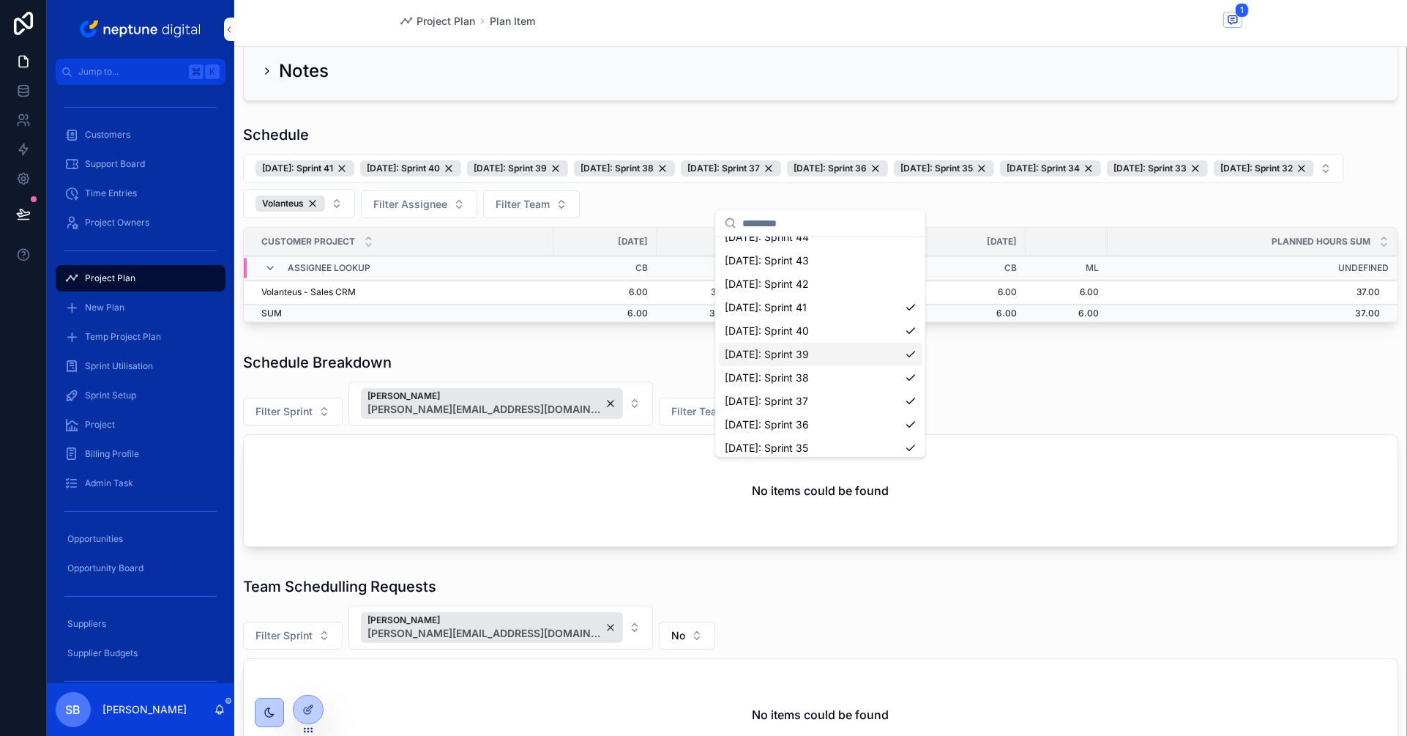
click at [789, 351] on span "25/09/25: Sprint 39" at bounding box center [767, 354] width 84 height 15
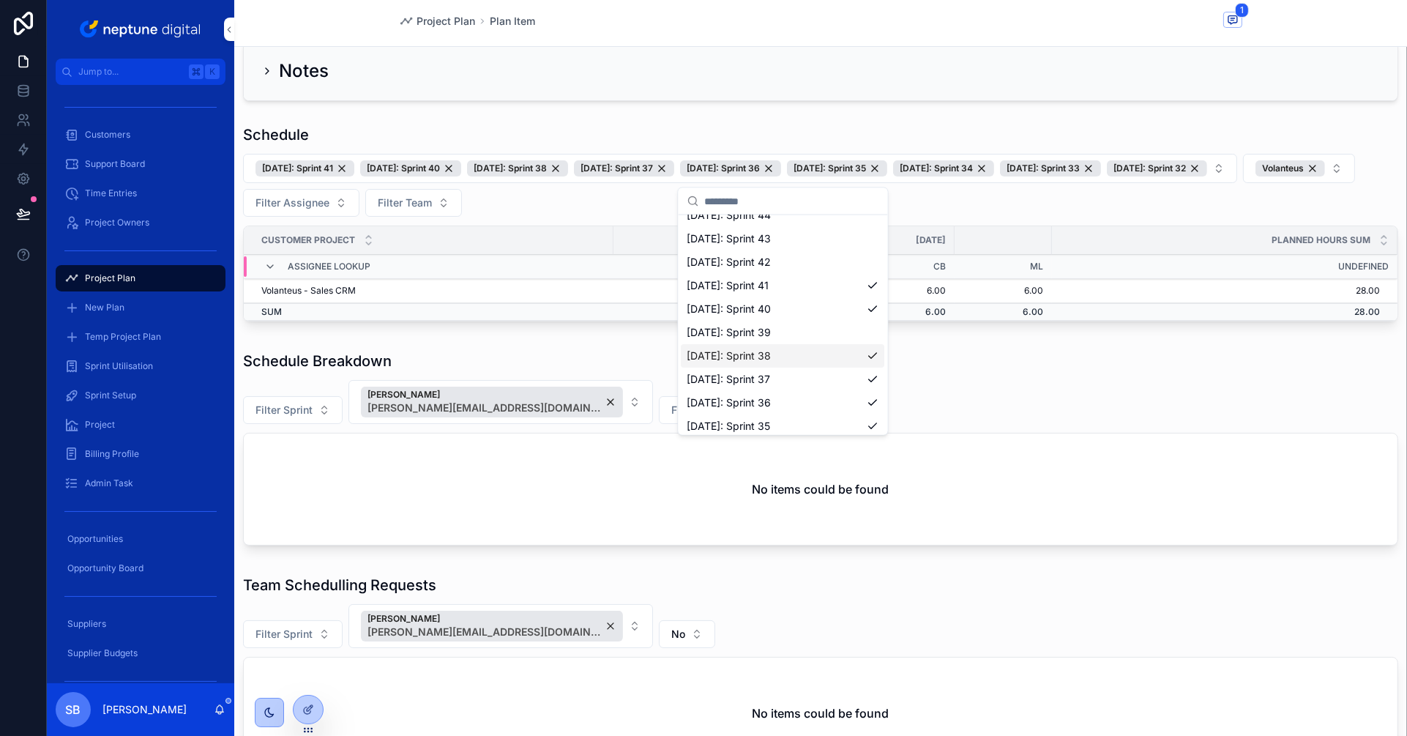
click at [772, 351] on span "18/09/25: Sprint 38" at bounding box center [730, 356] width 84 height 15
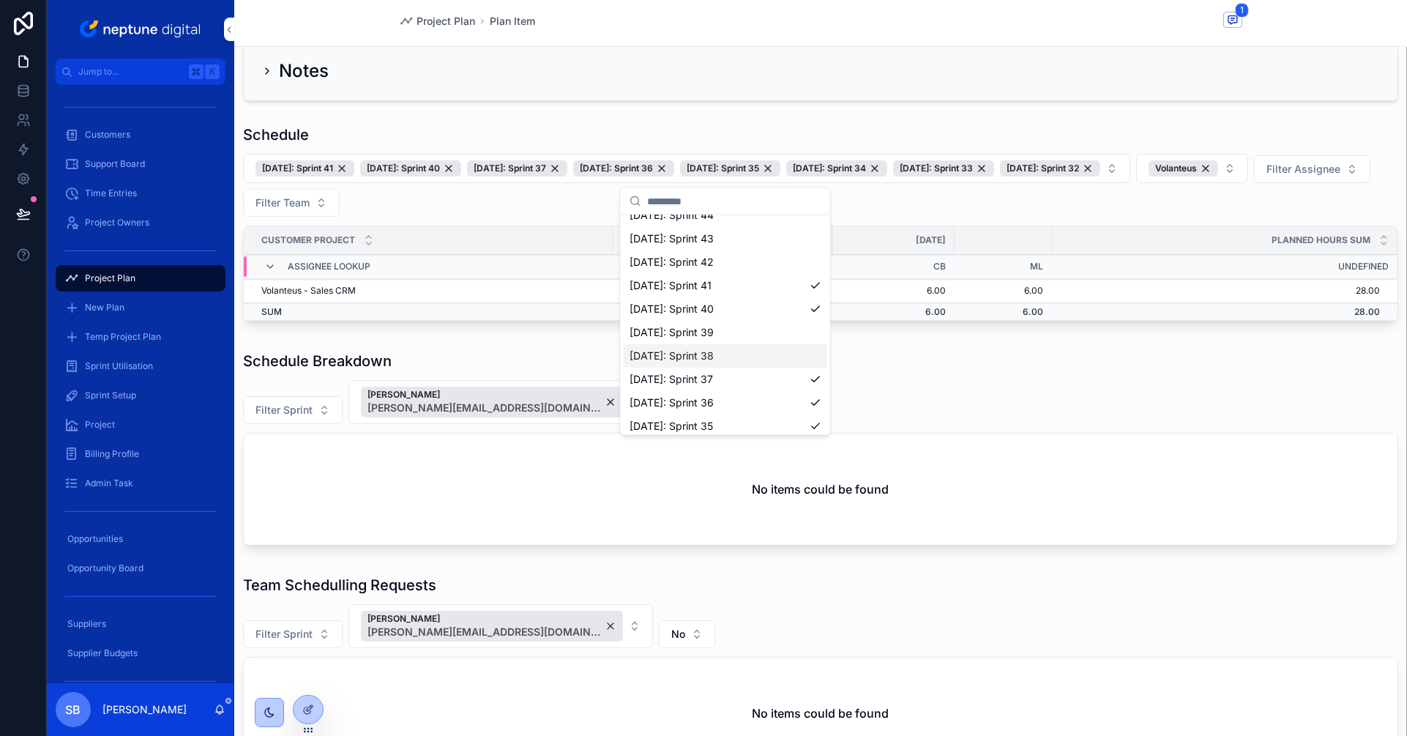
click at [711, 357] on span "18/09/25: Sprint 38" at bounding box center [672, 356] width 84 height 15
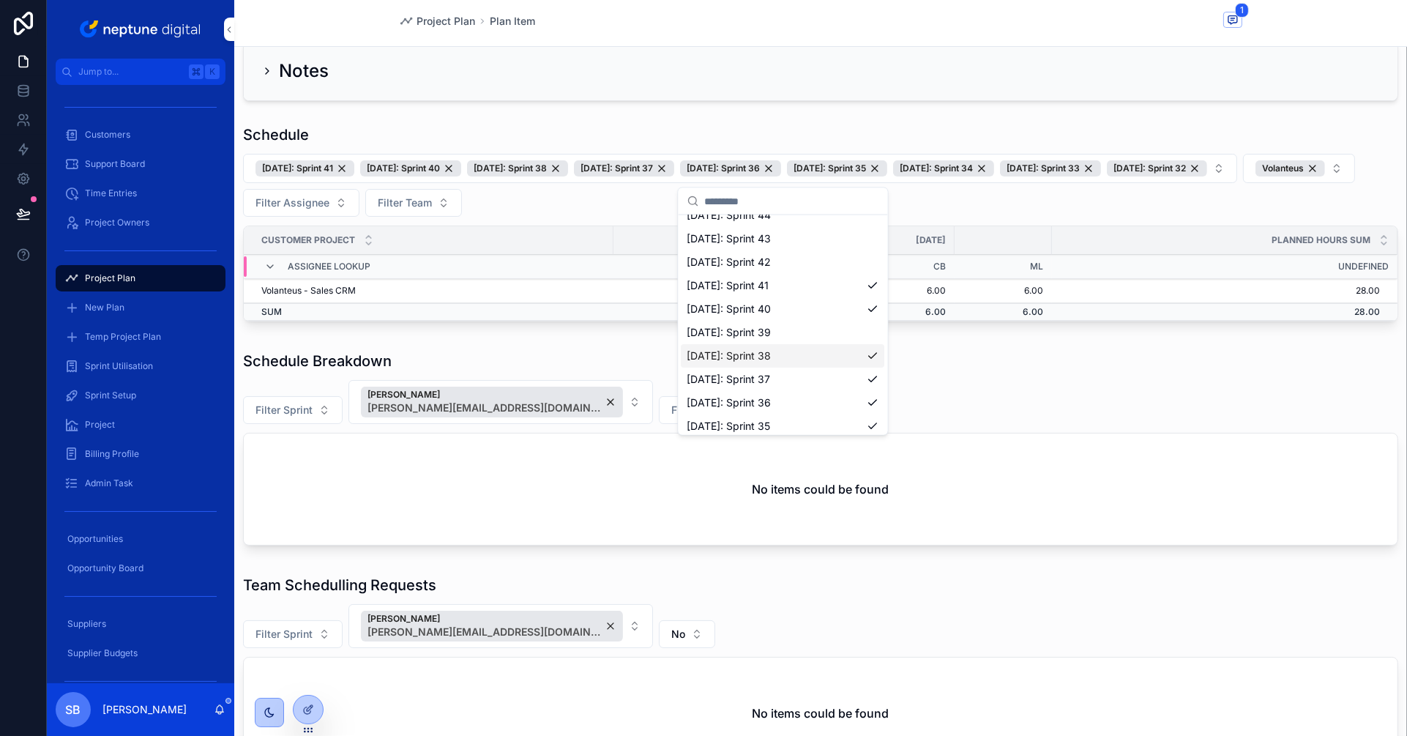
click at [743, 359] on span "18/09/25: Sprint 38" at bounding box center [730, 356] width 84 height 15
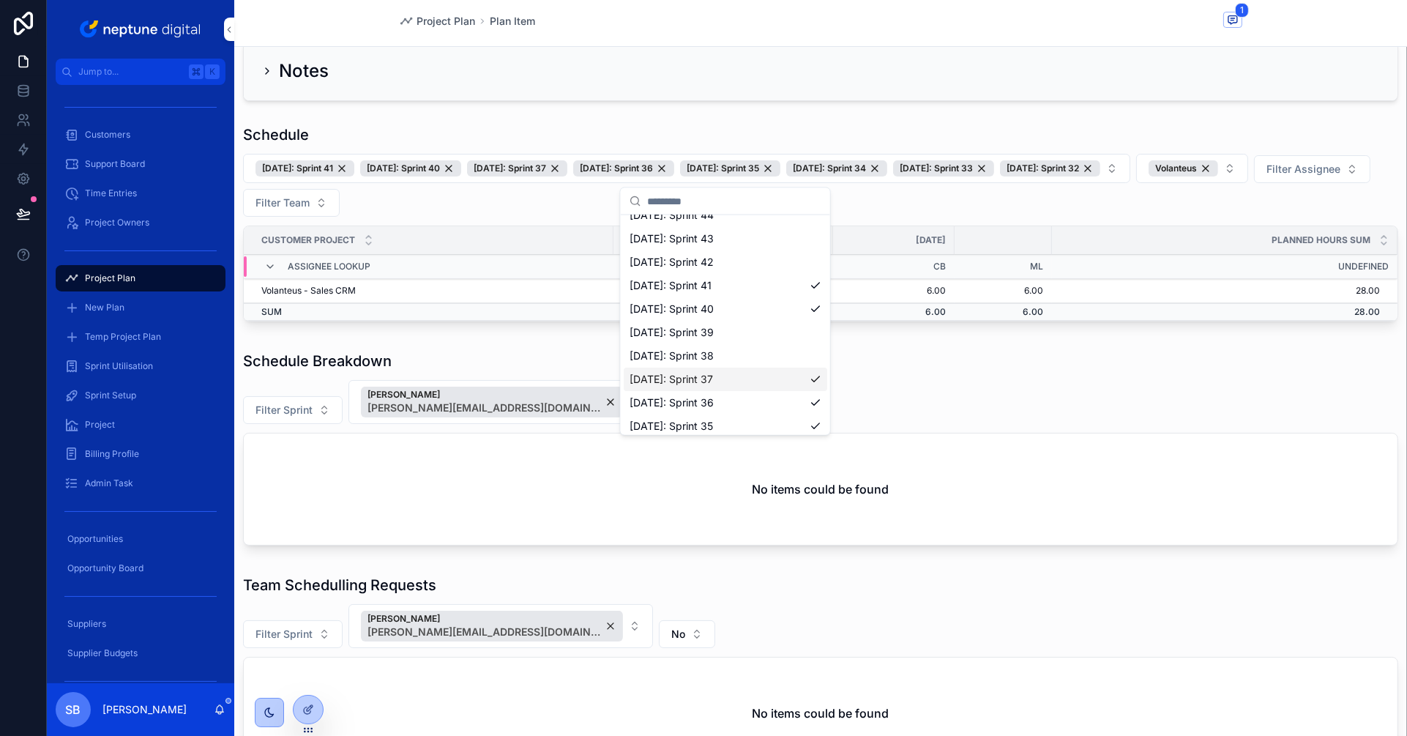
click at [712, 375] on span "11/09/25: Sprint 37" at bounding box center [671, 379] width 83 height 15
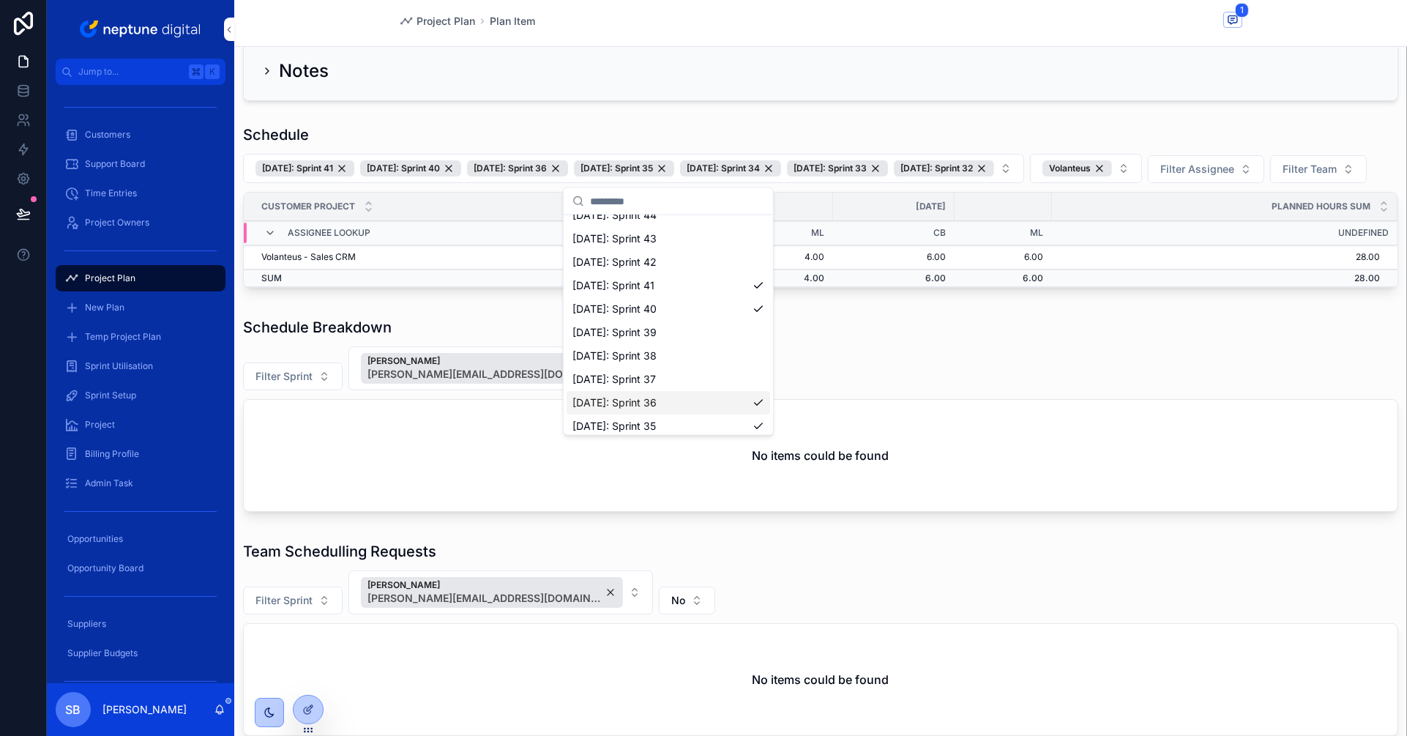
click at [678, 405] on div "04/09/25: Sprint 36" at bounding box center [669, 402] width 204 height 23
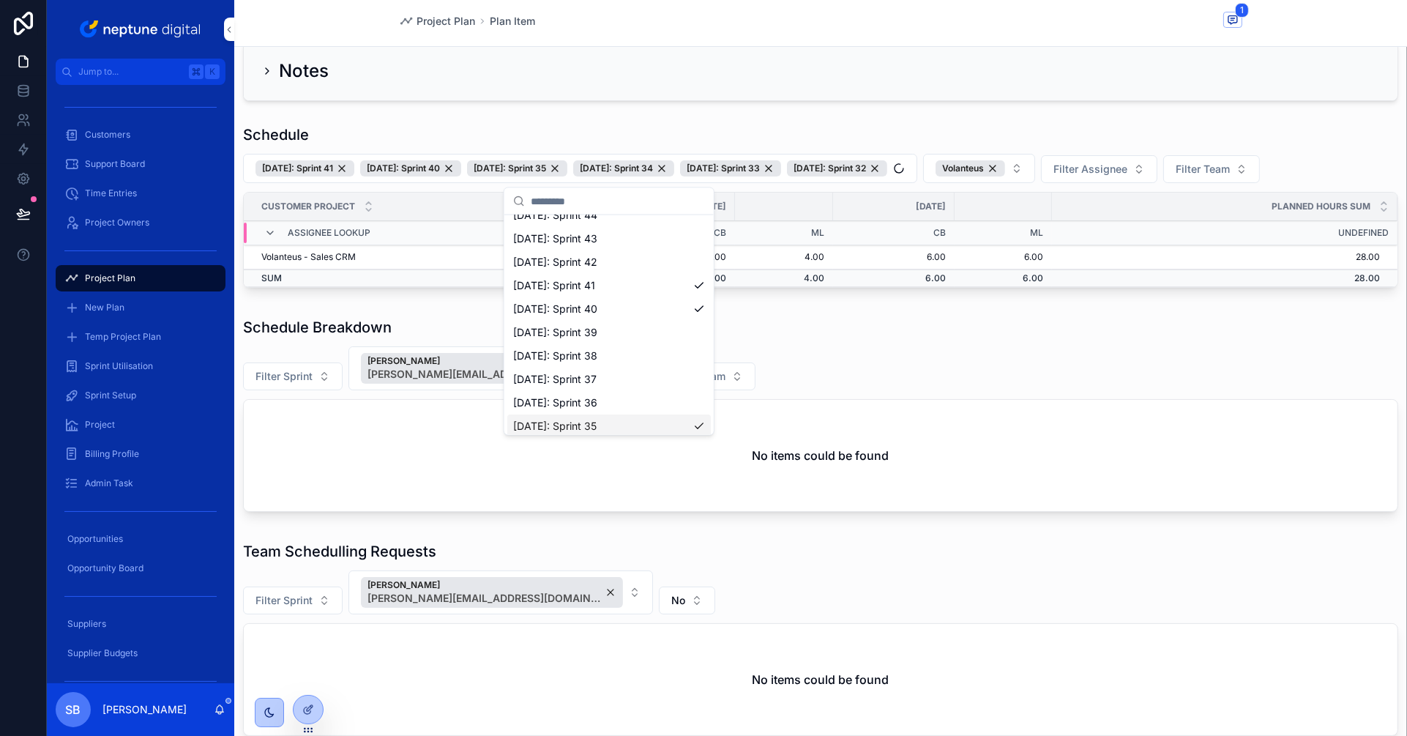
click at [622, 423] on div "28/08/25: Sprint 35" at bounding box center [609, 425] width 204 height 23
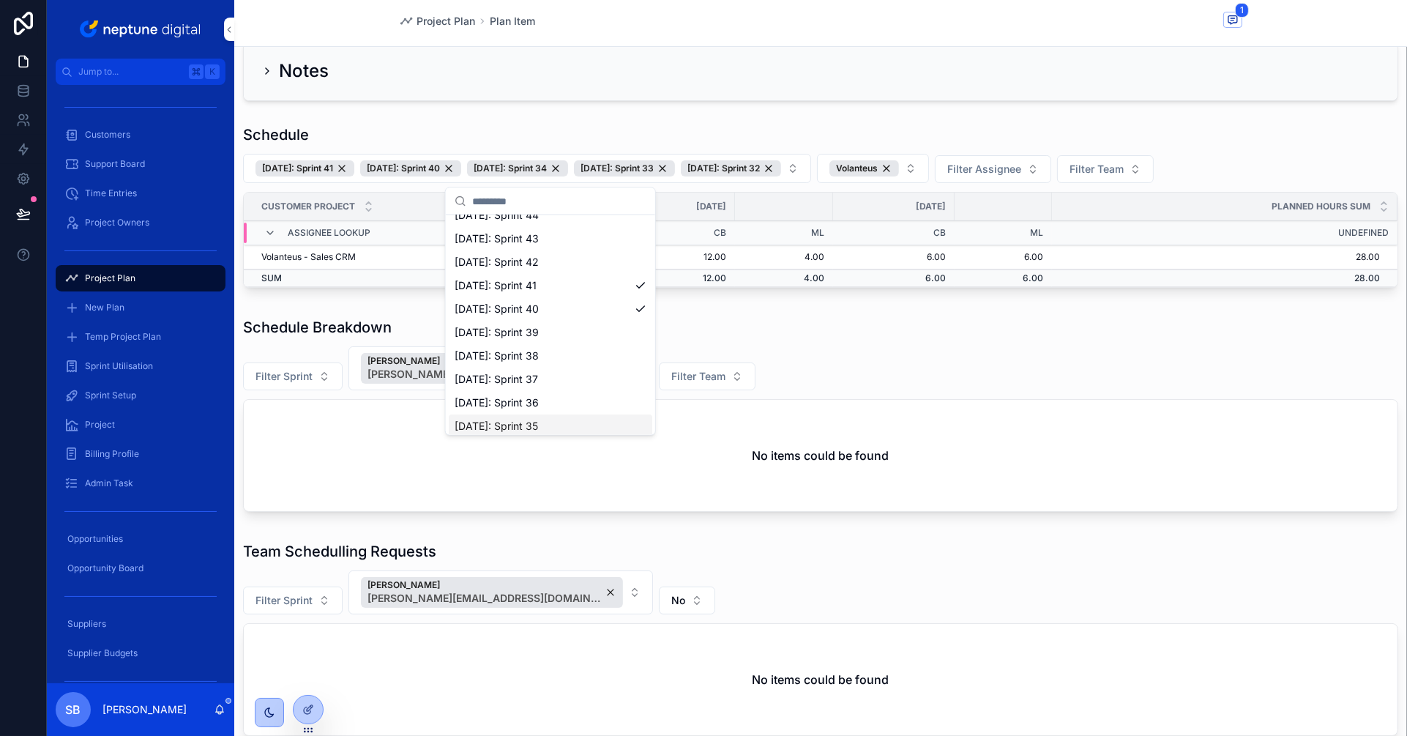
click at [962, 360] on div "Filter Sprint Sarah Beete sarah.beete@neptunedigital.co.uk Filter Team" at bounding box center [820, 368] width 1155 height 44
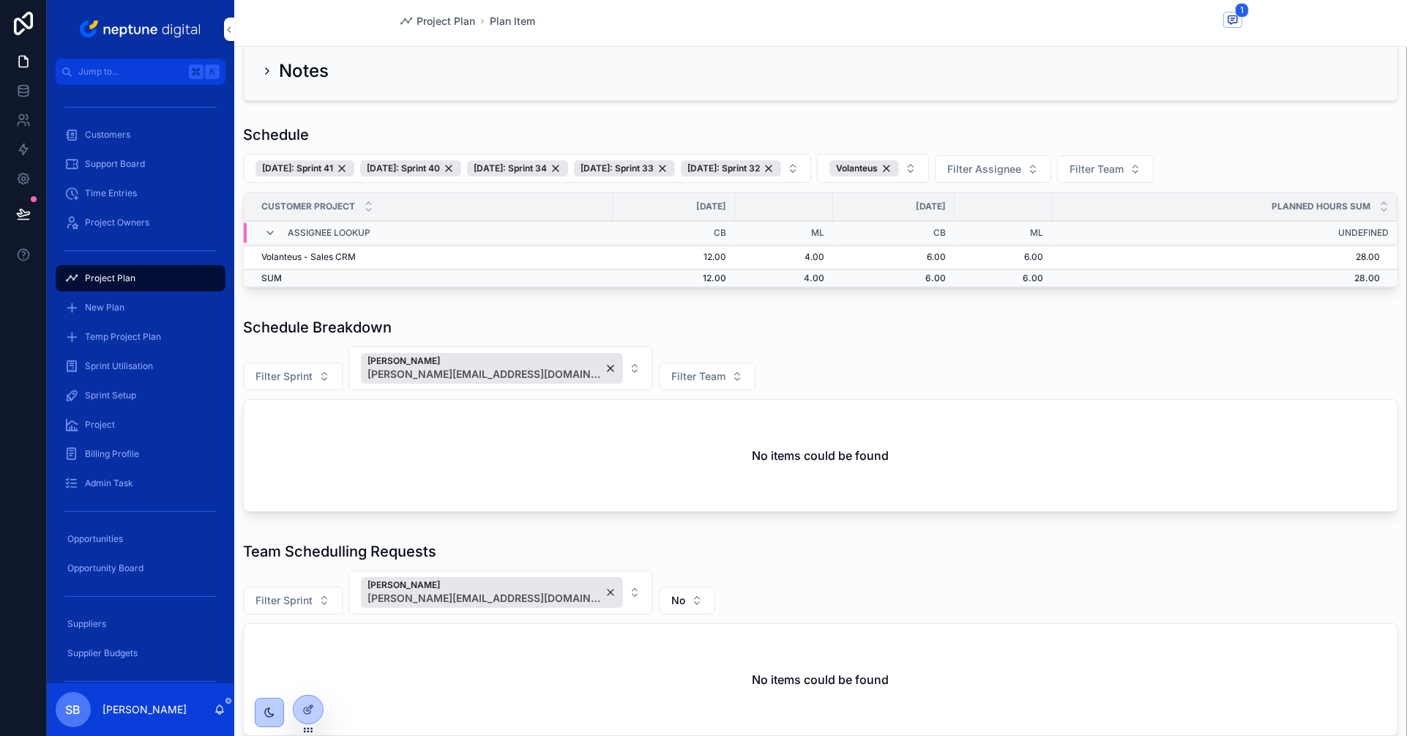
click at [811, 162] on button "13/10/25: Sprint 41 02/10/25: Sprint 40 21/08/25: Sprint 34 14/08/25: Sprint 33…" at bounding box center [527, 168] width 568 height 29
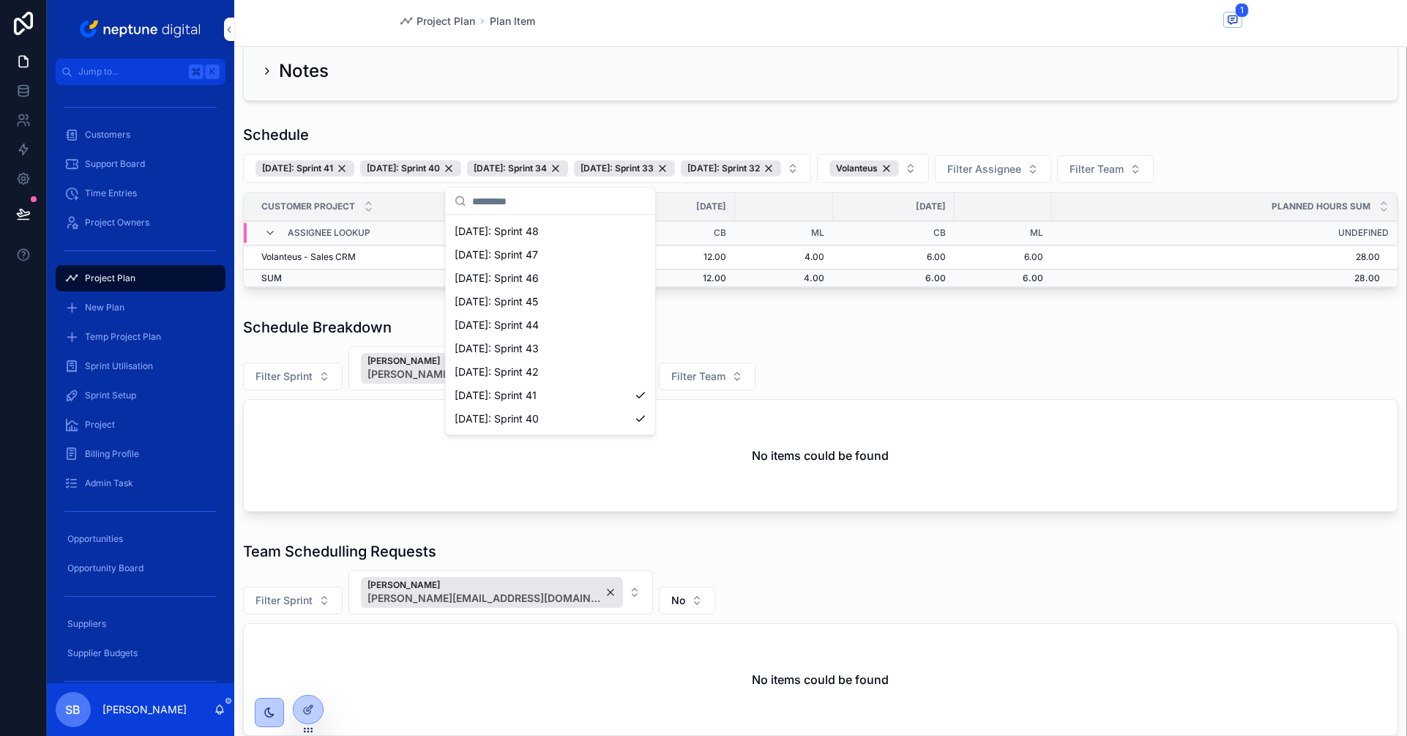
scroll to position [370, 0]
click at [529, 372] on span "25/09/25: Sprint 39" at bounding box center [497, 375] width 84 height 15
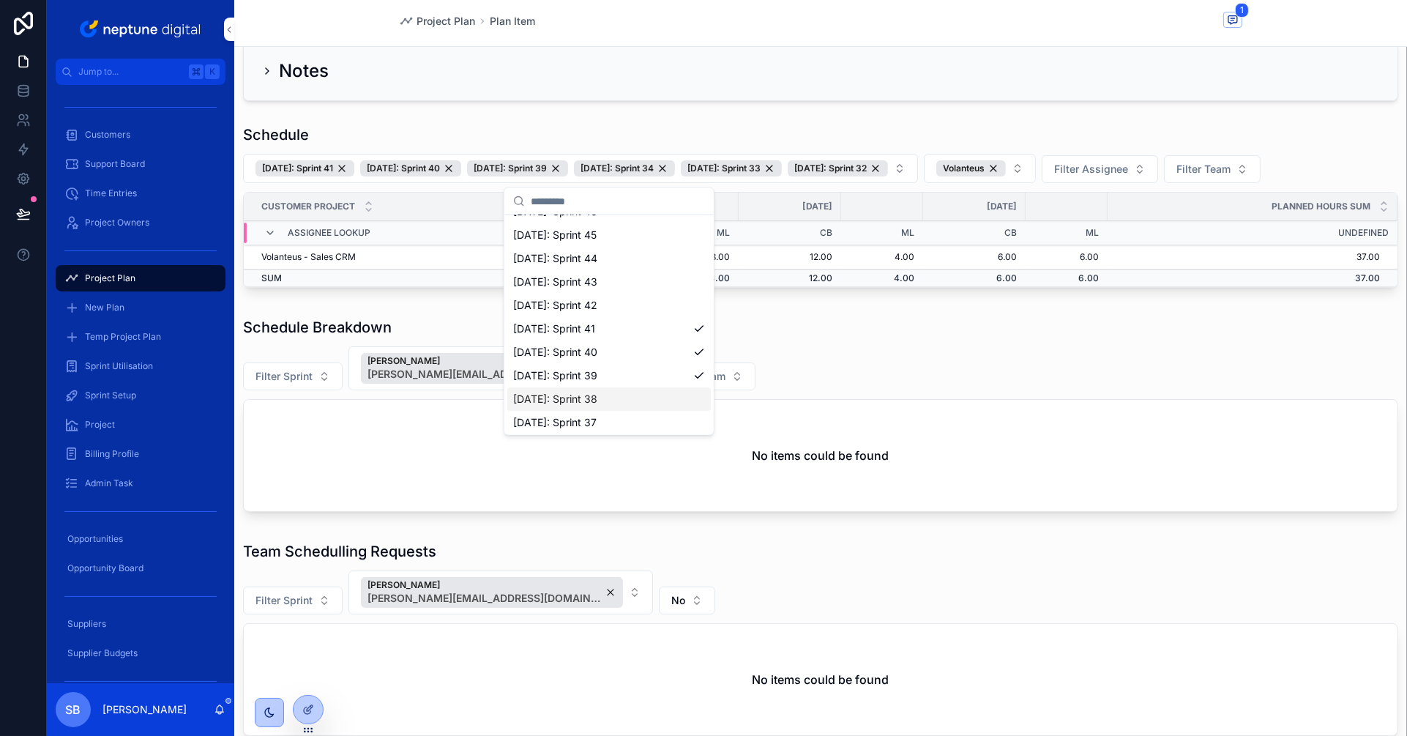
click at [532, 392] on span "18/09/25: Sprint 38" at bounding box center [555, 399] width 84 height 15
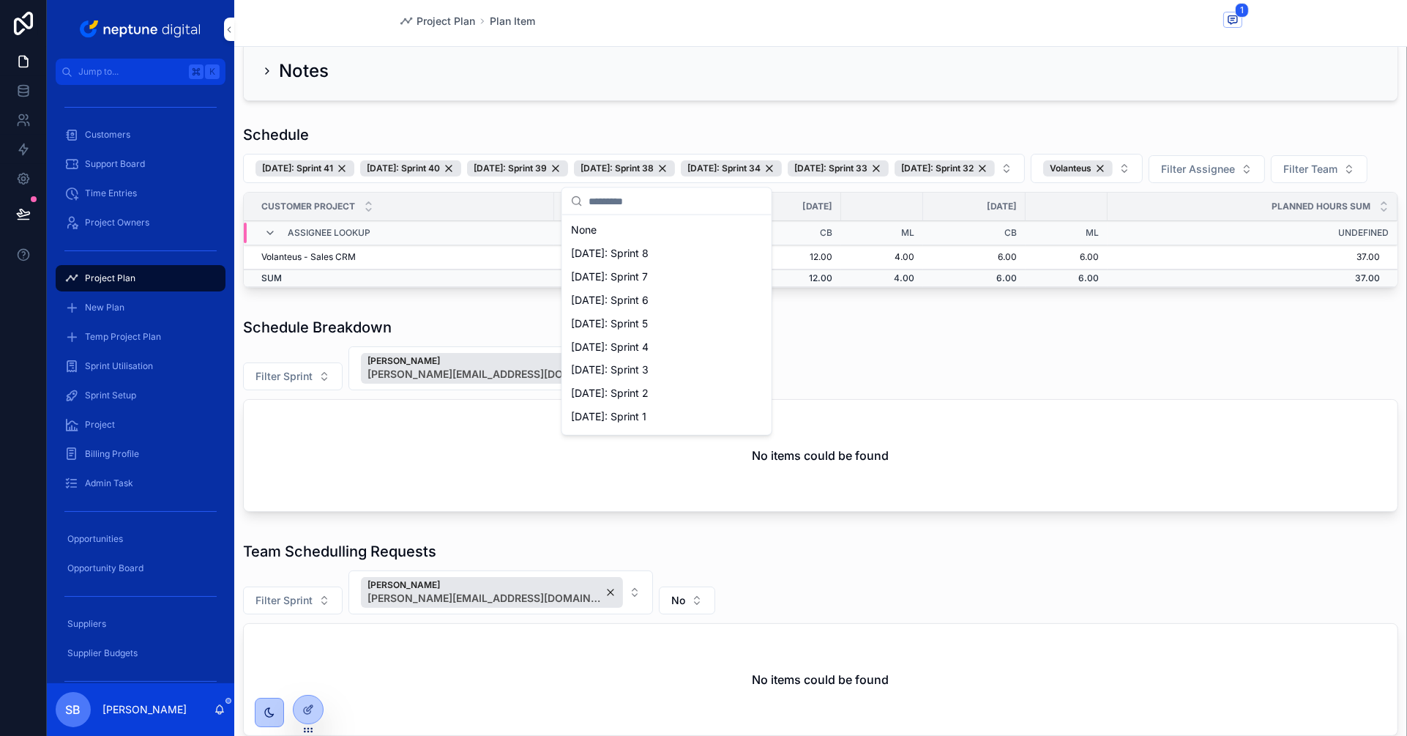
click at [897, 373] on div "Schedule Breakdown Filter Sprint Sarah Beete sarah.beete@neptunedigital.co.uk F…" at bounding box center [820, 414] width 1155 height 195
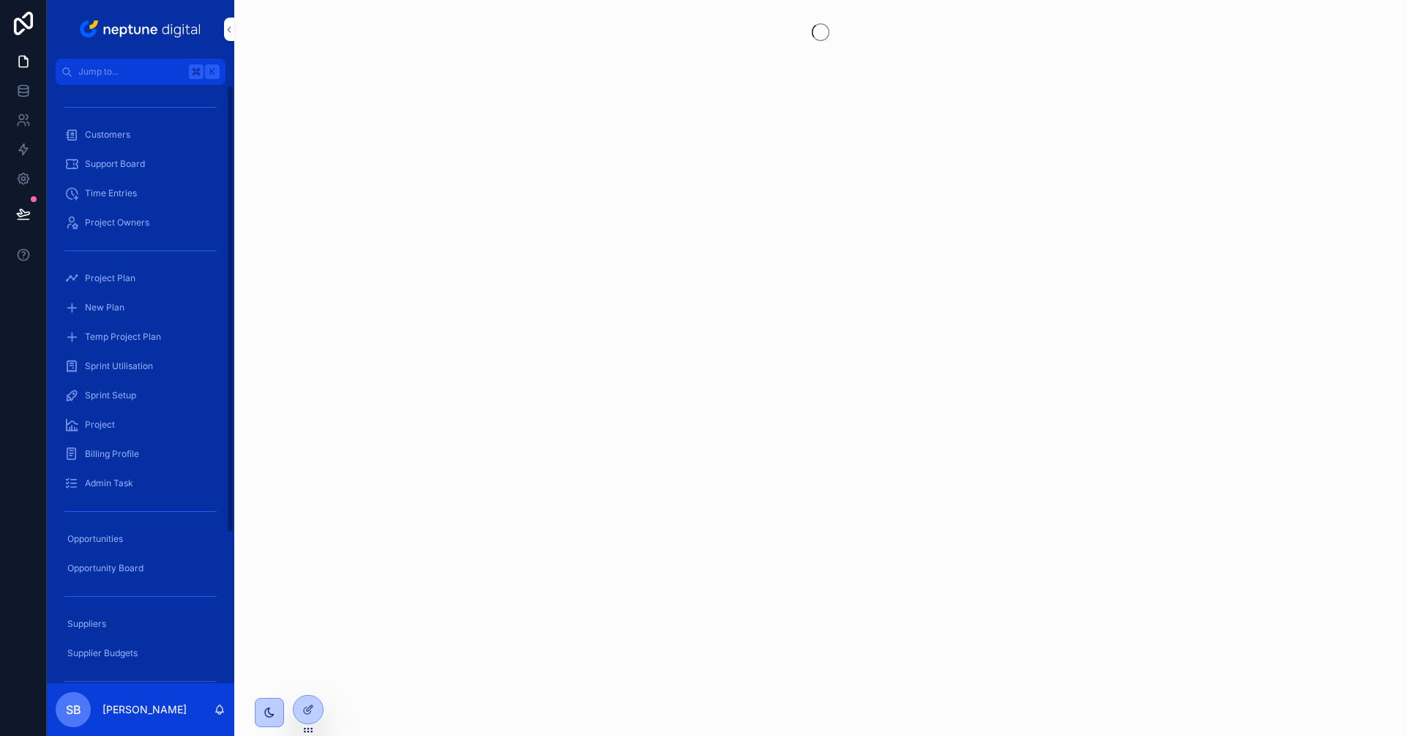
click at [119, 135] on span "Customers" at bounding box center [107, 135] width 45 height 12
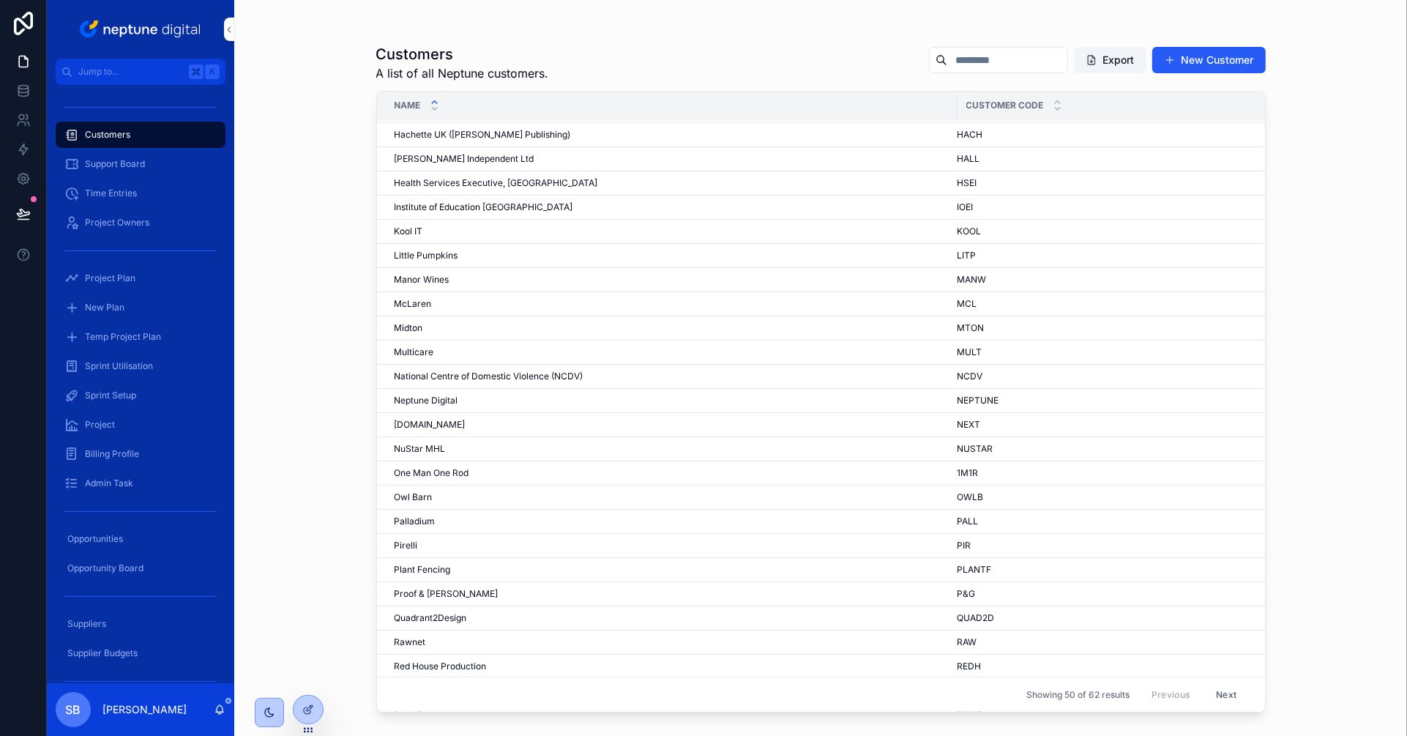
scroll to position [650, 0]
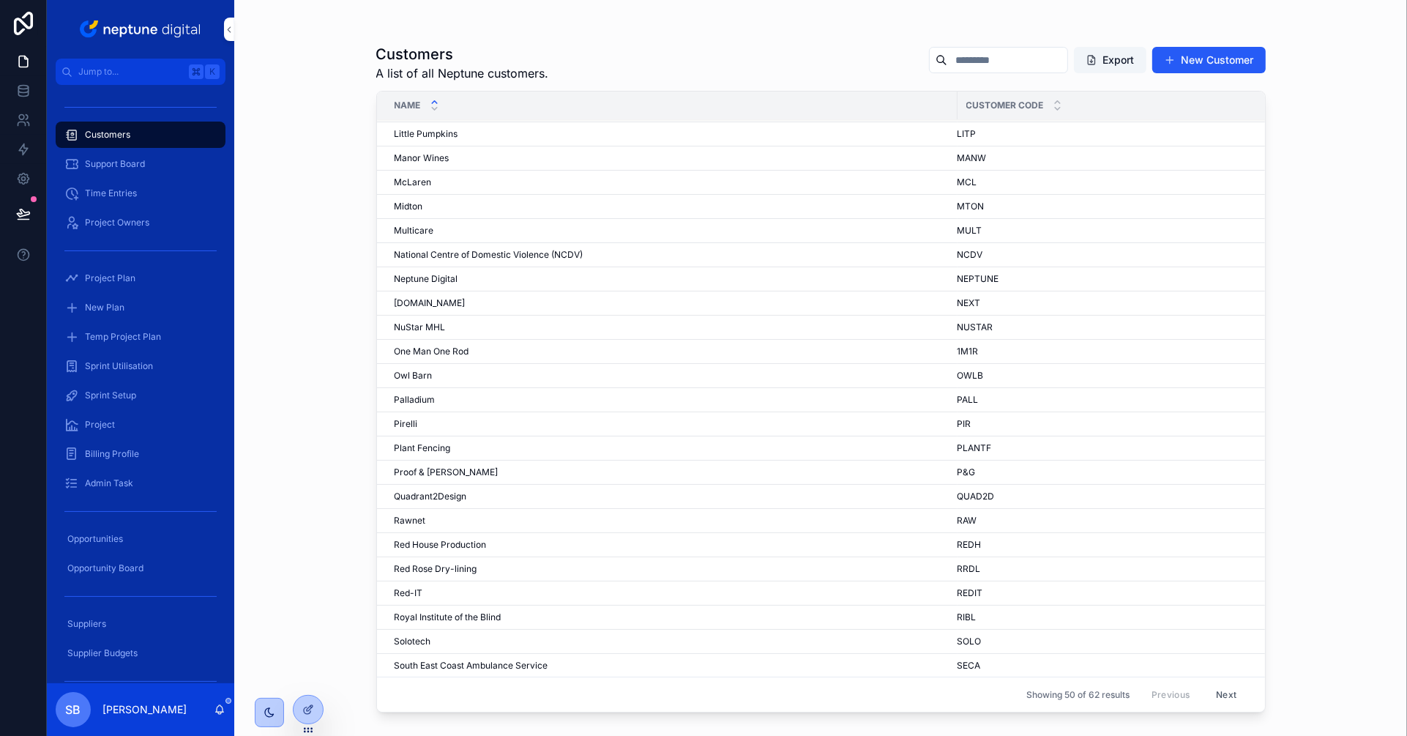
click at [1228, 689] on button "Next" at bounding box center [1226, 694] width 41 height 23
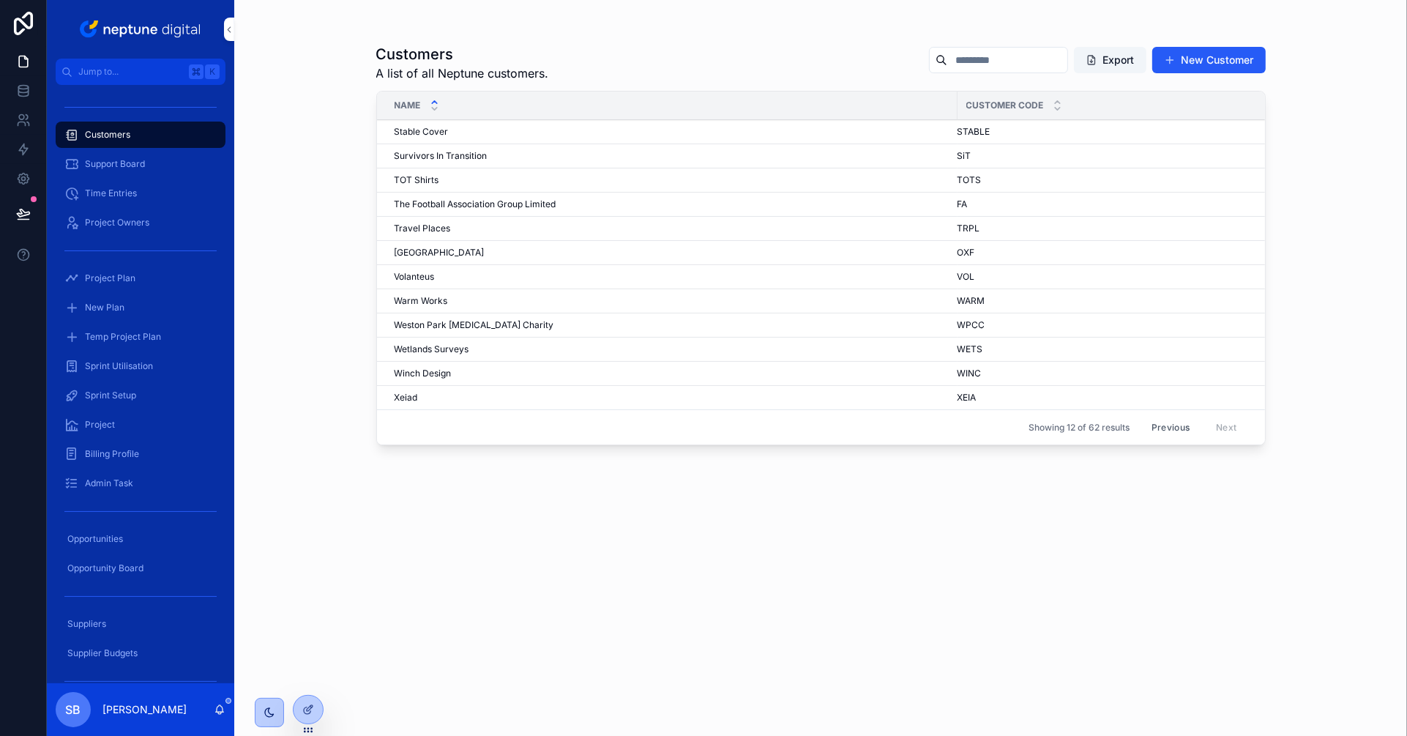
click at [412, 371] on span "Winch Design" at bounding box center [423, 374] width 57 height 12
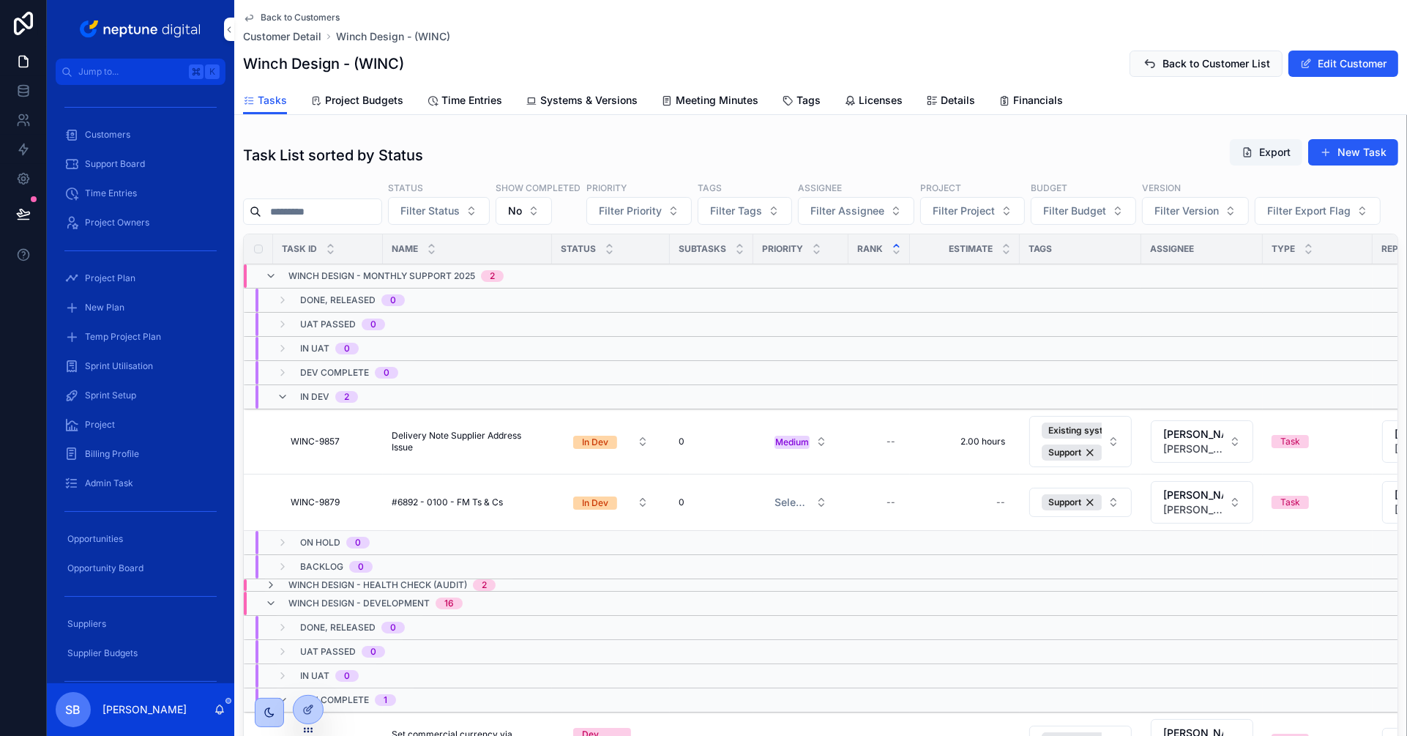
click at [463, 100] on span "Time Entries" at bounding box center [472, 100] width 61 height 15
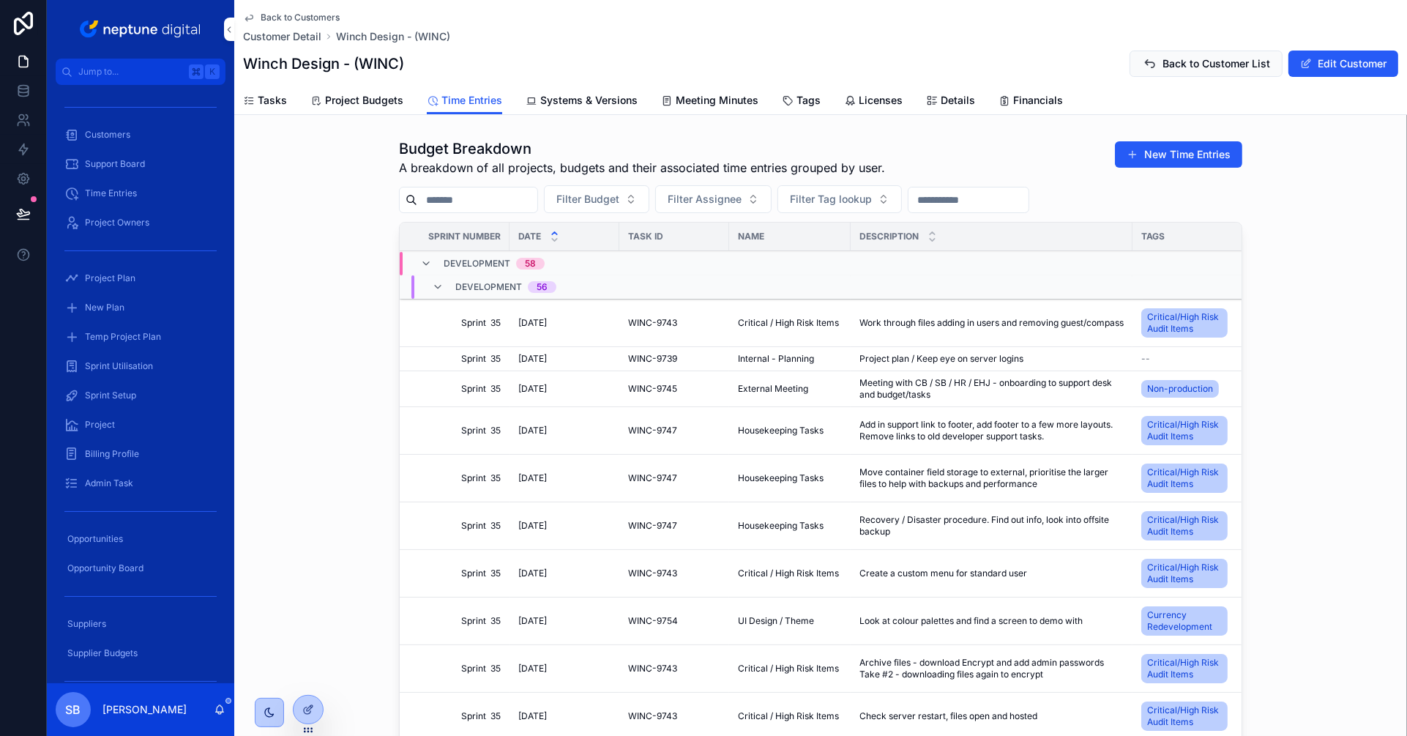
click at [640, 203] on button "Filter Budget" at bounding box center [596, 199] width 105 height 28
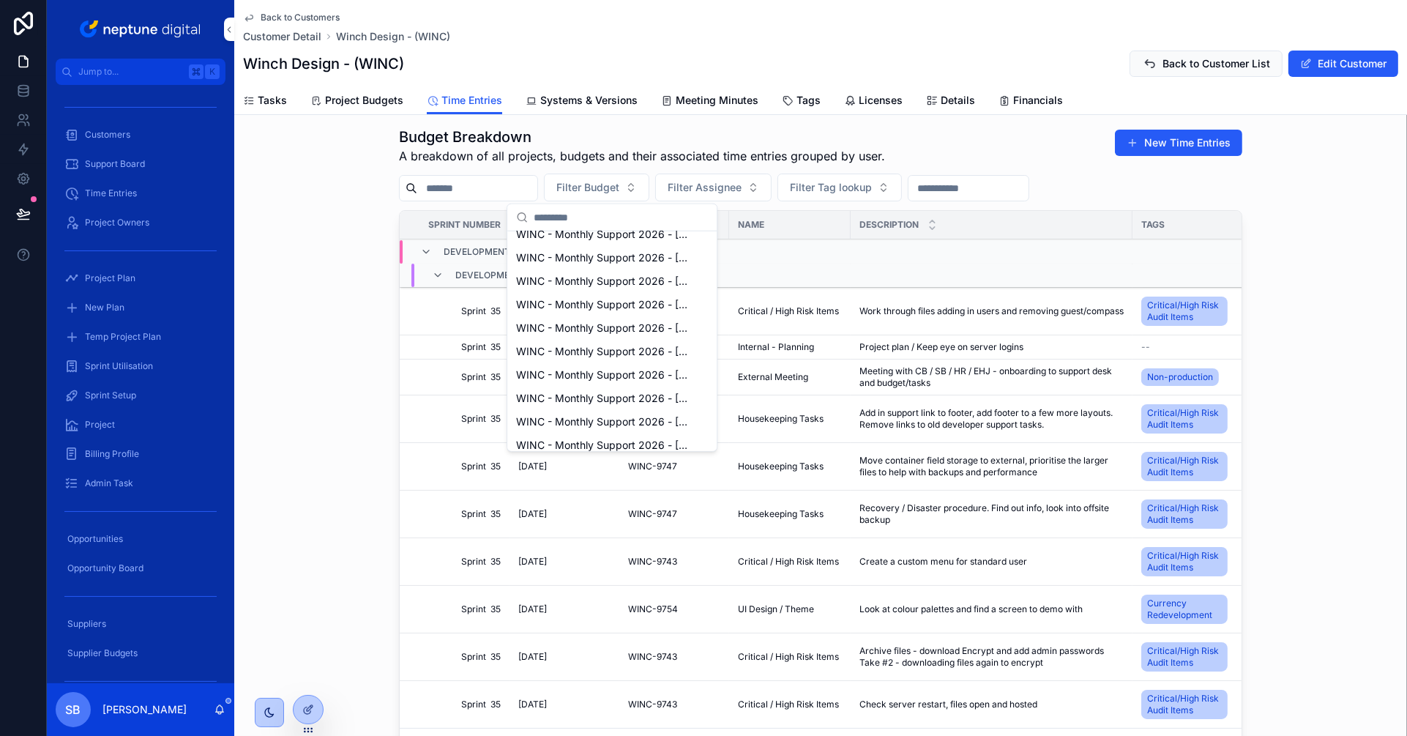
scroll to position [254, 0]
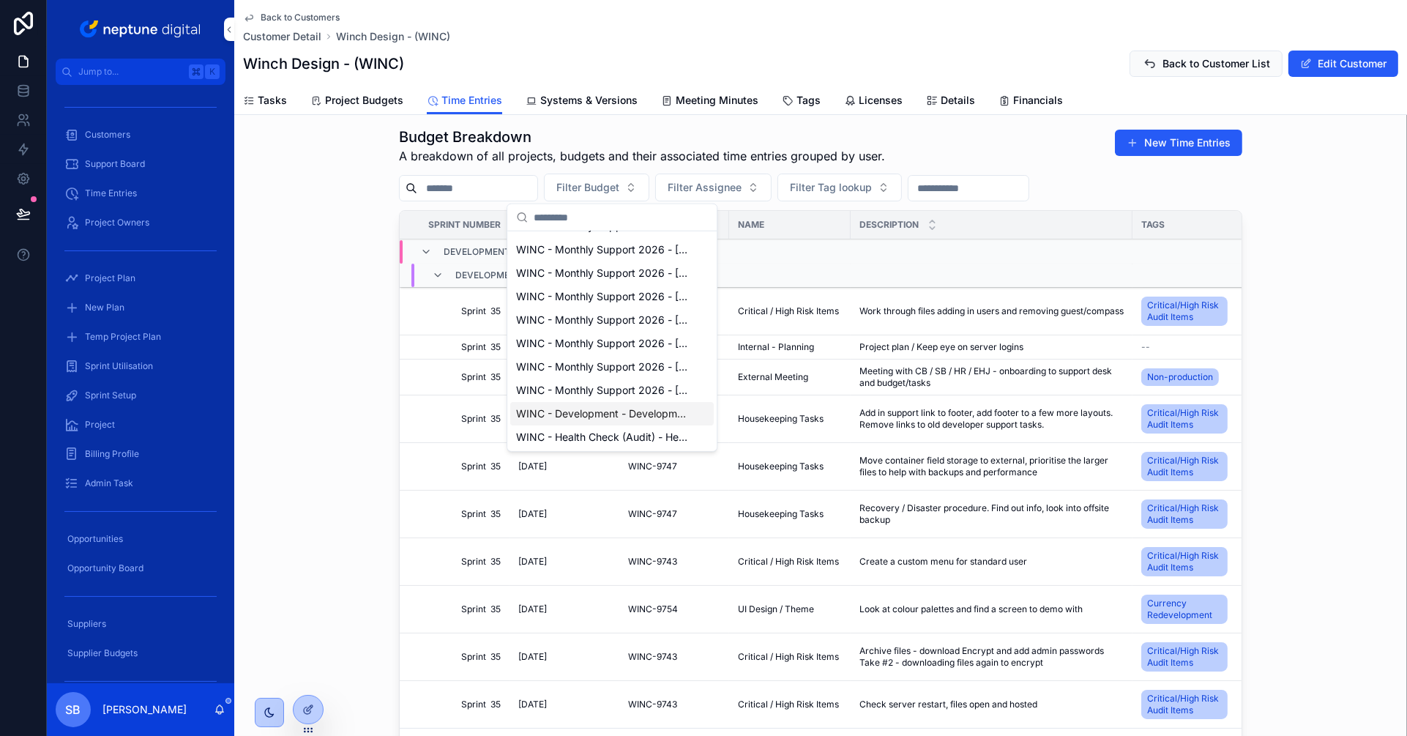
click at [631, 410] on span "WINC - Development - Development" at bounding box center [603, 413] width 174 height 15
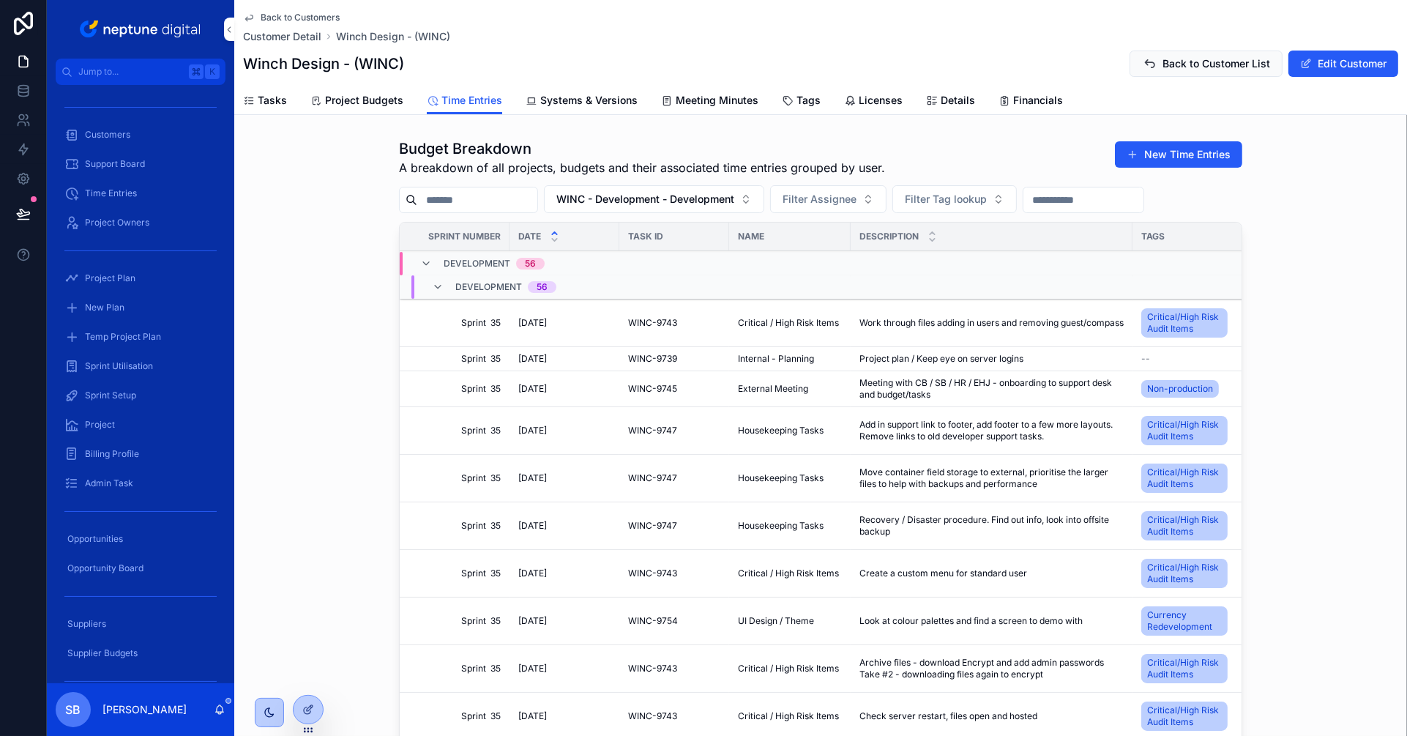
click at [331, 344] on div "Budget Breakdown A breakdown of all projects, budgets and their associated time…" at bounding box center [820, 460] width 1173 height 655
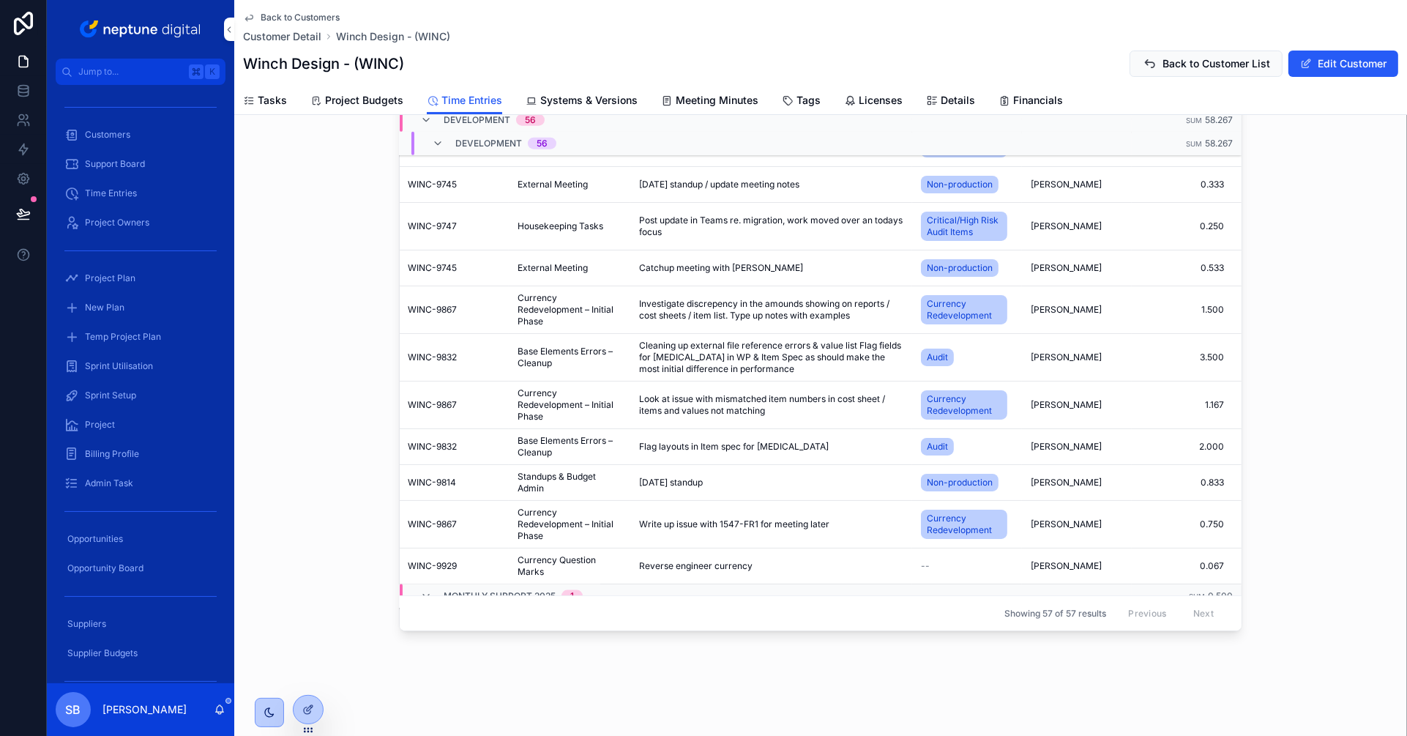
scroll to position [2192, 220]
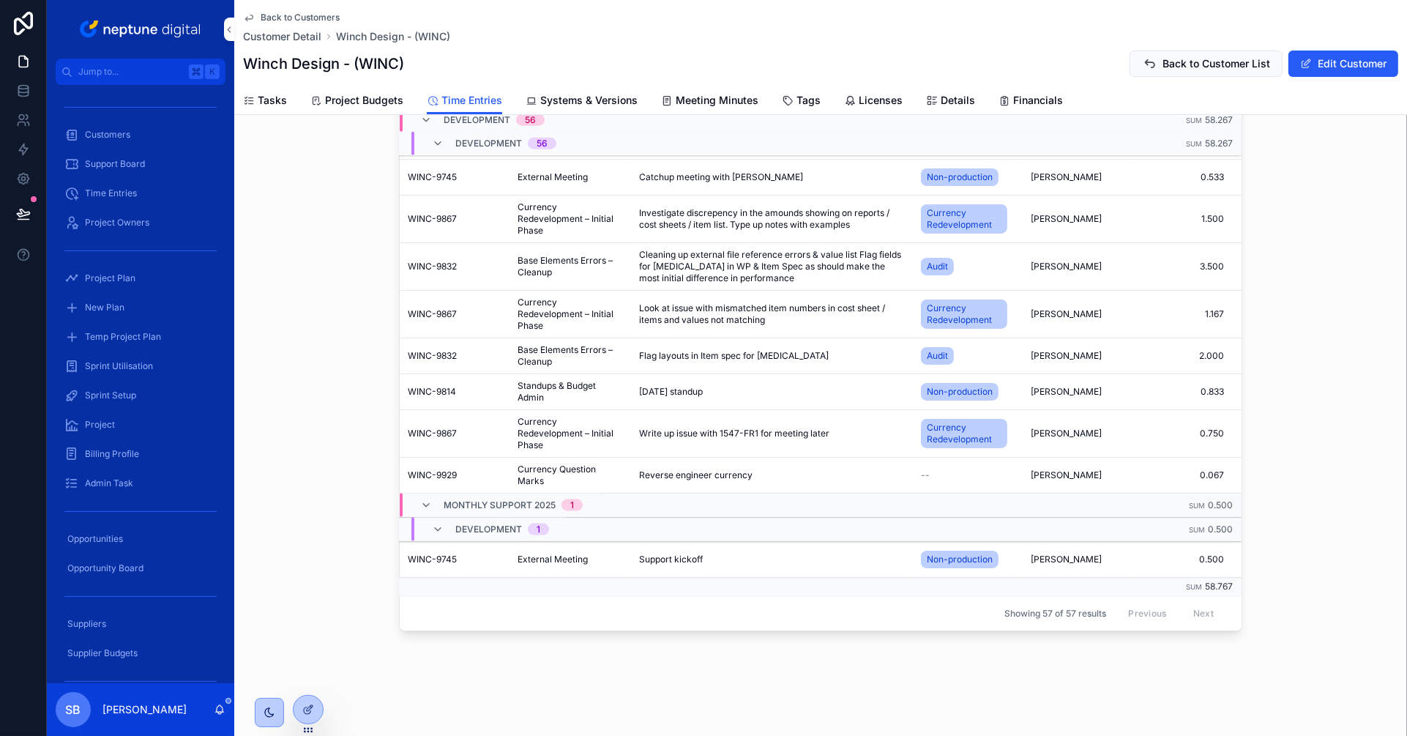
click at [356, 100] on span "Project Budgets" at bounding box center [364, 100] width 78 height 15
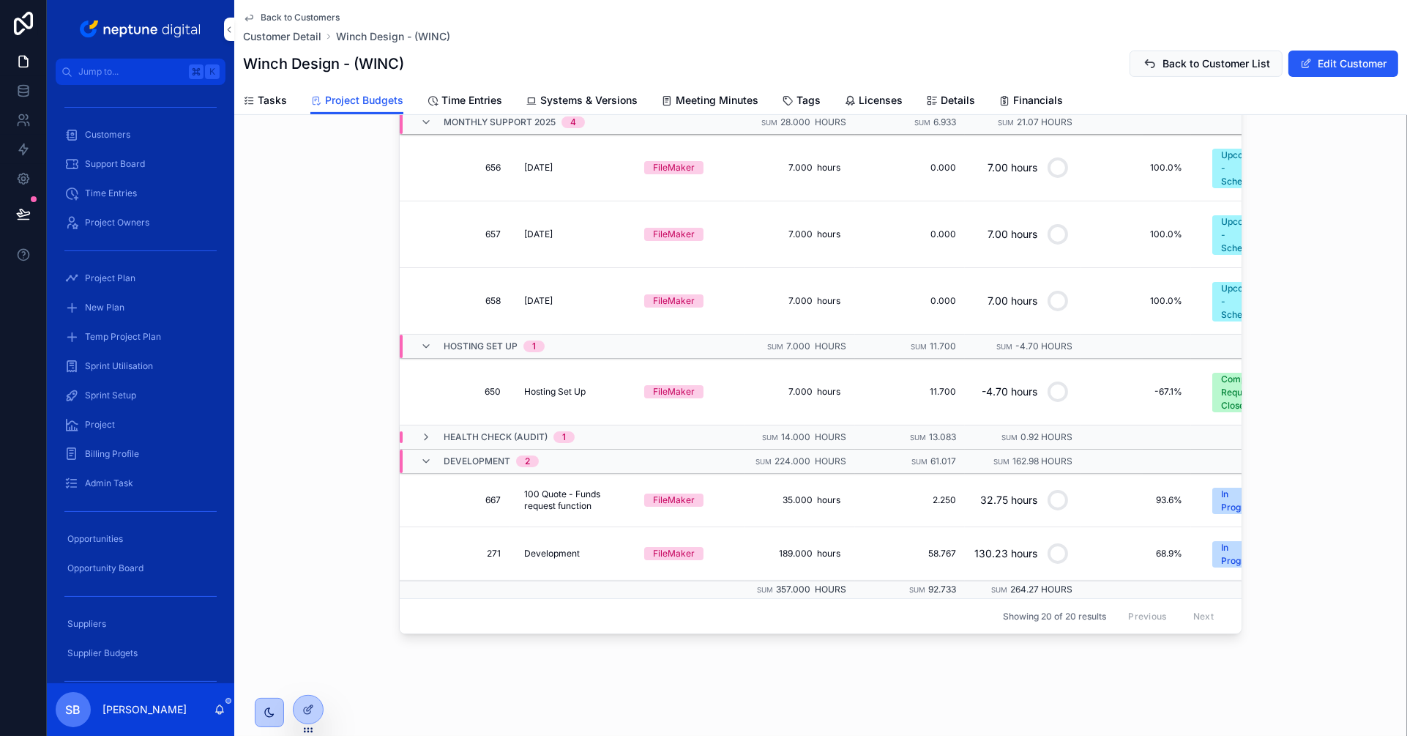
scroll to position [587, 0]
click at [486, 108] on link "Time Entries" at bounding box center [464, 101] width 75 height 29
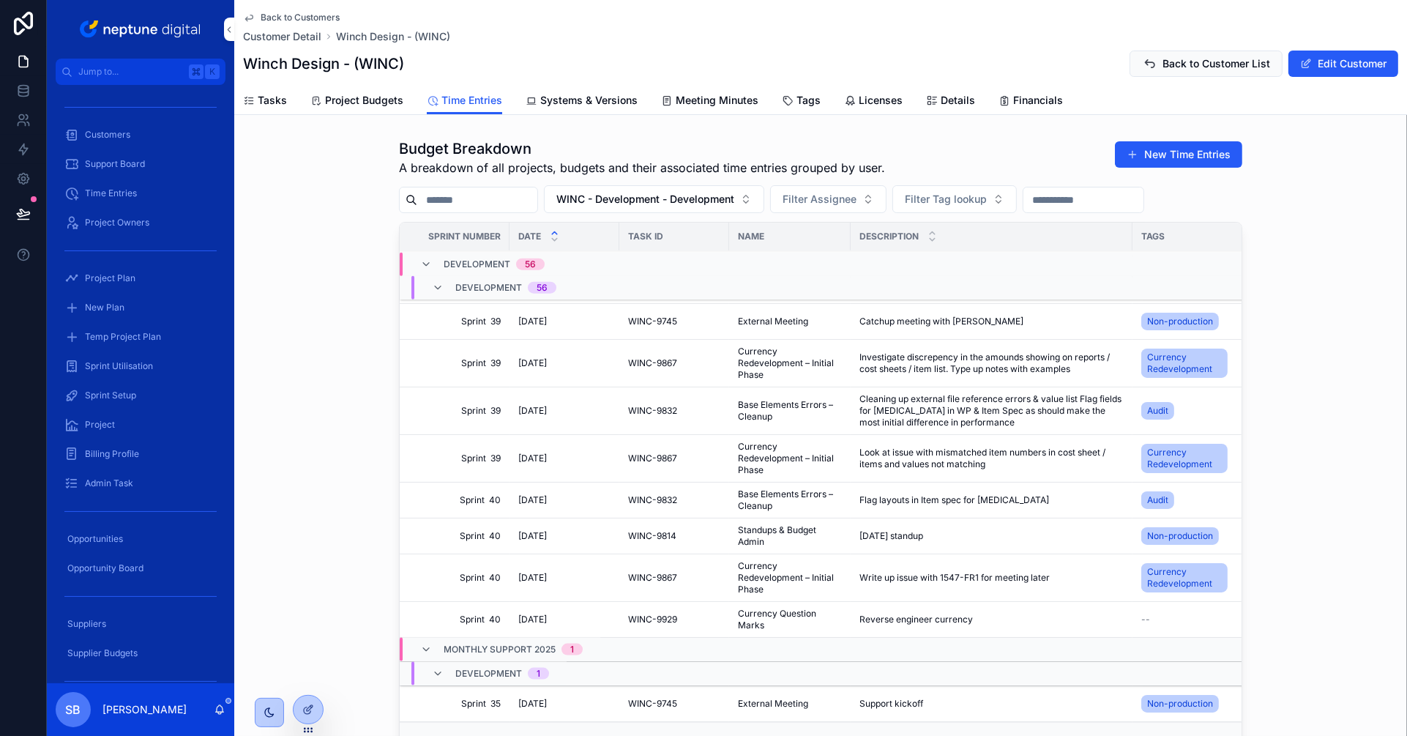
scroll to position [144, 0]
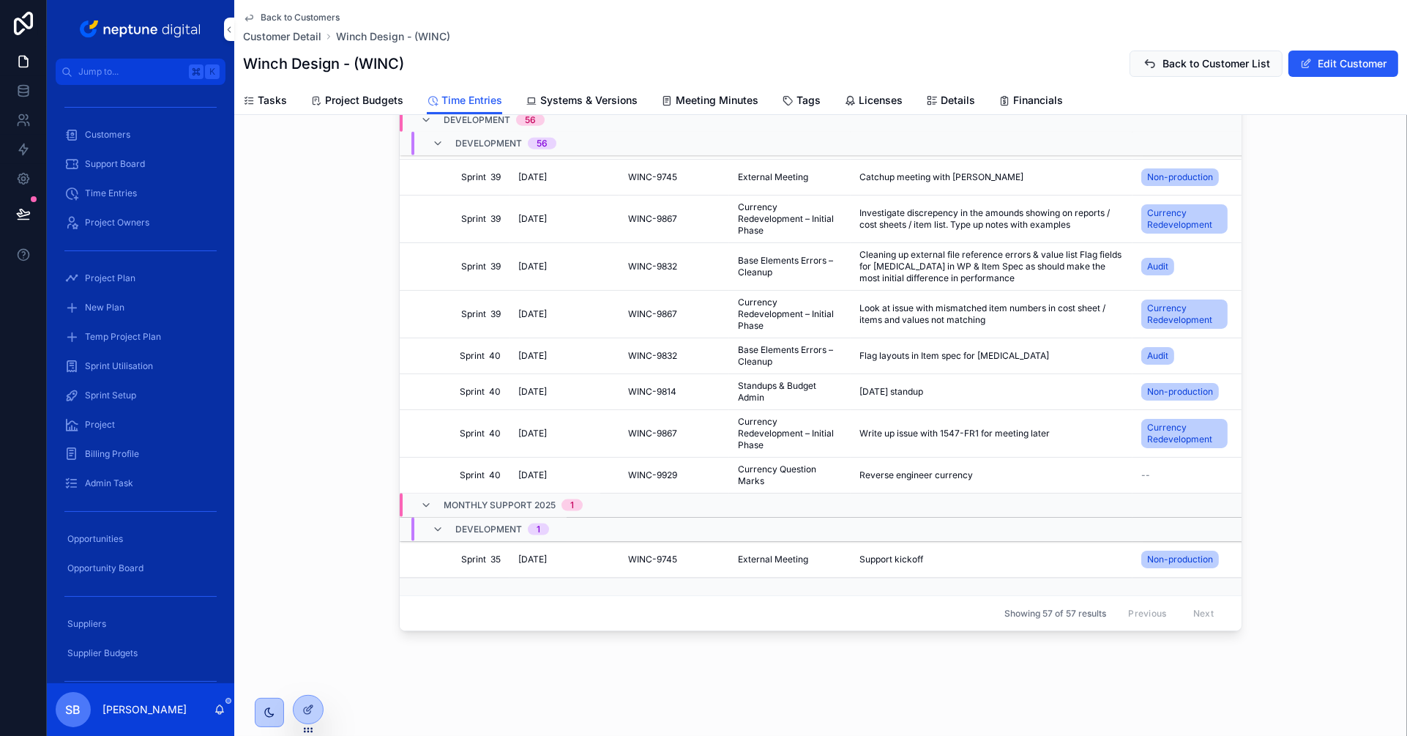
click at [488, 562] on span "Sprint 35" at bounding box center [458, 560] width 83 height 12
click at [429, 565] on td "Sprint 35 Sprint 35" at bounding box center [455, 560] width 110 height 36
click at [428, 558] on span "Sprint 35" at bounding box center [458, 560] width 83 height 12
click at [414, 557] on td "Sprint 35 Sprint 35" at bounding box center [455, 560] width 110 height 36
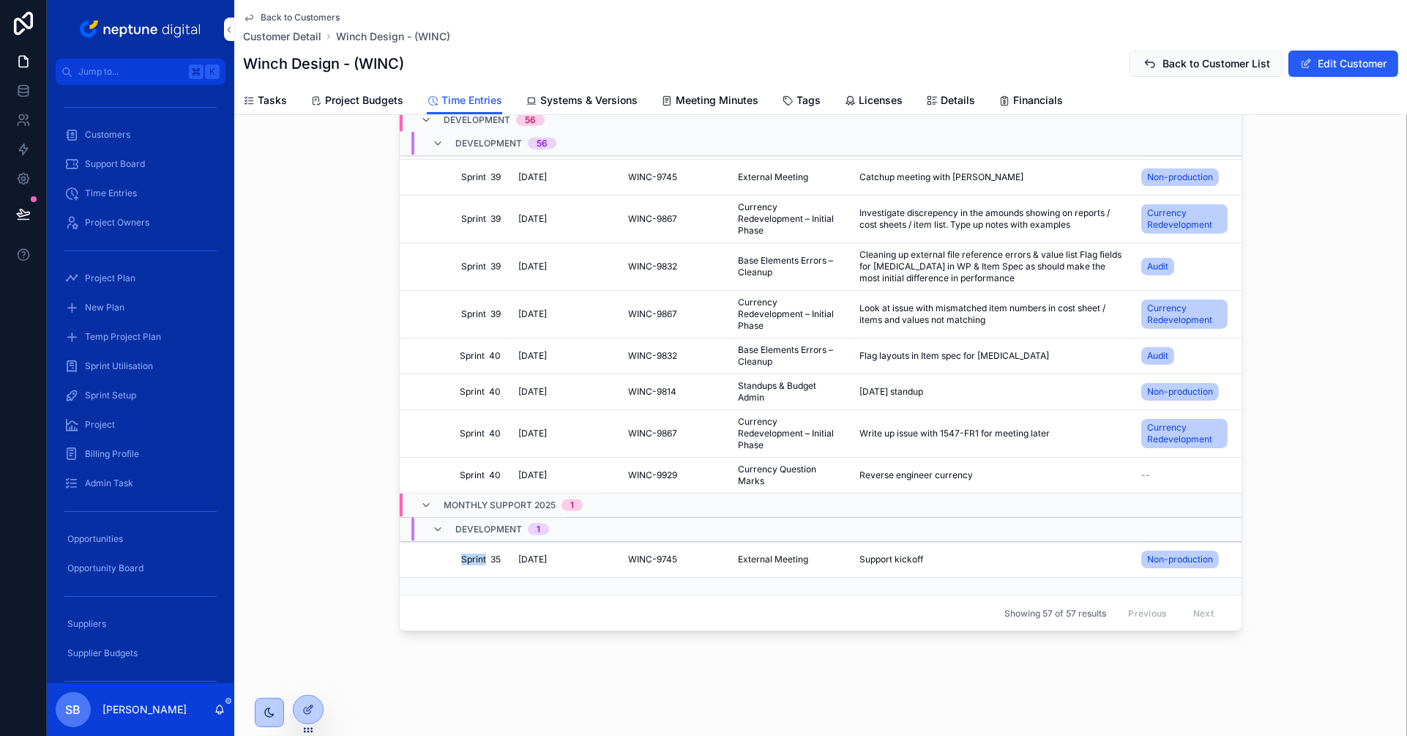
click at [409, 551] on td "Sprint 35 Sprint 35" at bounding box center [455, 560] width 110 height 36
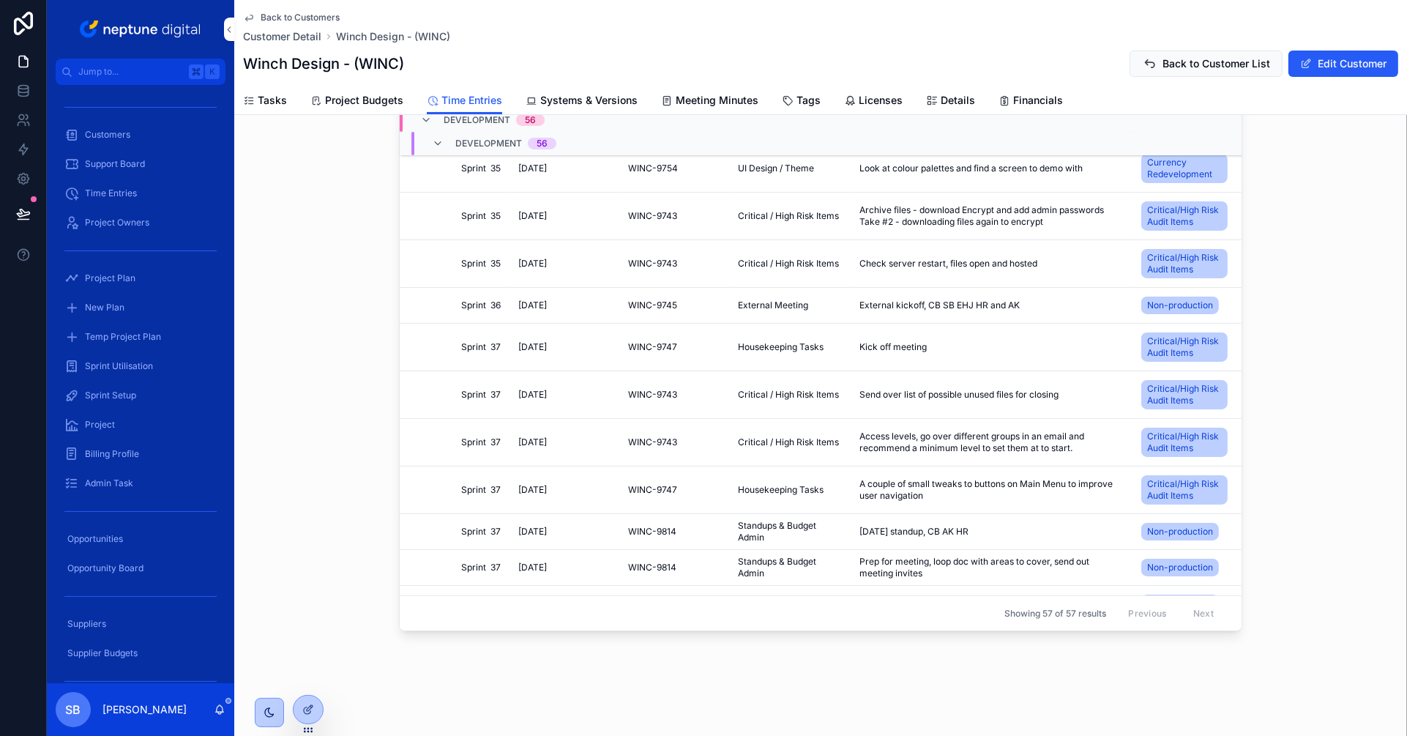
scroll to position [304, 0]
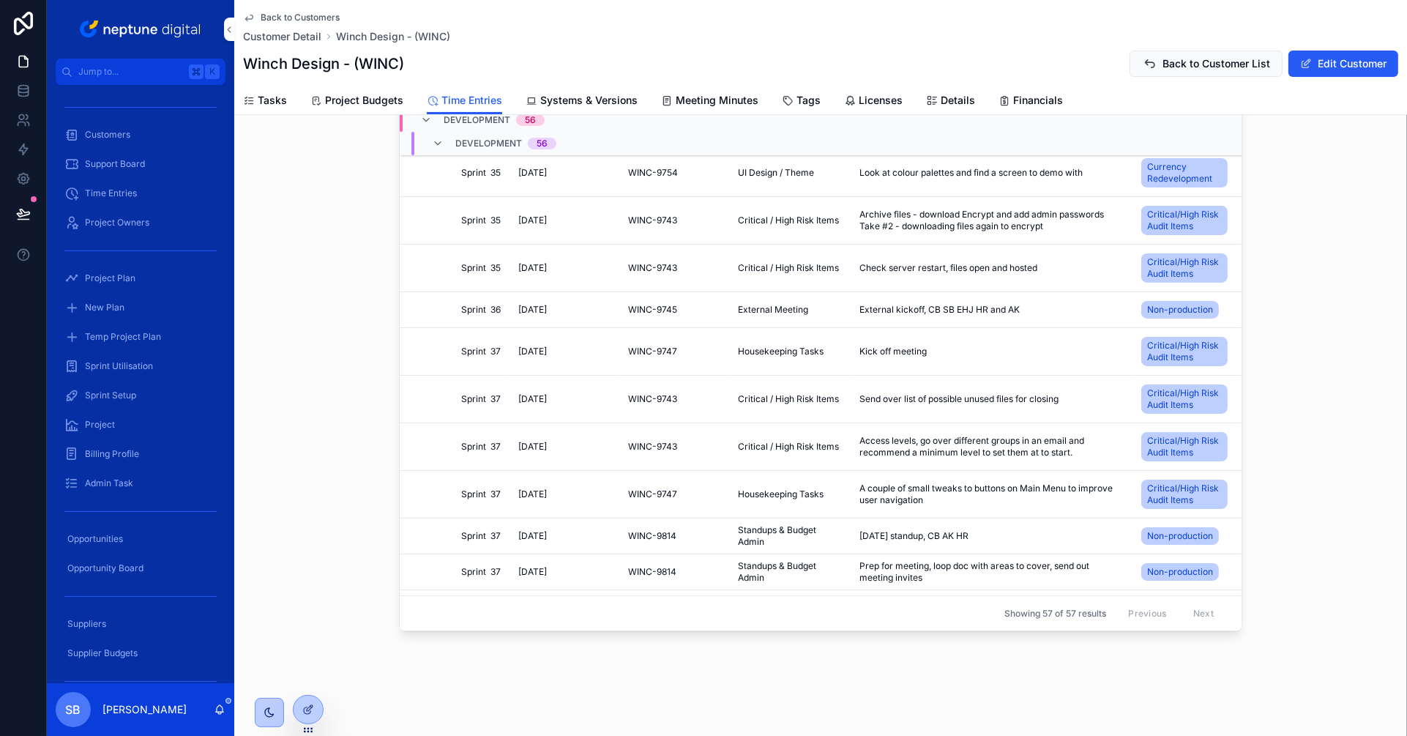
click at [381, 104] on span "Project Budgets" at bounding box center [364, 100] width 78 height 15
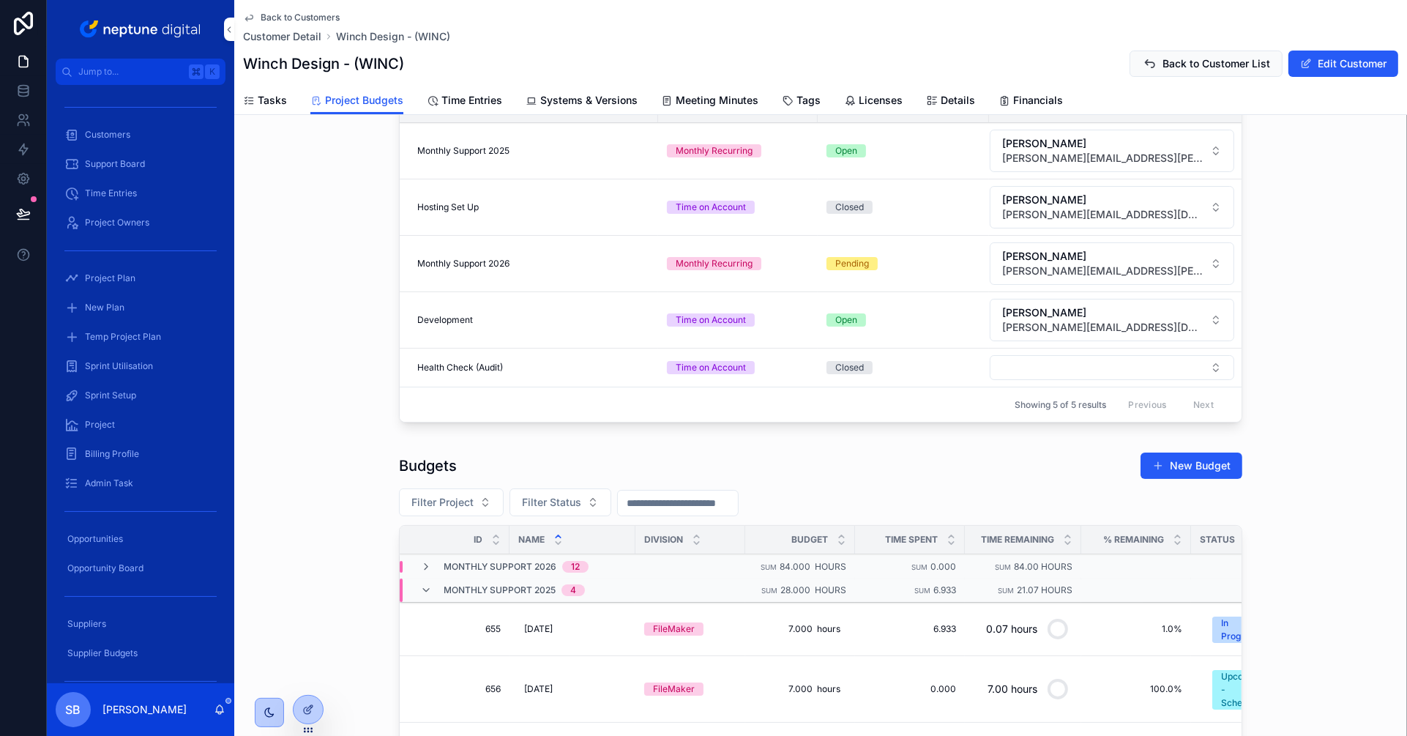
click at [253, 103] on icon "scrollable content" at bounding box center [249, 101] width 12 height 12
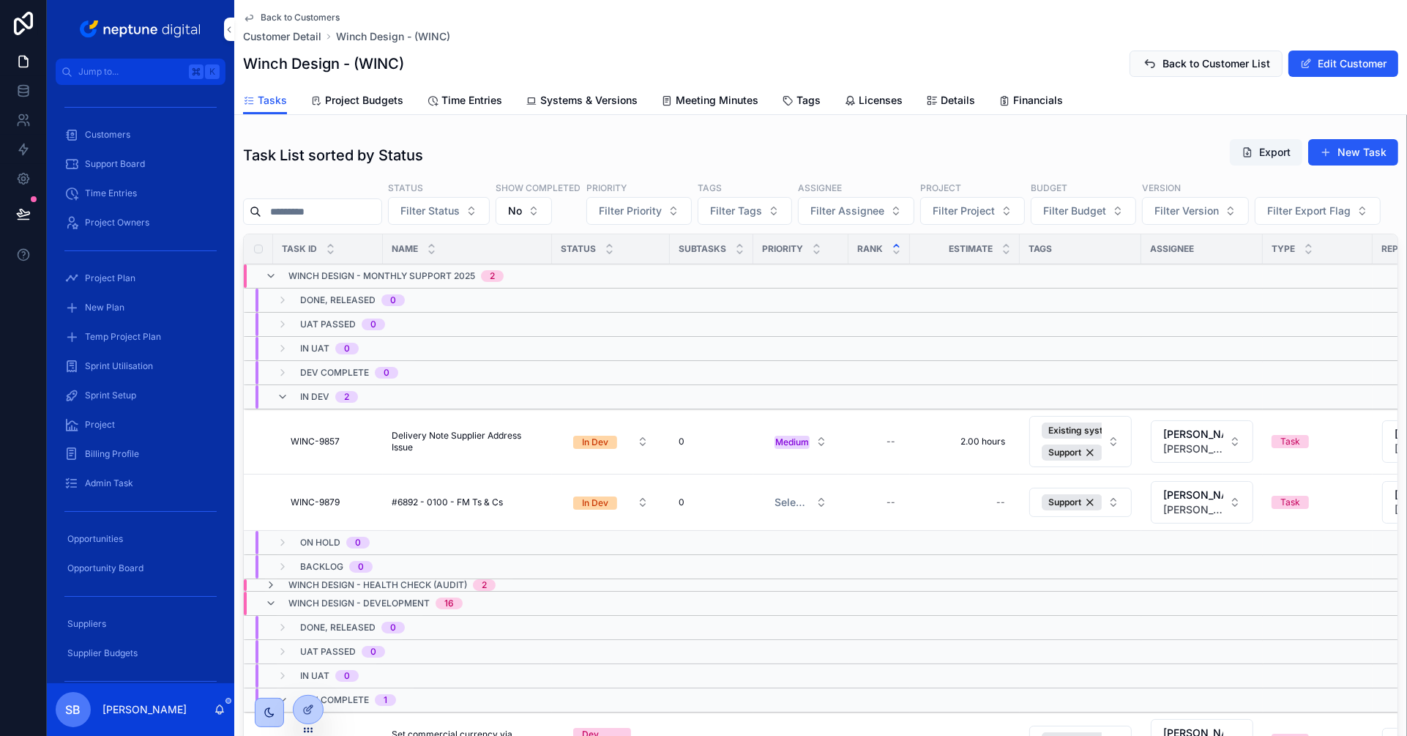
scroll to position [6, 0]
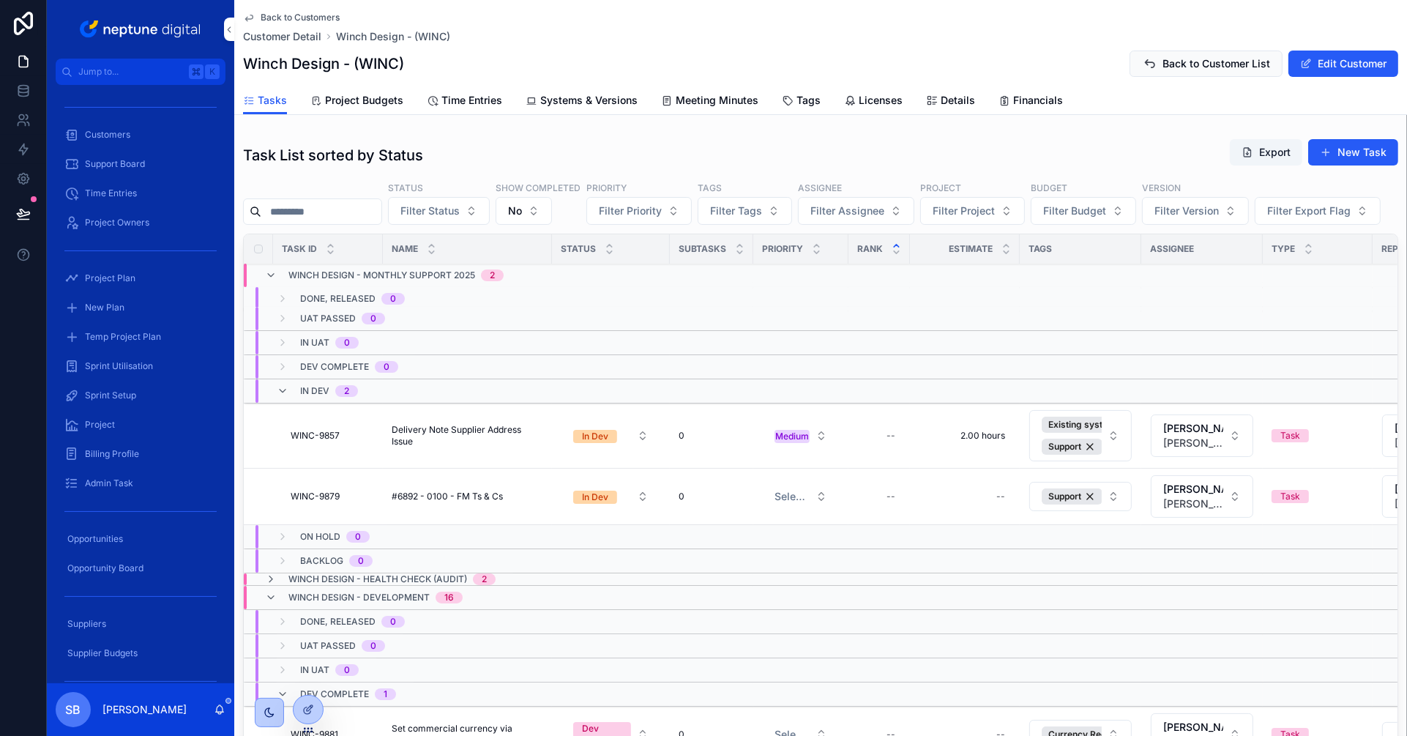
click at [986, 206] on span "Filter Project" at bounding box center [964, 211] width 62 height 15
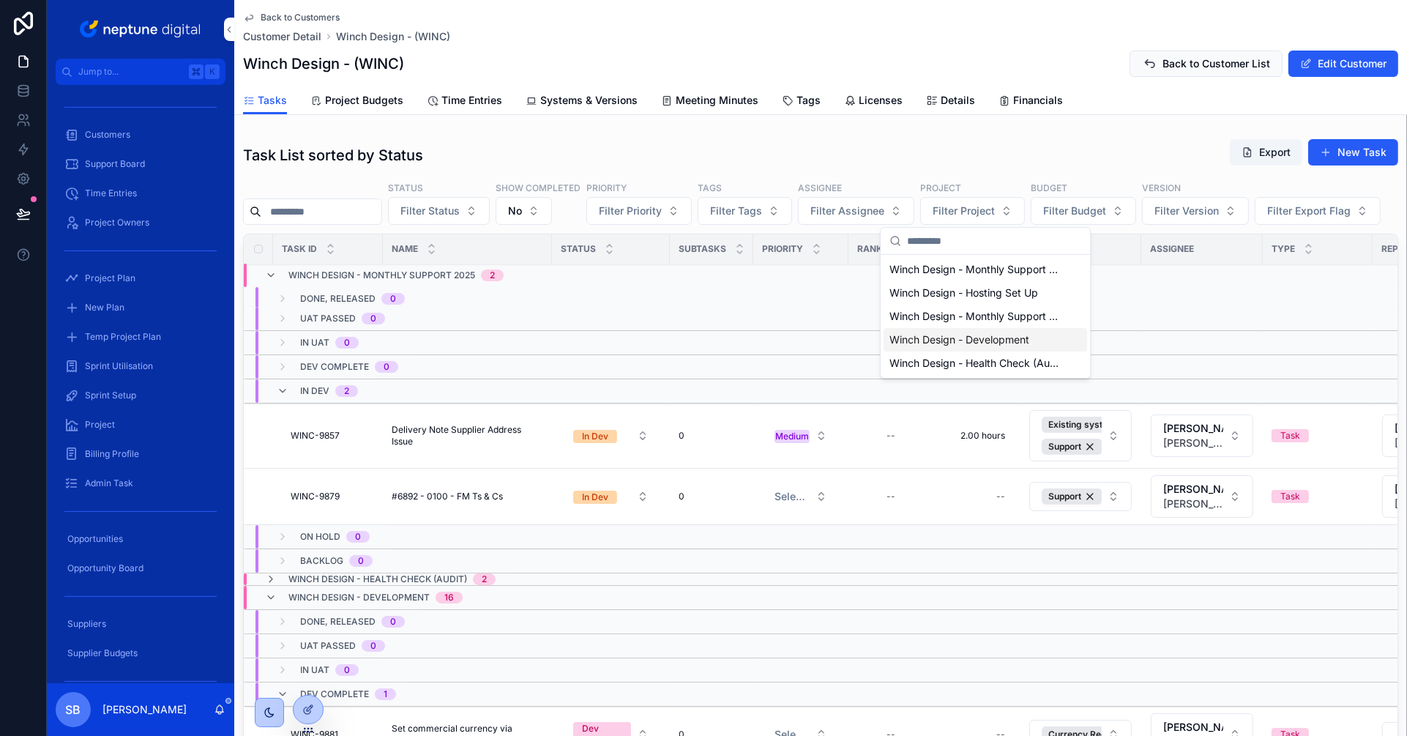
click at [1014, 338] on span "Winch Design - Development" at bounding box center [960, 339] width 140 height 15
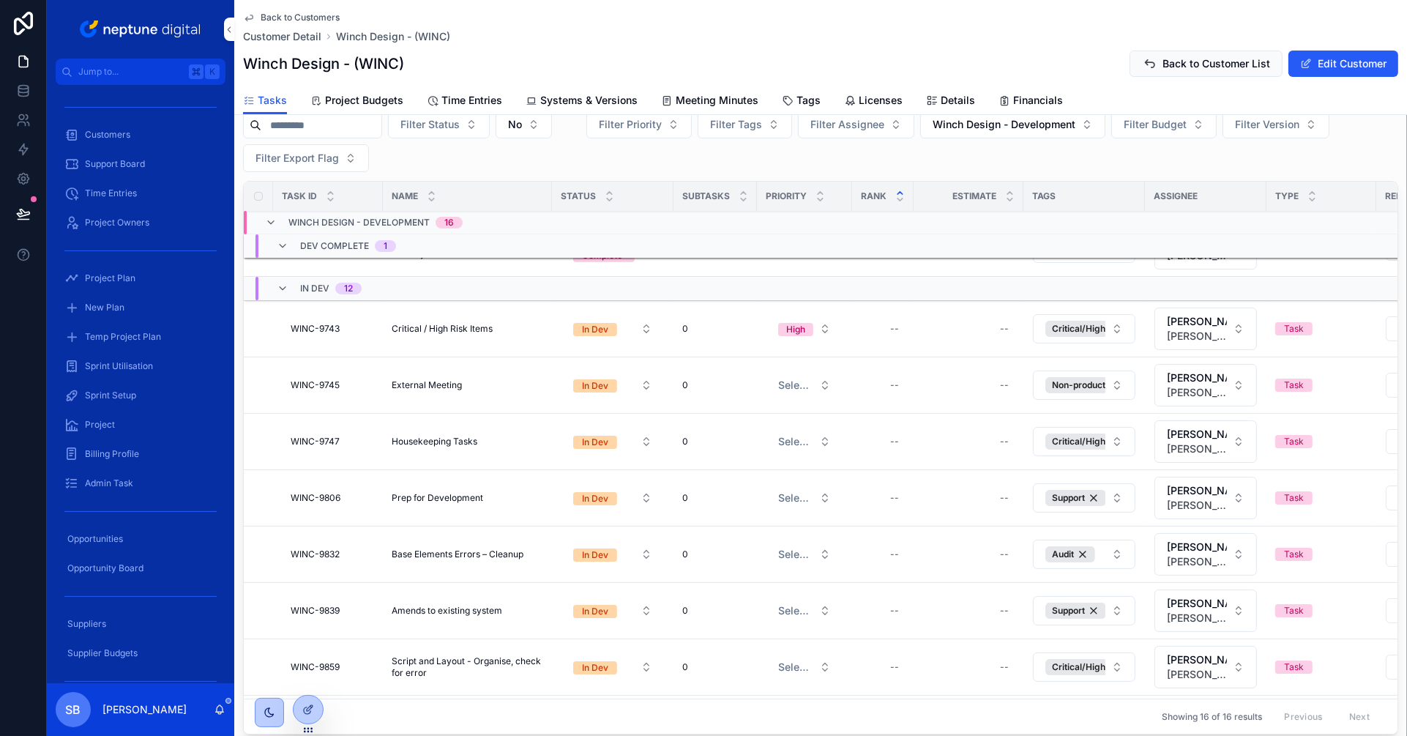
scroll to position [45, 0]
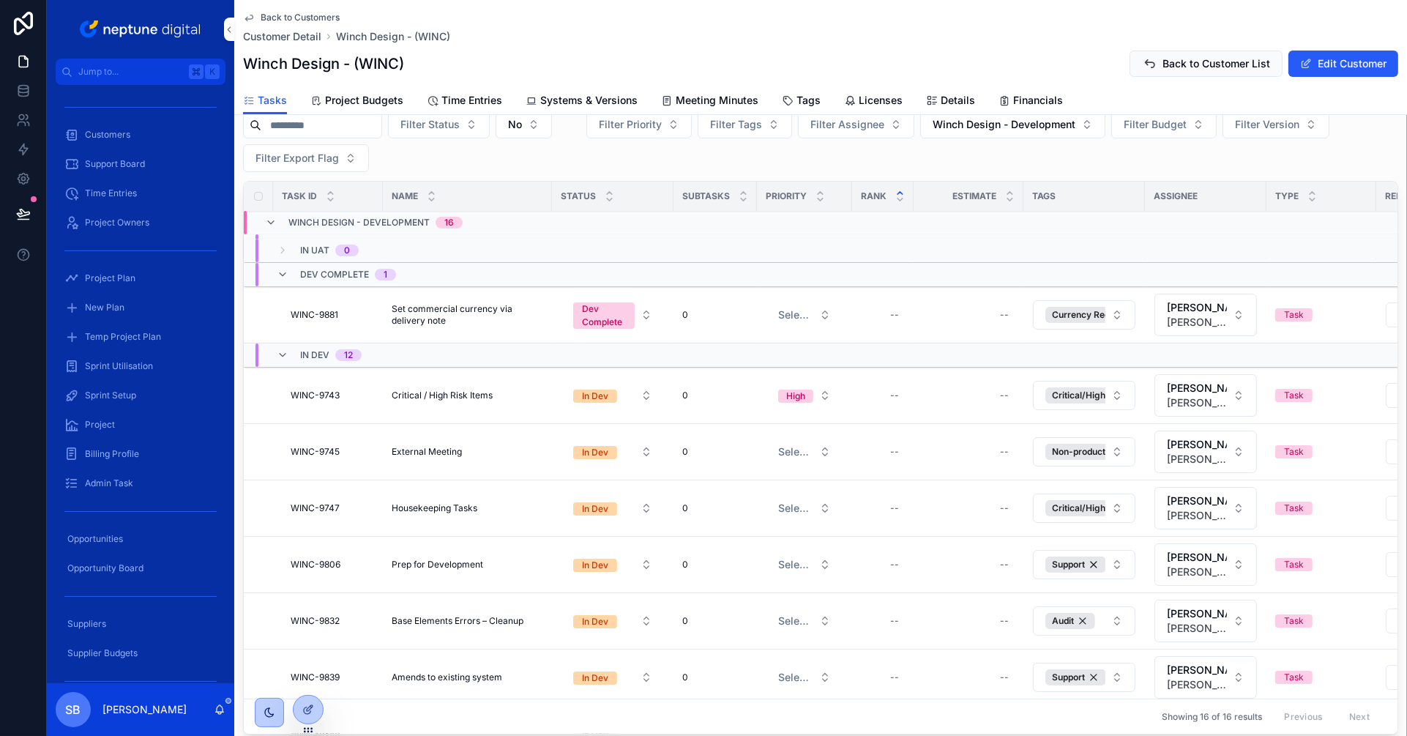
click at [463, 108] on link "Time Entries" at bounding box center [464, 101] width 75 height 29
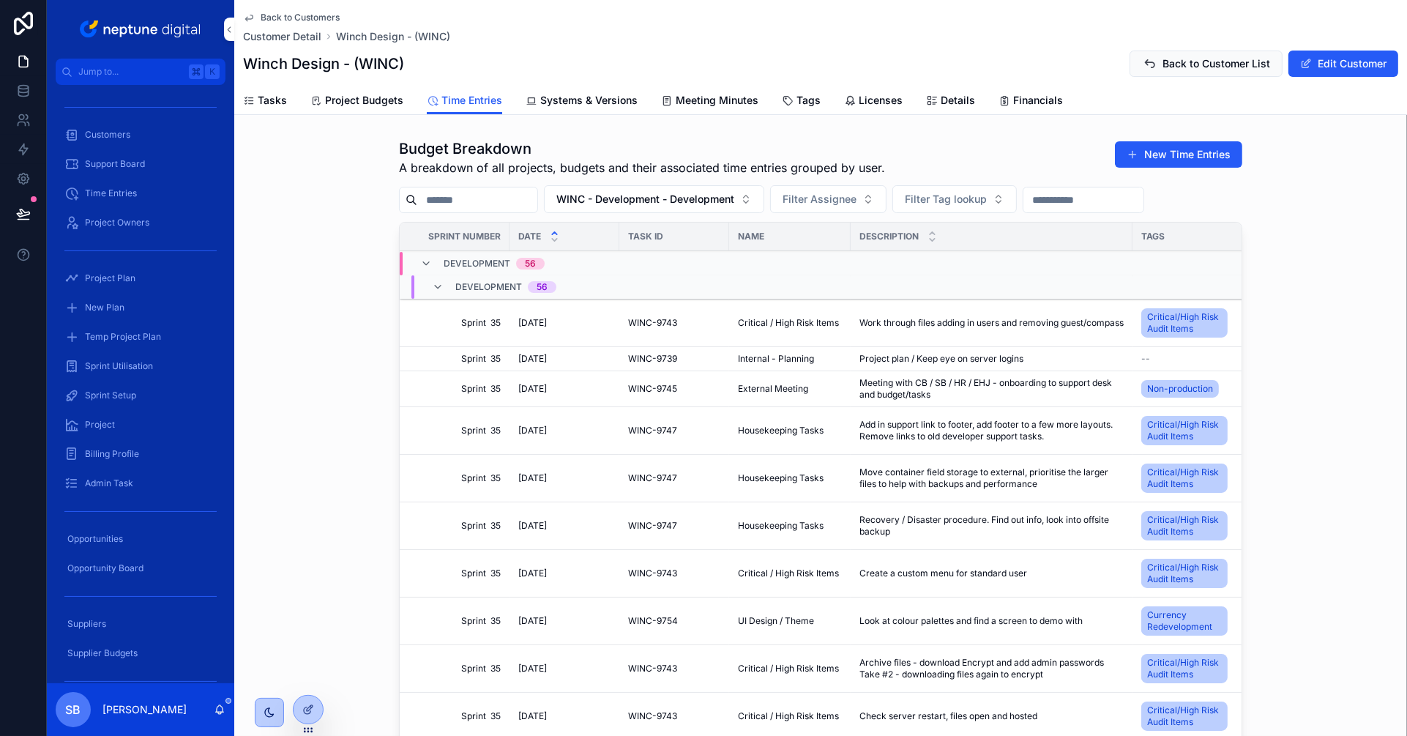
click at [967, 196] on span "Filter Tag lookup" at bounding box center [946, 199] width 82 height 15
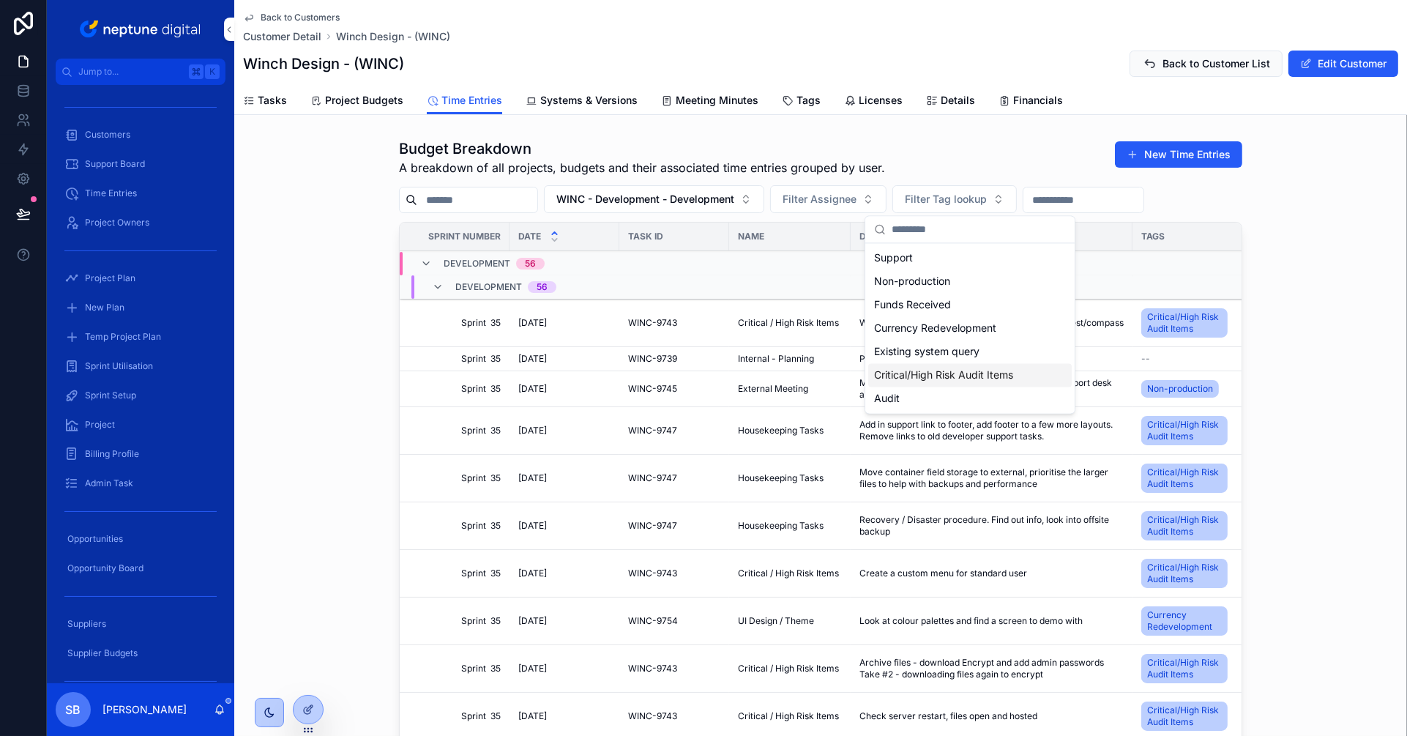
click at [986, 375] on span "Critical/High Risk Audit Items" at bounding box center [943, 375] width 139 height 15
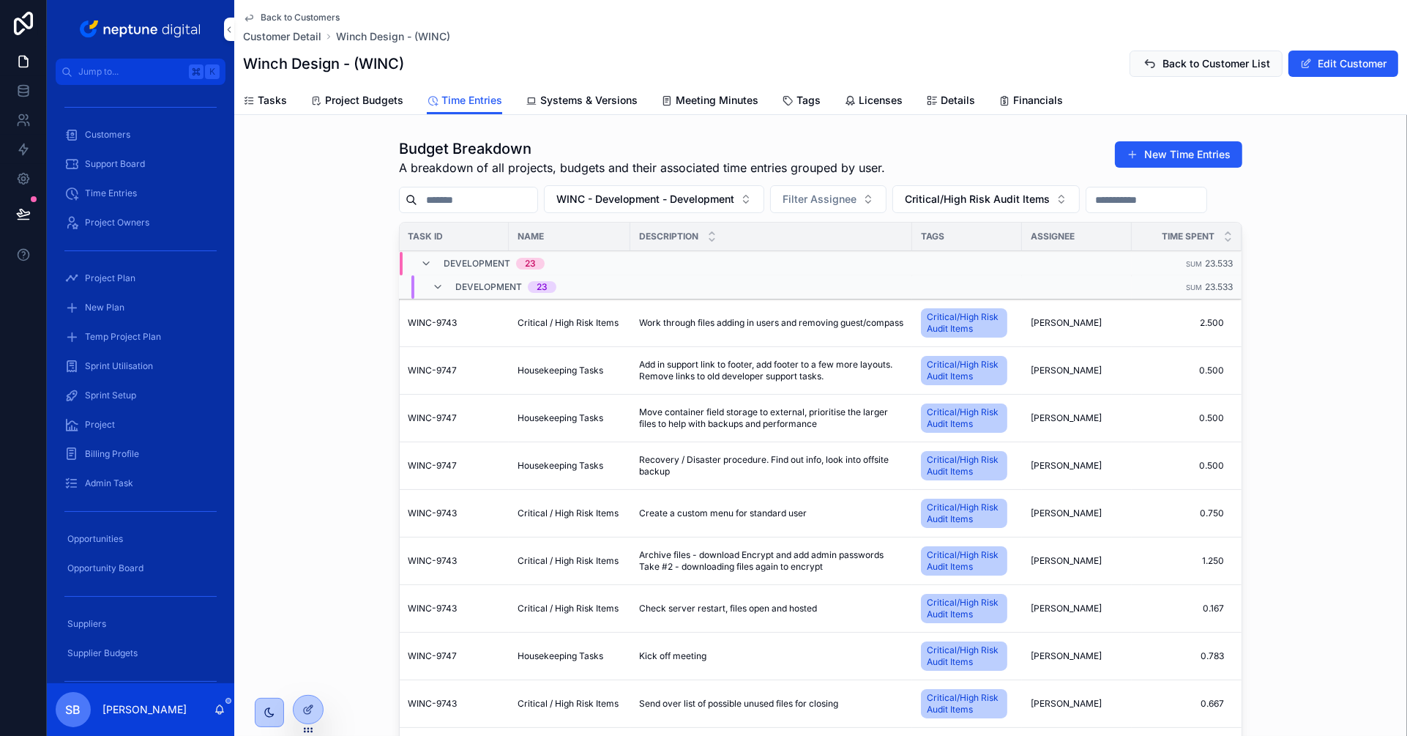
click at [971, 206] on button "Critical/High Risk Audit Items" at bounding box center [986, 199] width 187 height 28
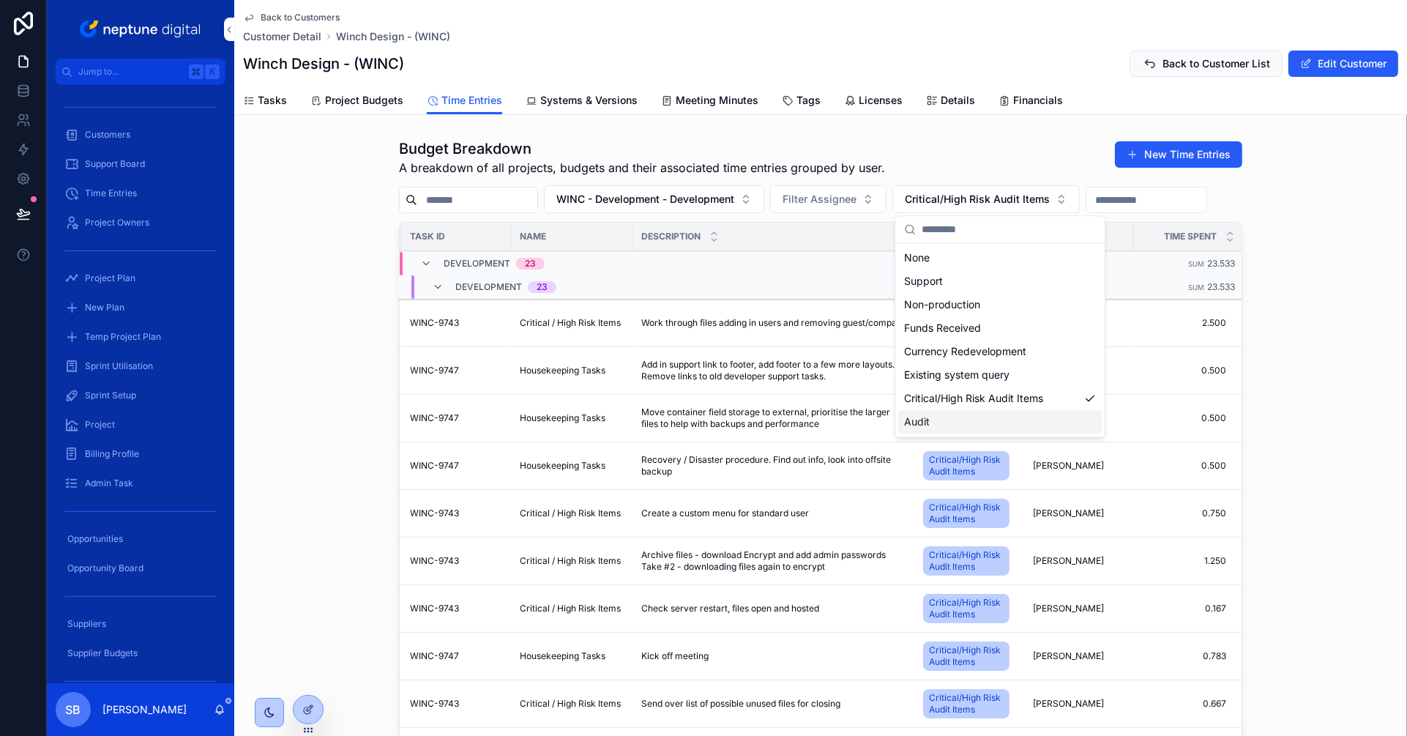
scroll to position [0, 217]
click at [1021, 378] on div "Existing system query" at bounding box center [1000, 374] width 204 height 23
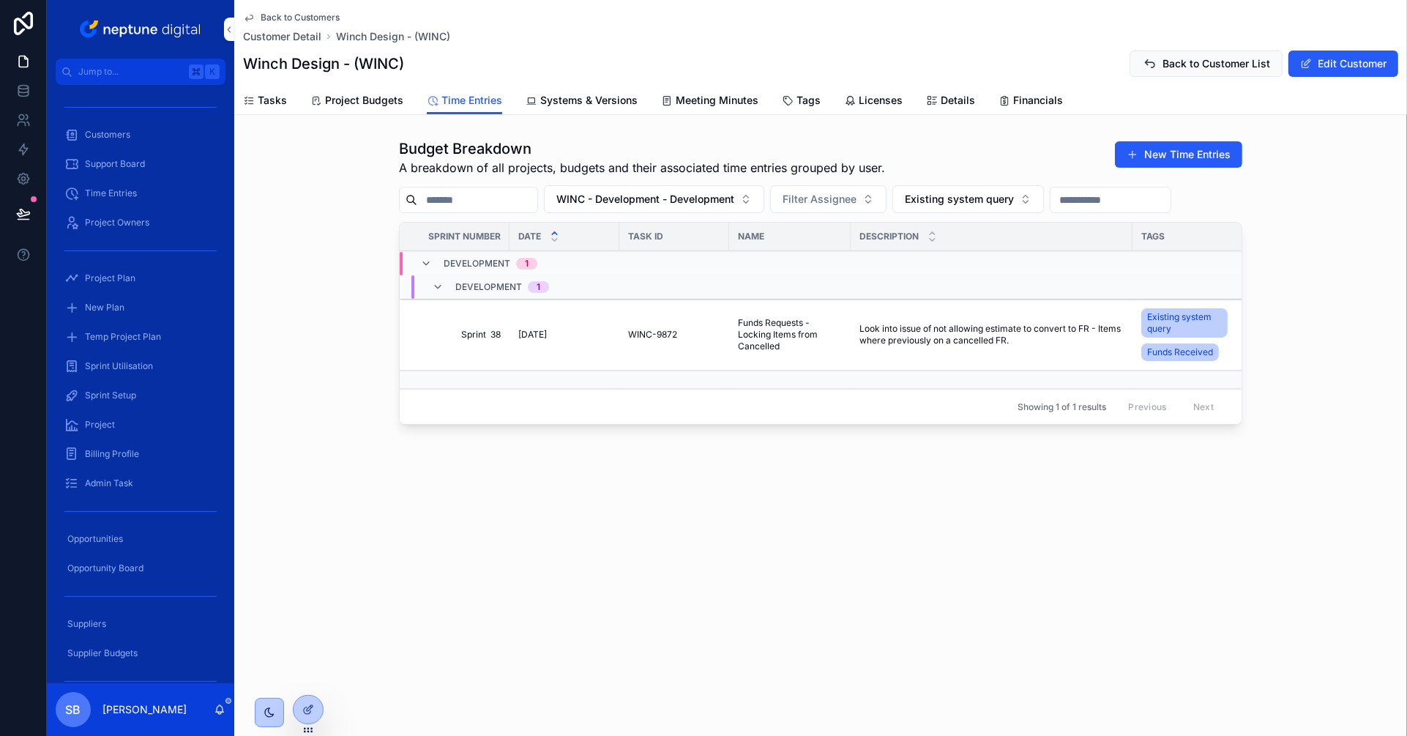
click at [1014, 198] on span "Existing system query" at bounding box center [959, 199] width 109 height 15
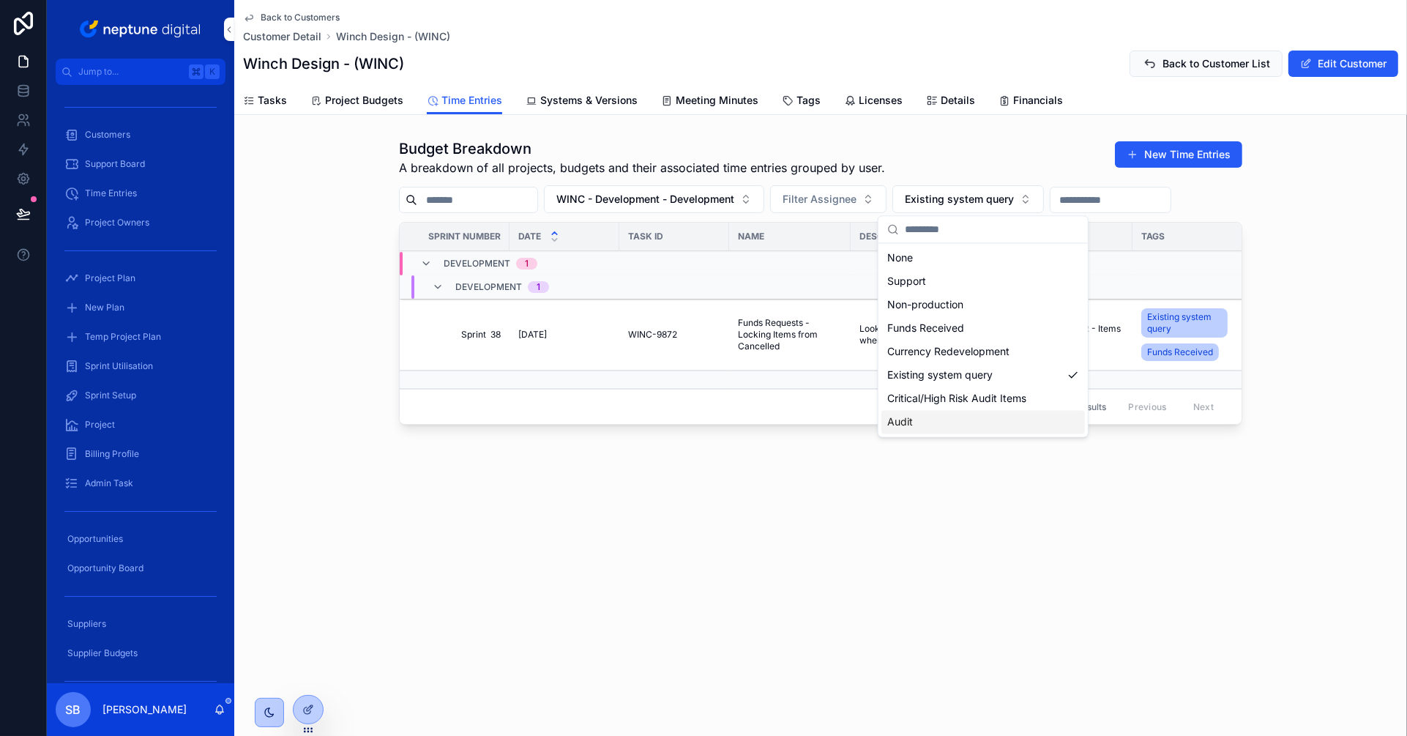
click at [1016, 424] on div "Audit" at bounding box center [984, 421] width 204 height 23
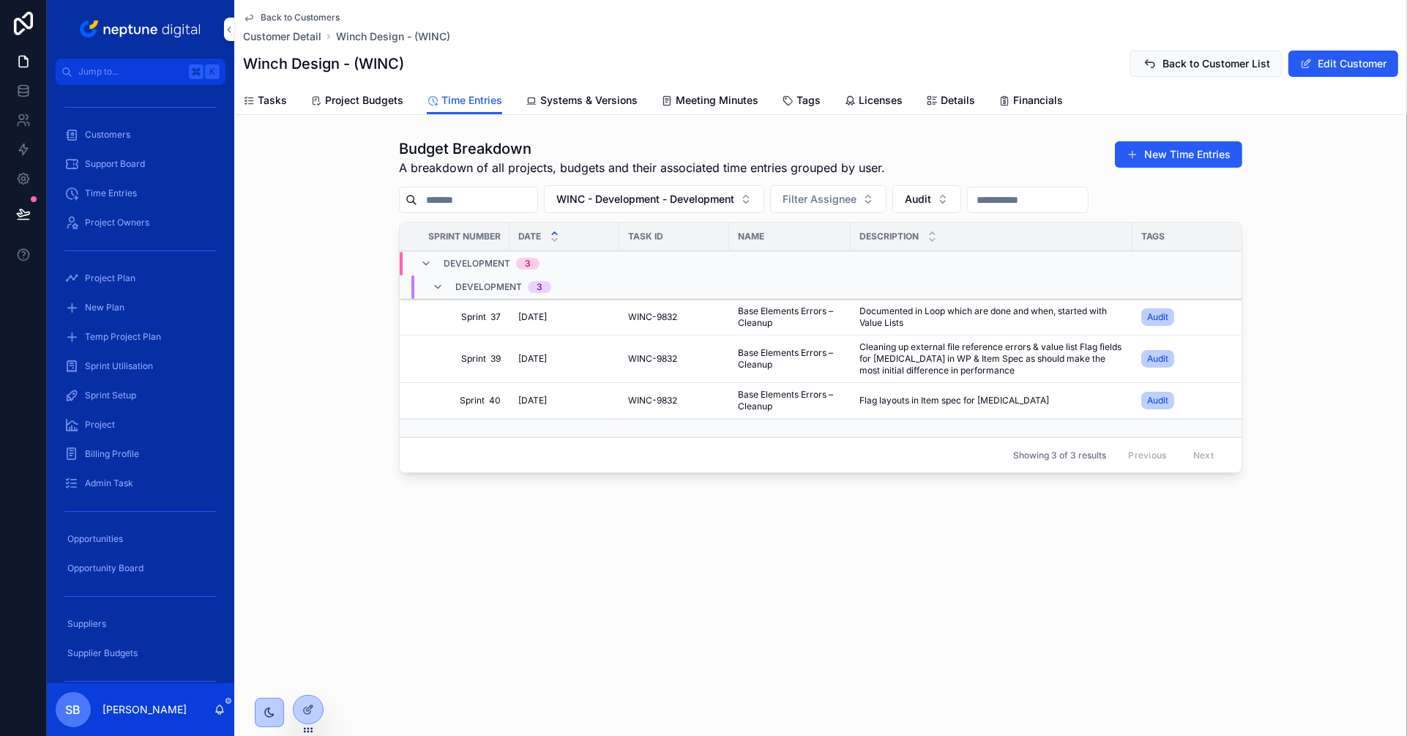
click at [931, 198] on span "Audit" at bounding box center [918, 199] width 26 height 15
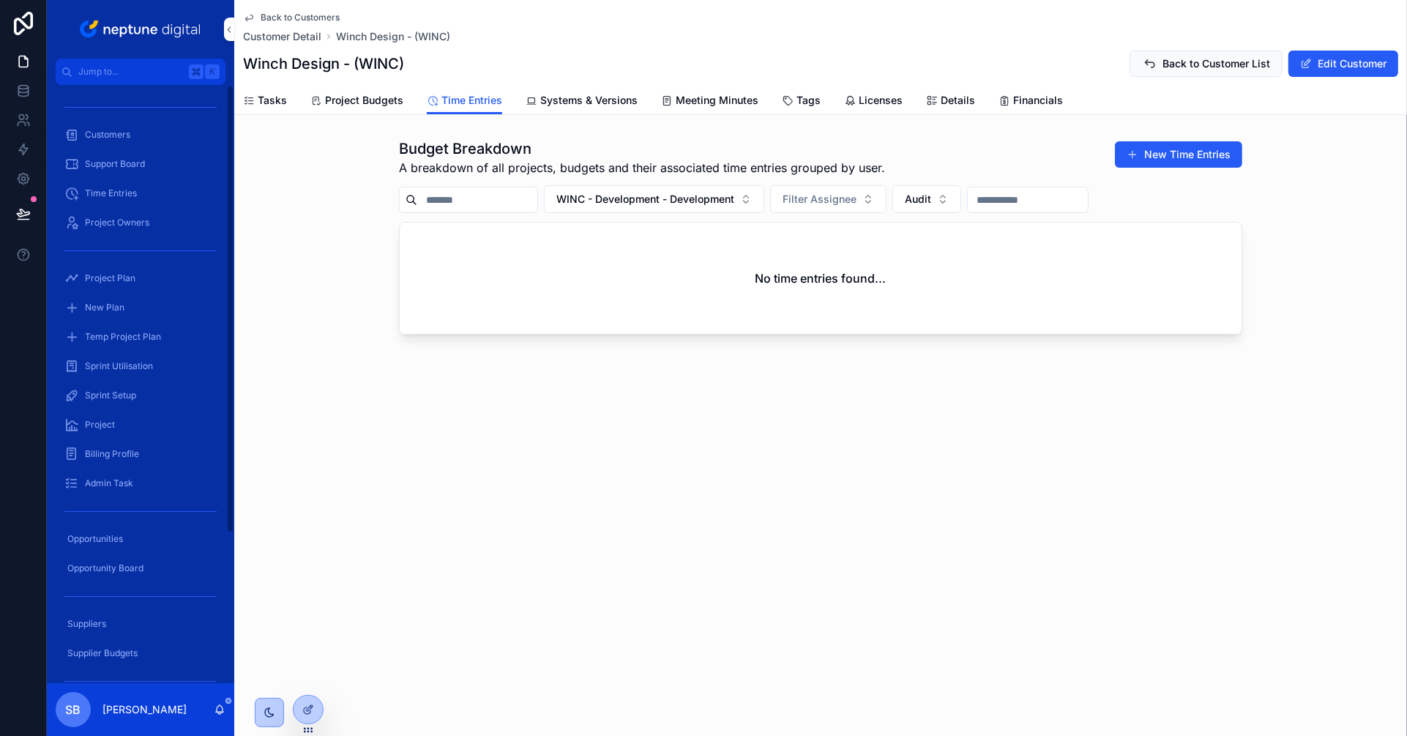
click at [120, 138] on span "Customers" at bounding box center [107, 135] width 45 height 12
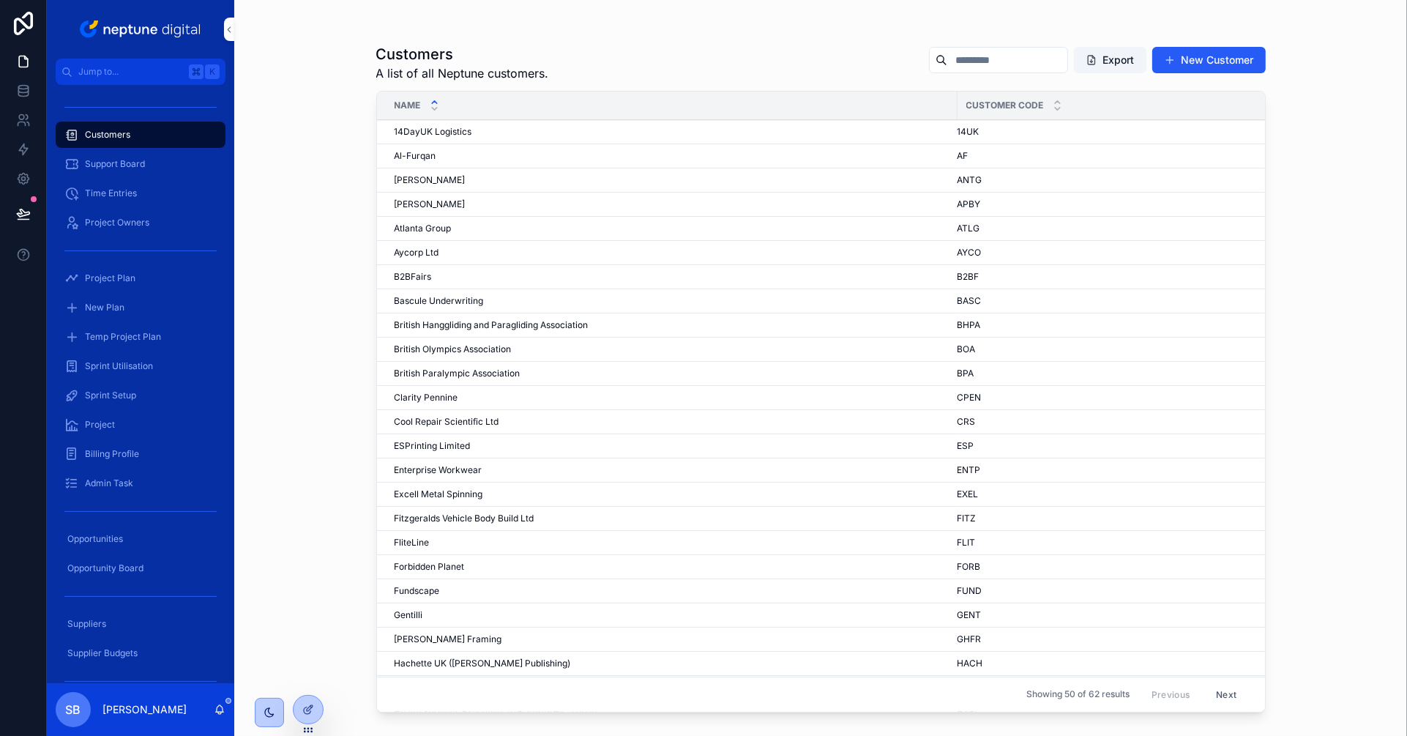
scroll to position [650, 0]
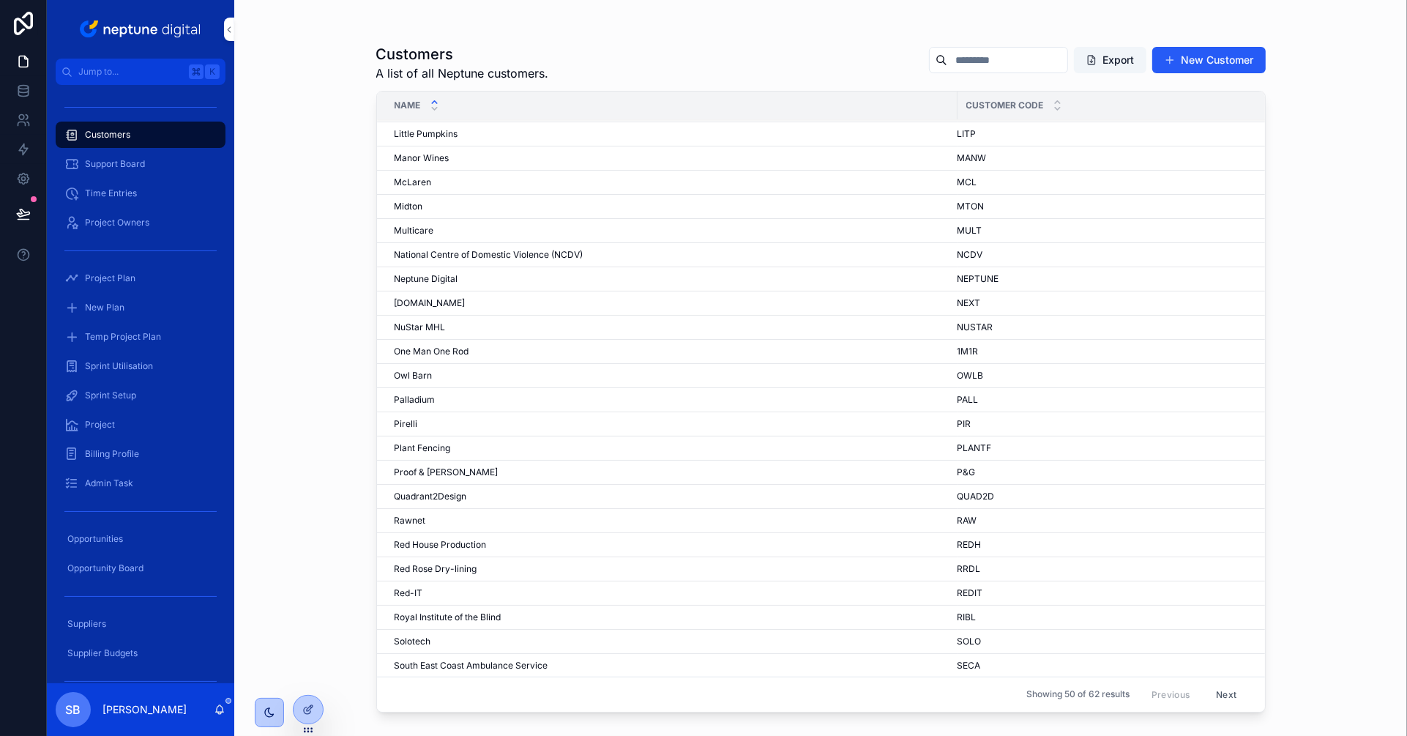
drag, startPoint x: 1230, startPoint y: 696, endPoint x: 1188, endPoint y: 666, distance: 52.0
click at [1233, 694] on button "Next" at bounding box center [1226, 694] width 41 height 23
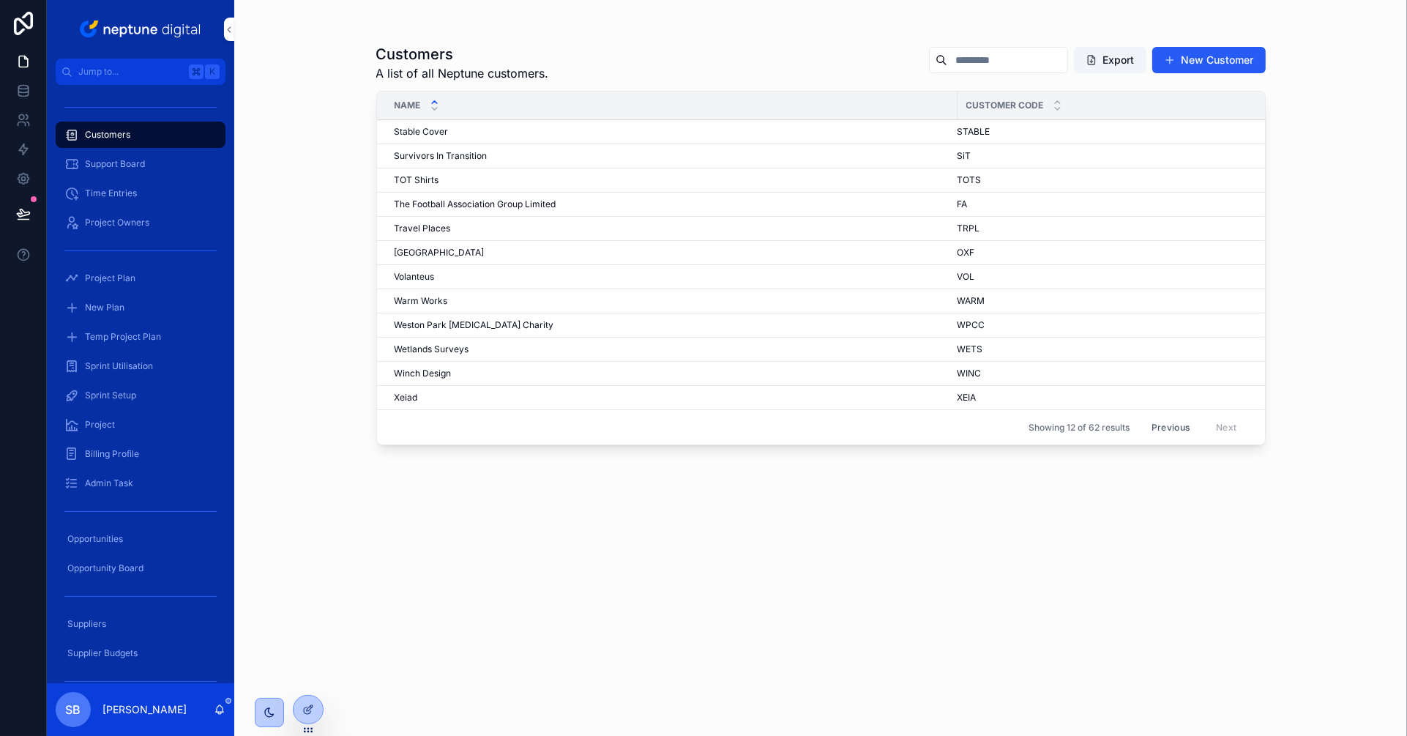
click at [417, 274] on span "Volanteus" at bounding box center [415, 277] width 40 height 12
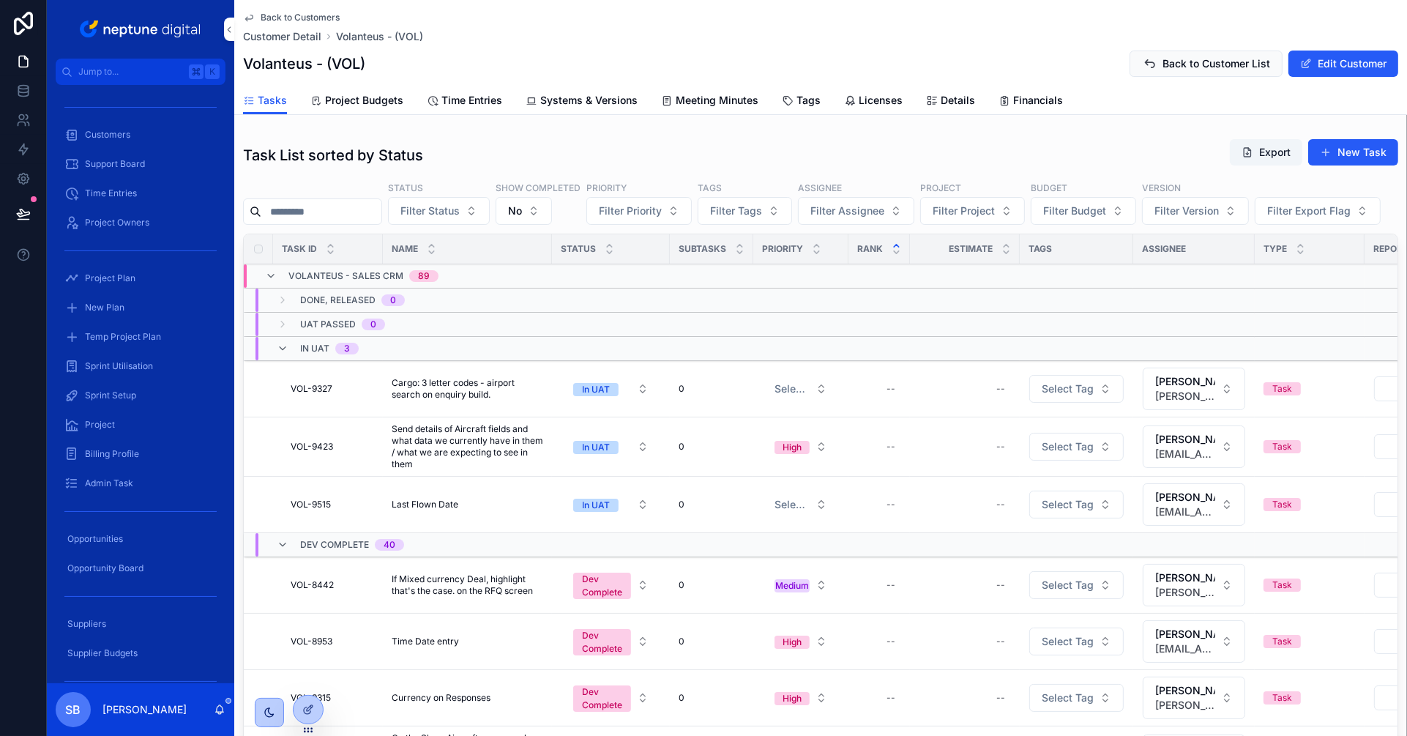
click at [378, 97] on span "Project Budgets" at bounding box center [364, 100] width 78 height 15
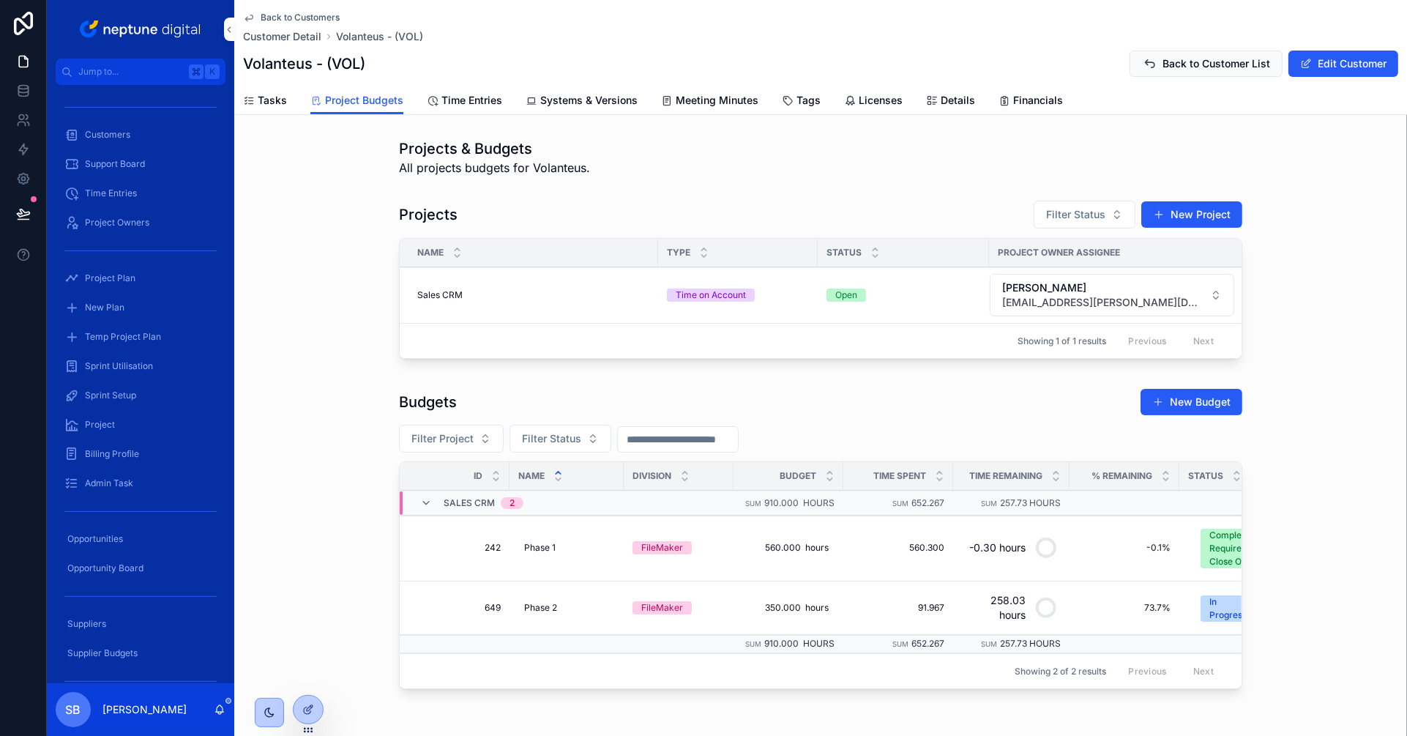
scroll to position [56, 0]
